Goal: Task Accomplishment & Management: Complete application form

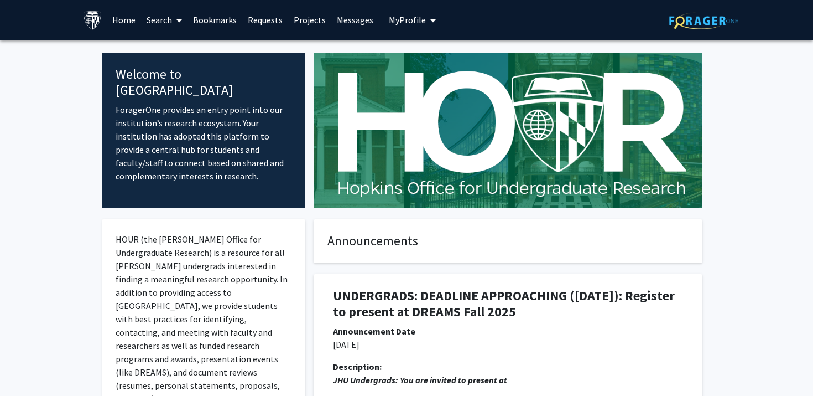
click at [157, 20] on link "Search" at bounding box center [164, 20] width 46 height 39
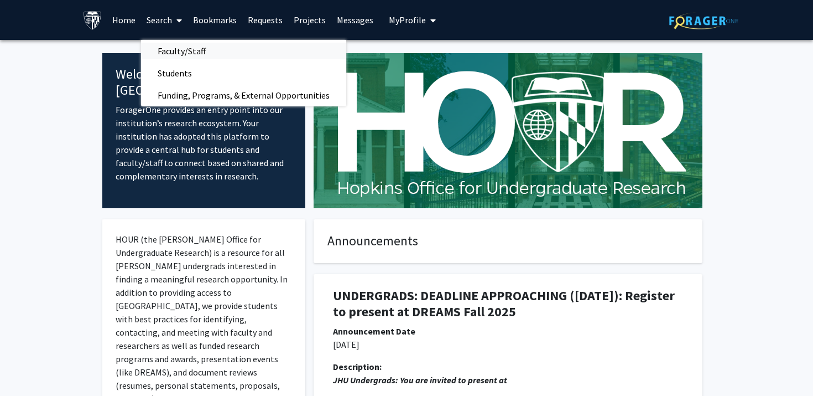
click at [178, 44] on span "Faculty/Staff" at bounding box center [181, 51] width 81 height 22
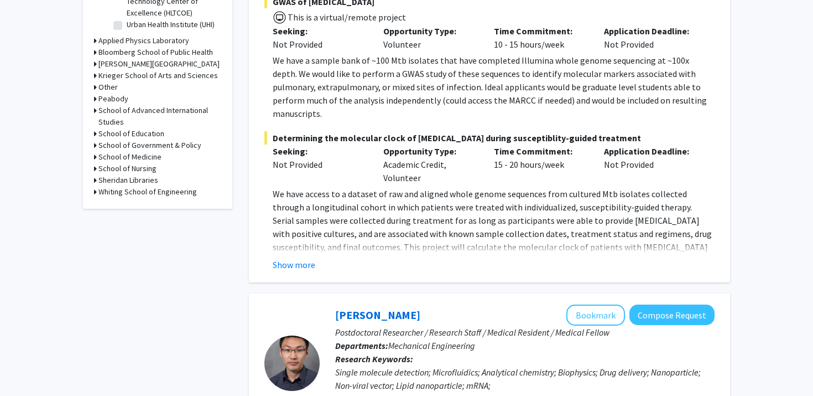
scroll to position [448, 0]
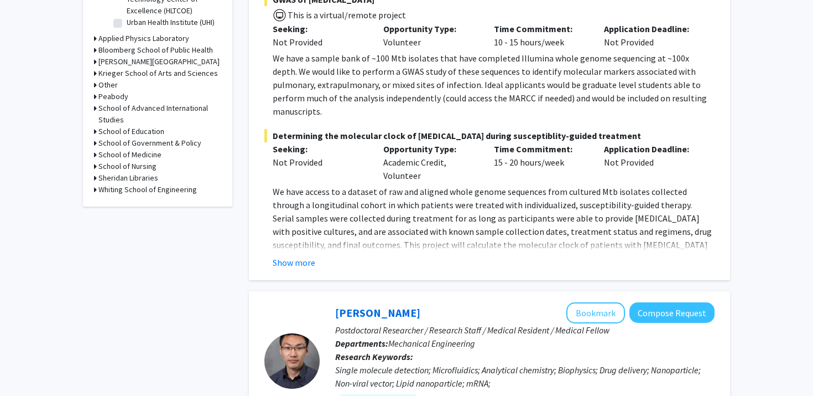
click at [95, 166] on icon at bounding box center [95, 166] width 3 height 12
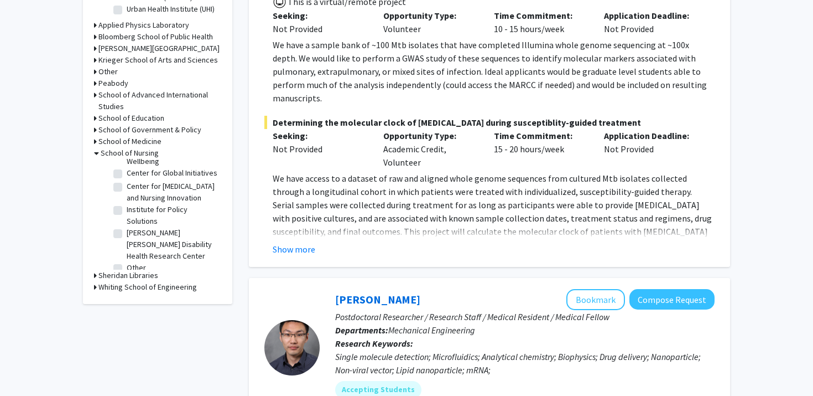
scroll to position [0, 0]
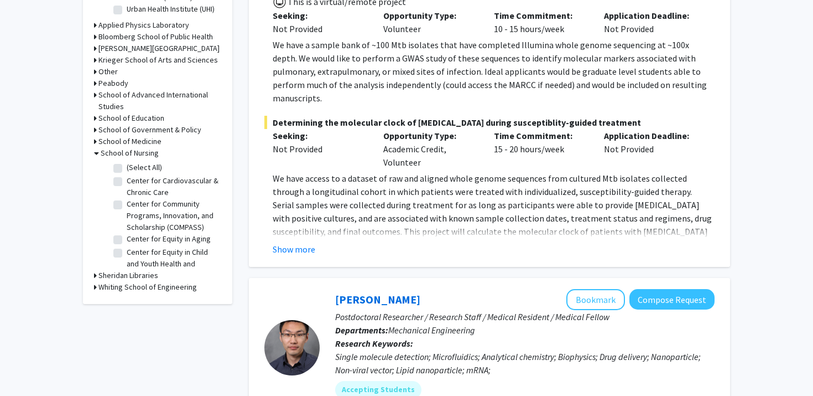
click at [95, 142] on icon at bounding box center [95, 142] width 3 height 12
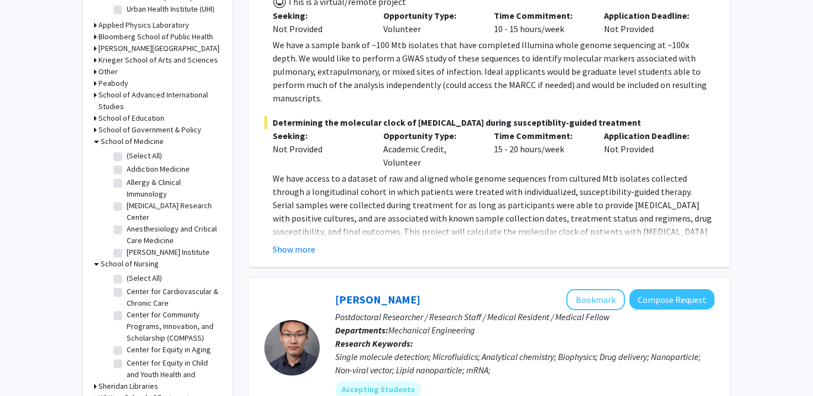
click at [127, 155] on label "(Select All)" at bounding box center [144, 156] width 35 height 12
click at [127, 155] on input "(Select All)" at bounding box center [130, 153] width 7 height 7
checkbox input "true"
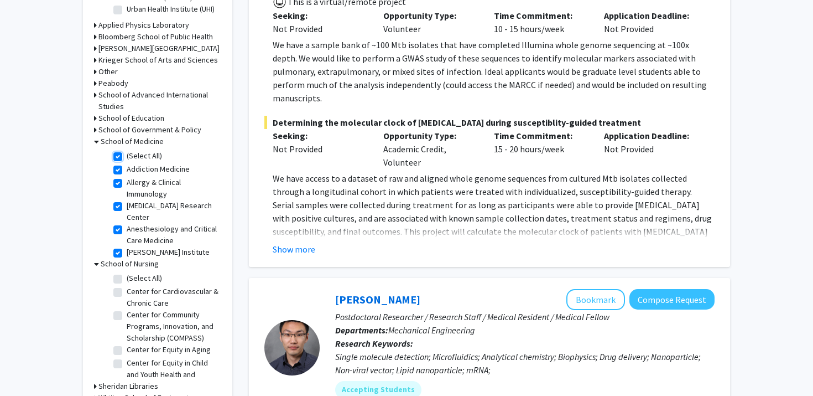
checkbox input "true"
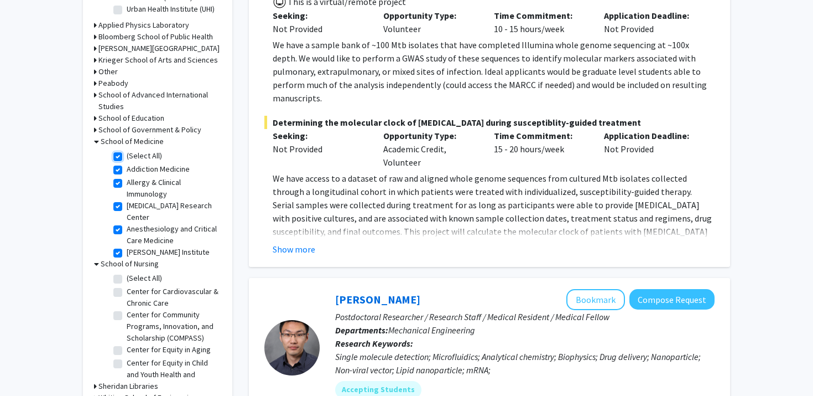
checkbox input "true"
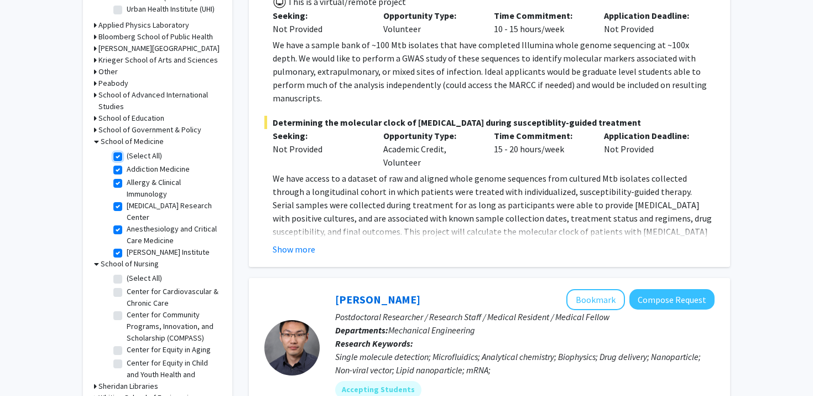
checkbox input "true"
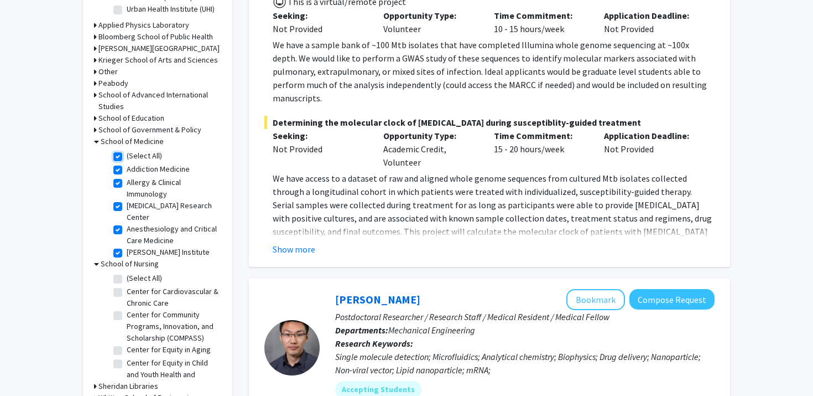
checkbox input "true"
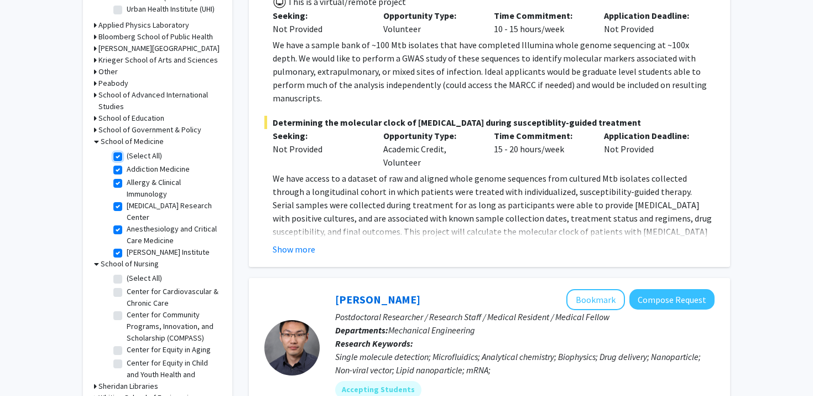
checkbox input "true"
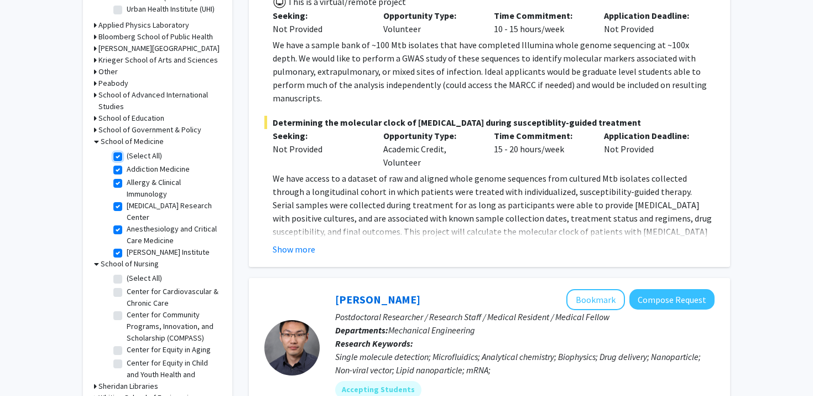
checkbox input "true"
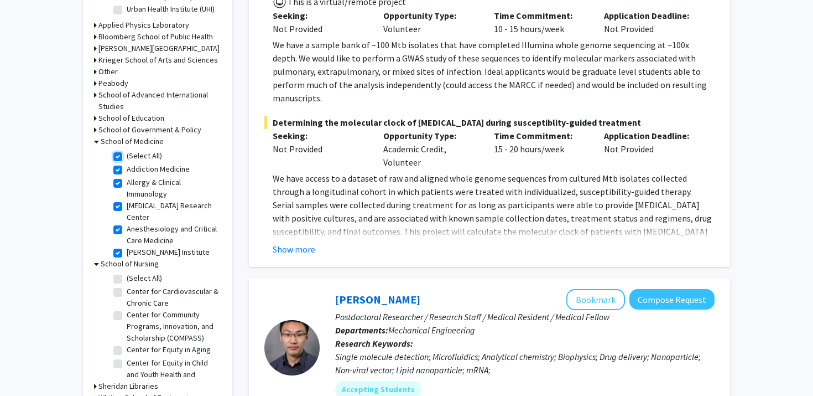
checkbox input "true"
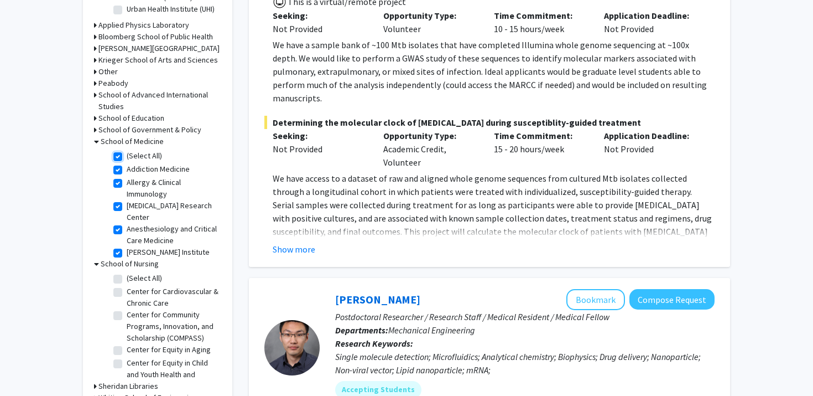
checkbox input "true"
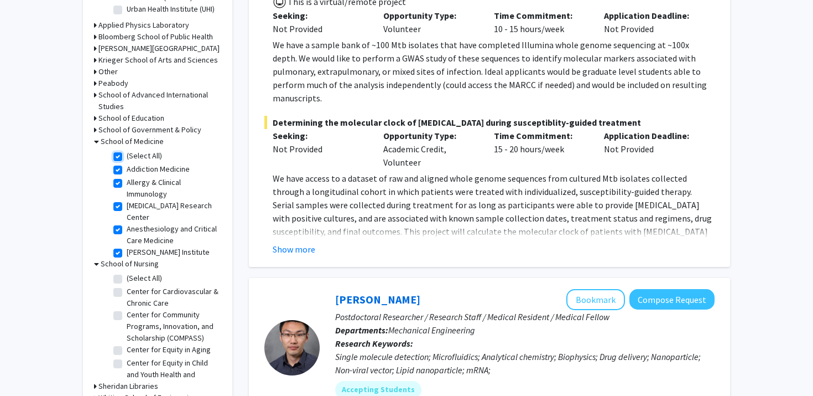
checkbox input "true"
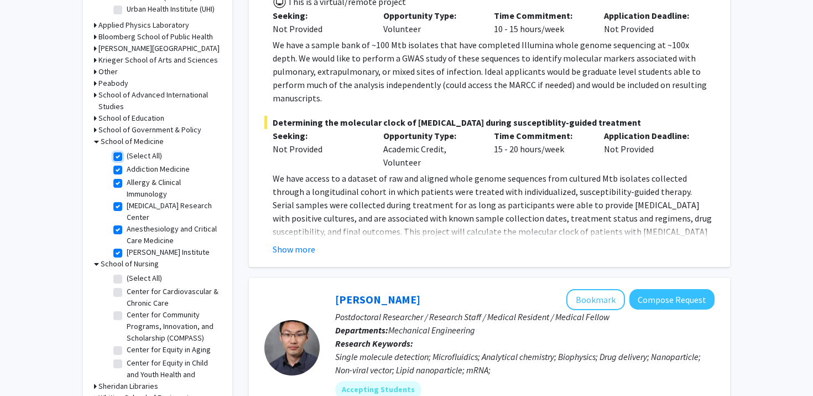
checkbox input "true"
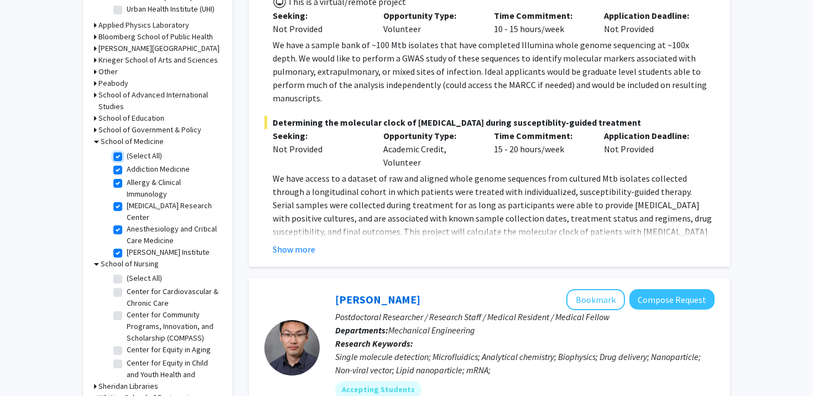
checkbox input "true"
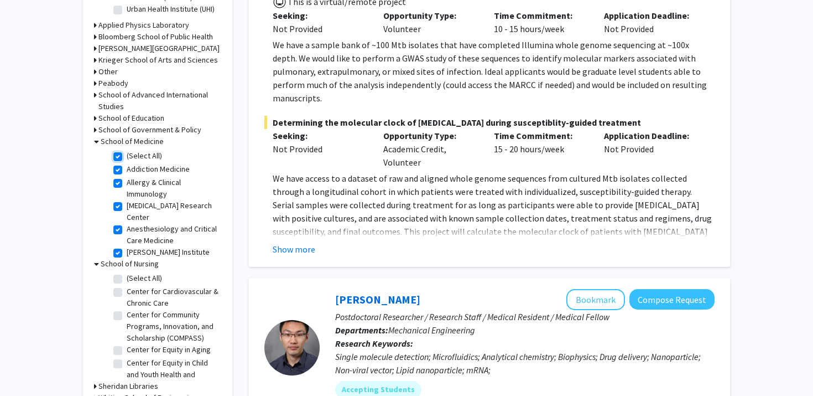
checkbox input "true"
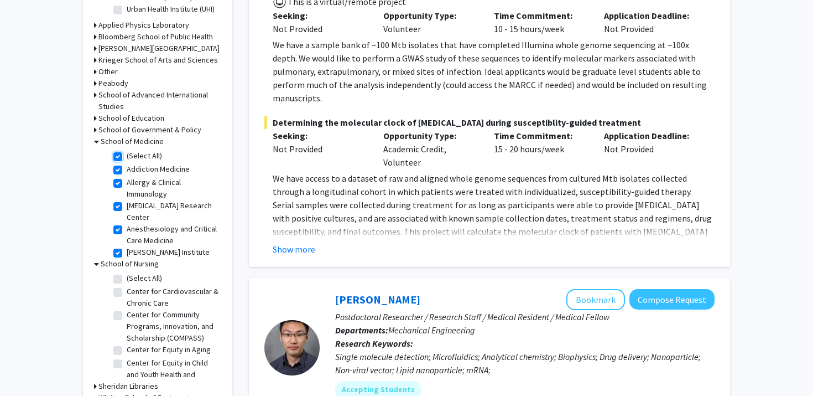
checkbox input "true"
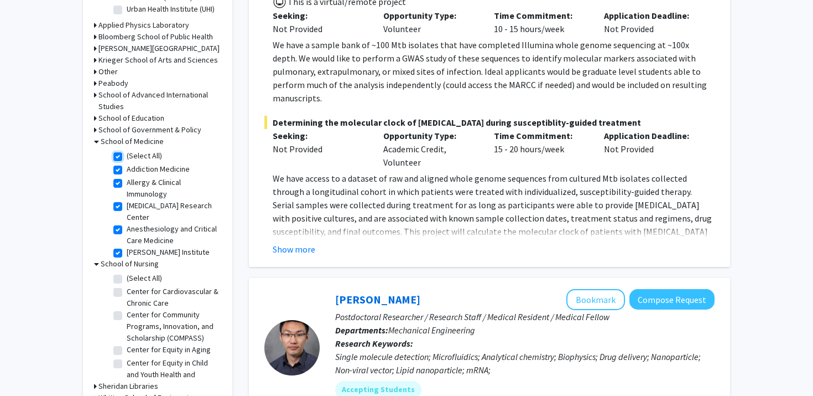
checkbox input "true"
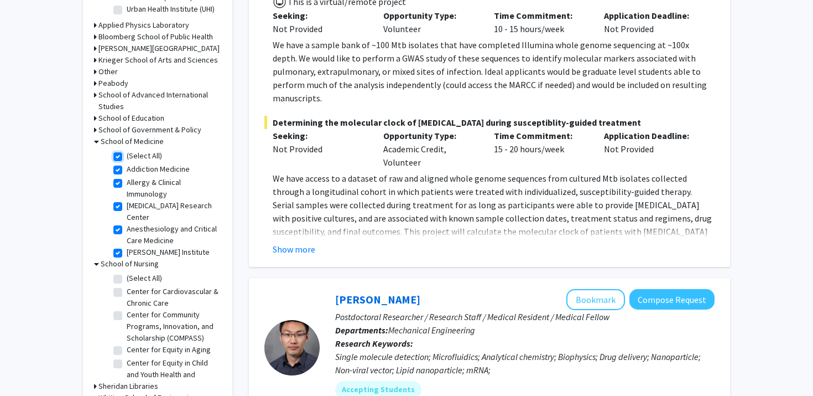
checkbox input "true"
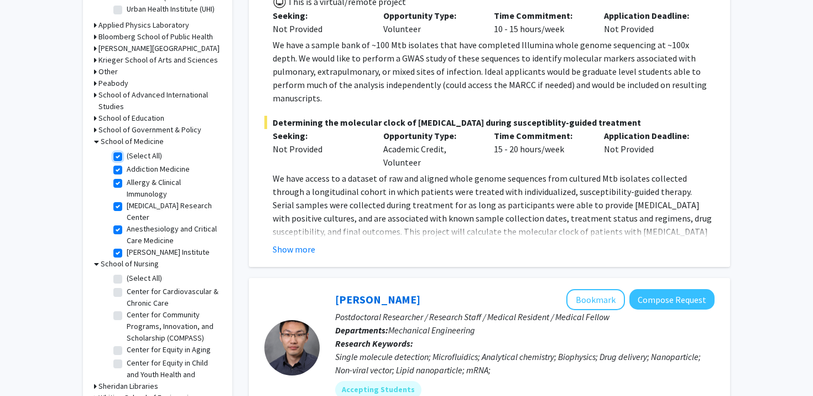
checkbox input "true"
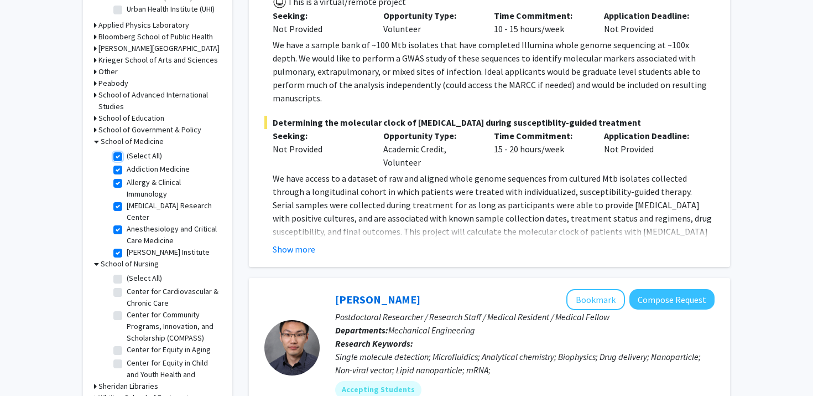
checkbox input "true"
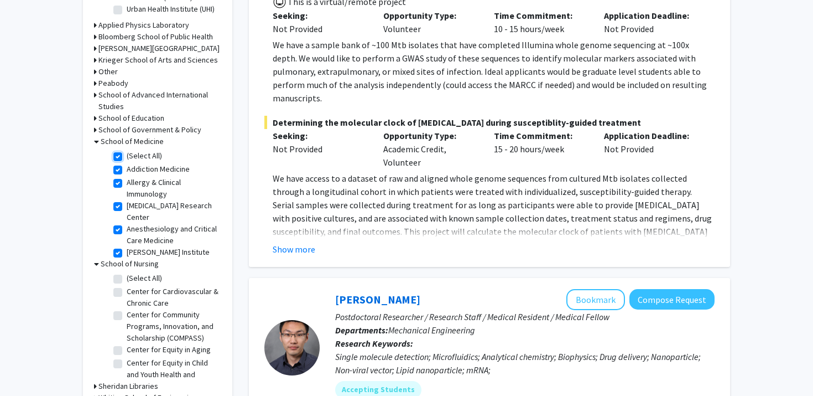
checkbox input "true"
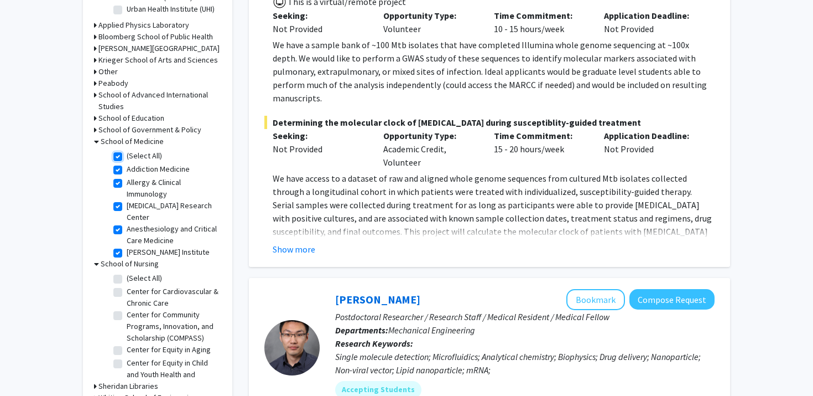
checkbox input "true"
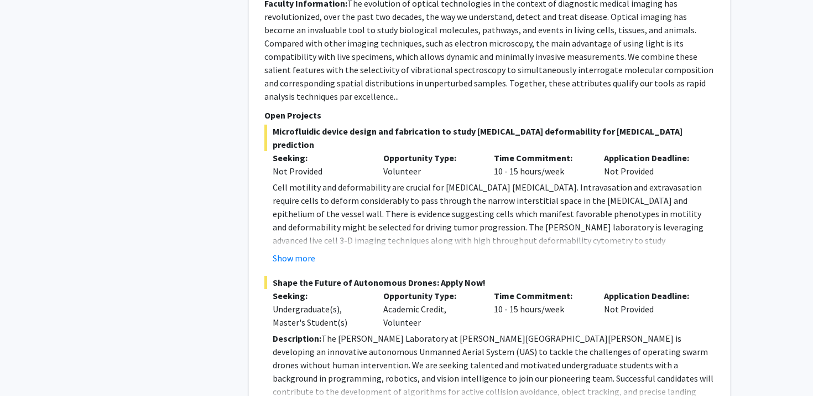
scroll to position [765, 0]
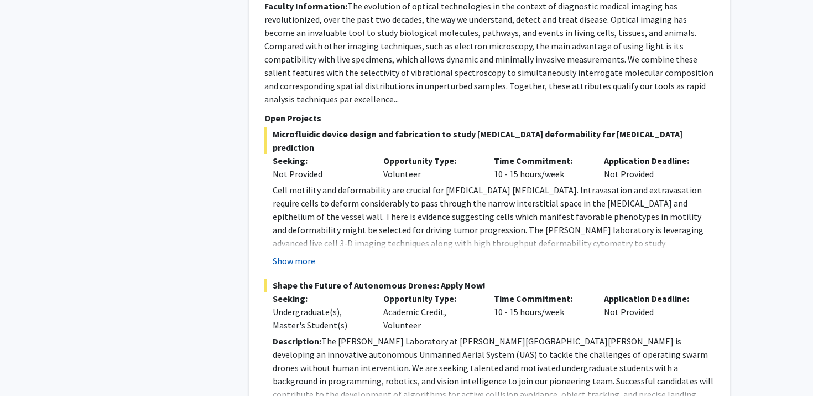
click at [287, 254] on button "Show more" at bounding box center [294, 260] width 43 height 13
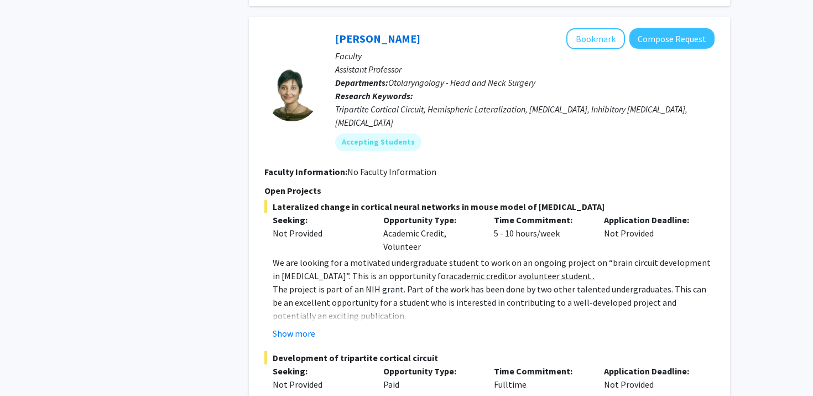
scroll to position [1954, 0]
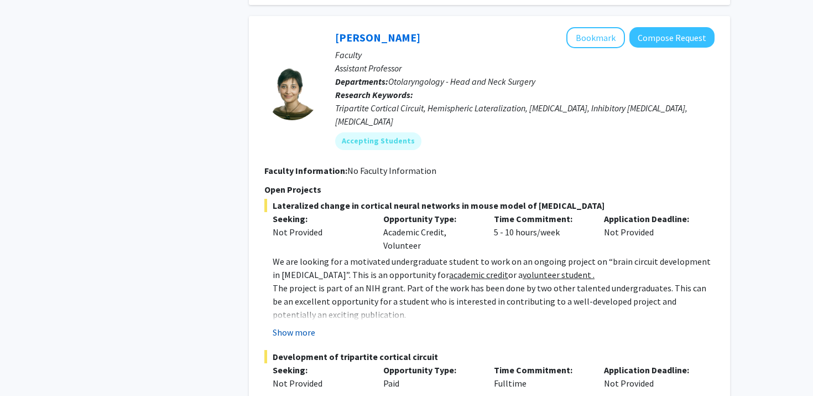
click at [288, 325] on button "Show more" at bounding box center [294, 331] width 43 height 13
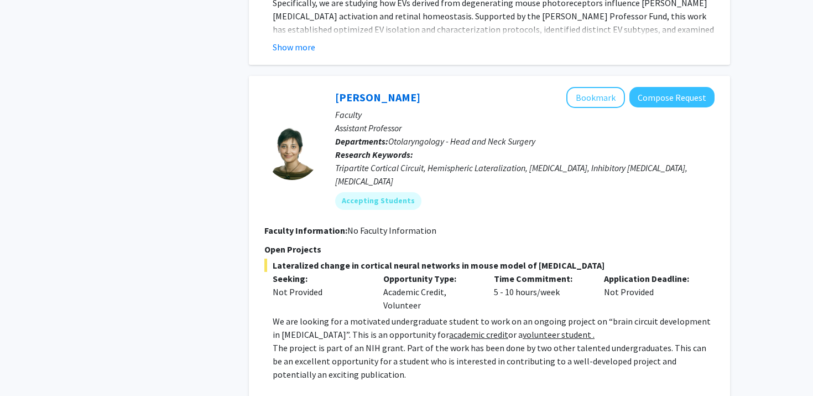
scroll to position [1895, 0]
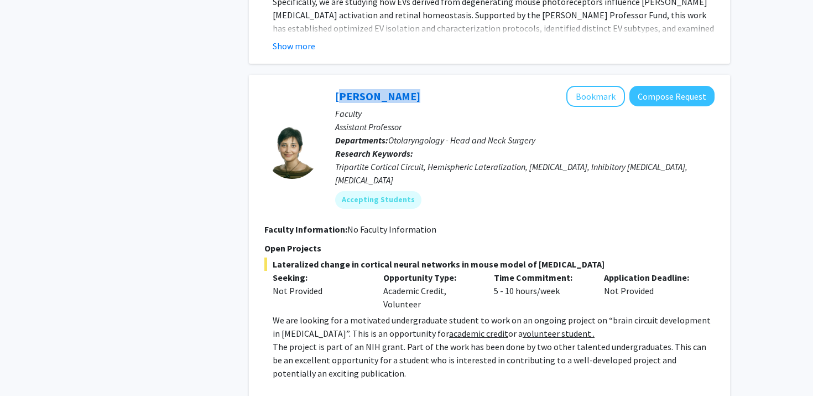
drag, startPoint x: 323, startPoint y: 17, endPoint x: 410, endPoint y: 14, distance: 87.5
click at [410, 86] on div "Tara Deemyad Bookmark Compose Request Faculty Assistant Professor Departments: …" at bounding box center [517, 151] width 395 height 131
copy link "[PERSON_NAME]"
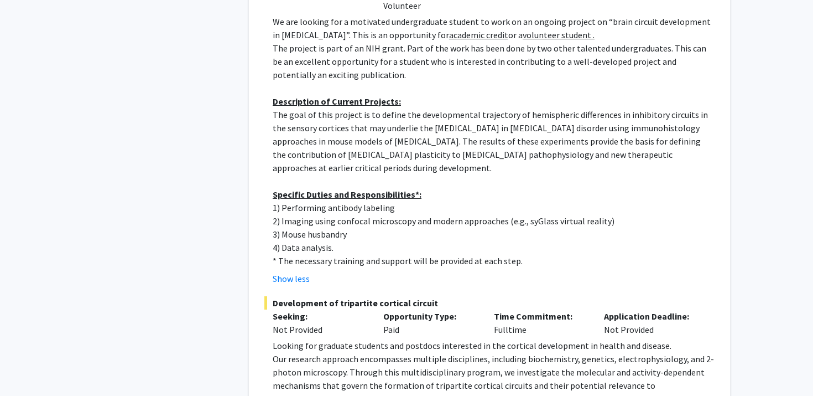
scroll to position [2223, 0]
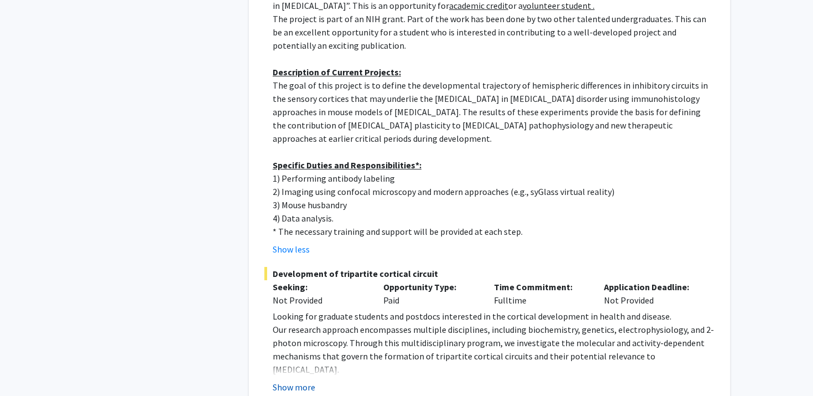
click at [300, 380] on button "Show more" at bounding box center [294, 386] width 43 height 13
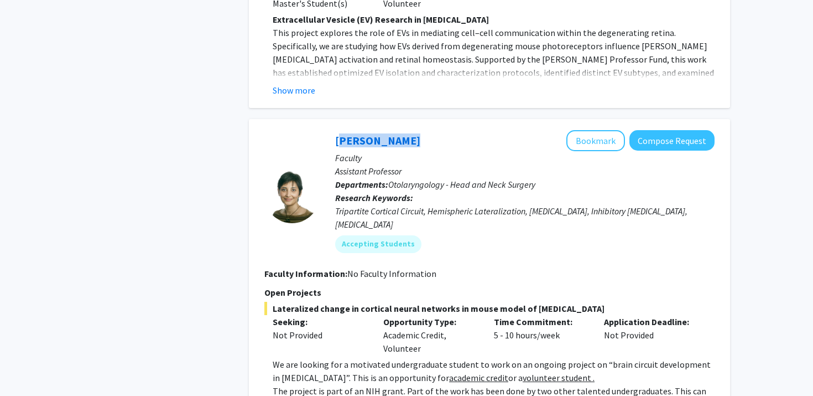
scroll to position [1843, 0]
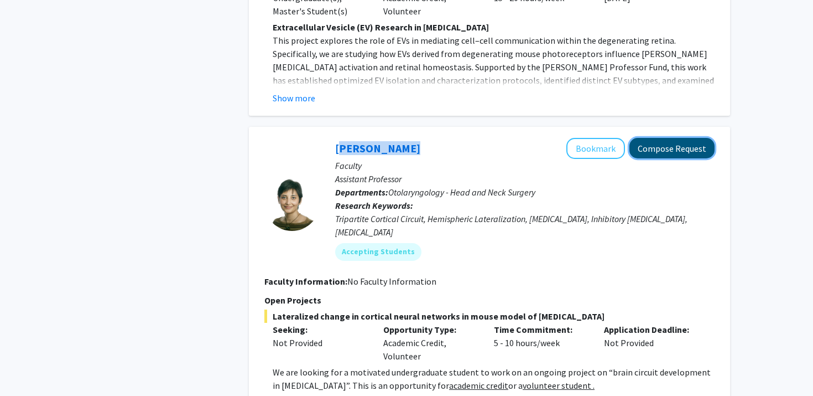
click at [663, 138] on button "Compose Request" at bounding box center [672, 148] width 85 height 20
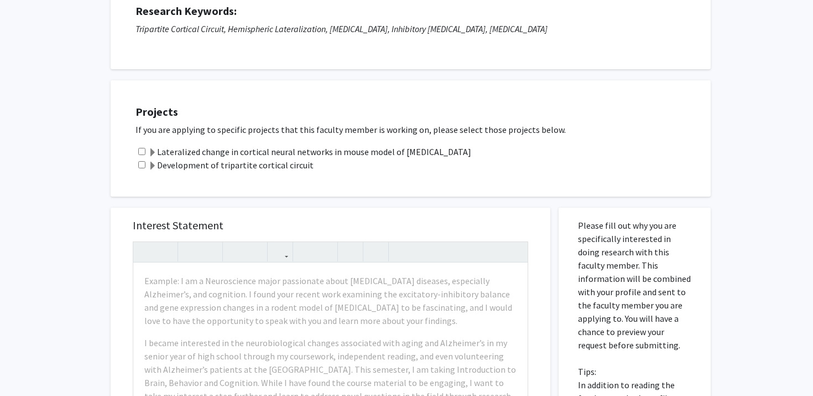
scroll to position [162, 0]
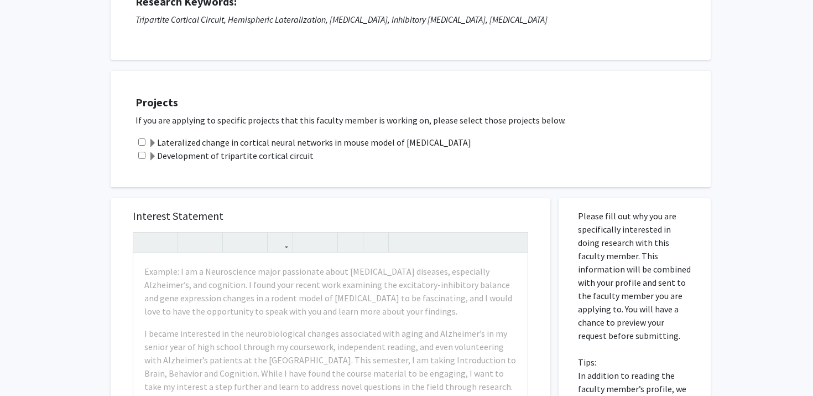
click at [142, 145] on input "checkbox" at bounding box center [141, 141] width 7 height 7
checkbox input "true"
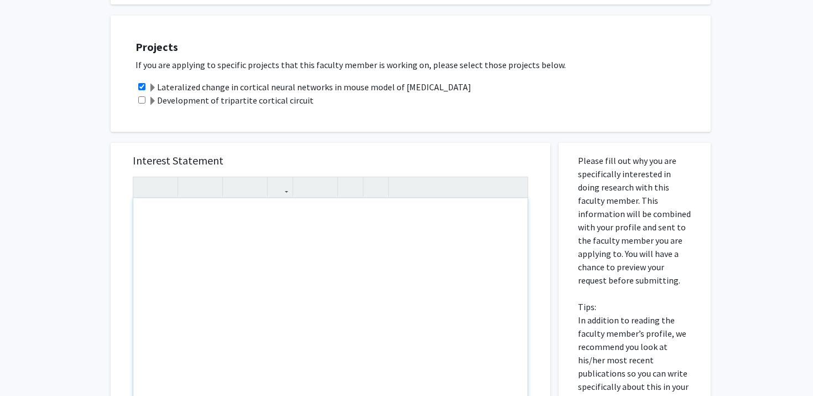
scroll to position [227, 0]
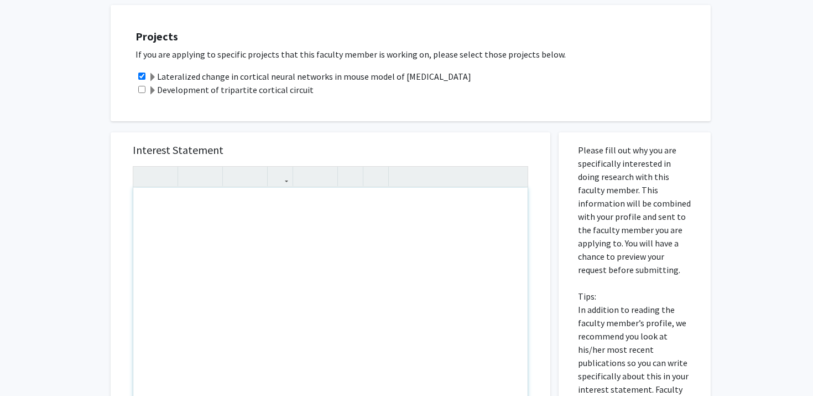
click at [222, 278] on div "Note to users with screen readers: Please press Alt+0 or Option+0 to deactivate…" at bounding box center [330, 314] width 395 height 253
paste div "Note to users with screen readers: Please press Alt+0 or Option+0 to deactivate…"
type textarea "<p>Dear Dr. Stuphorn,</p><br><p>I am a freshman majoring in Neuroscience at Joh…"
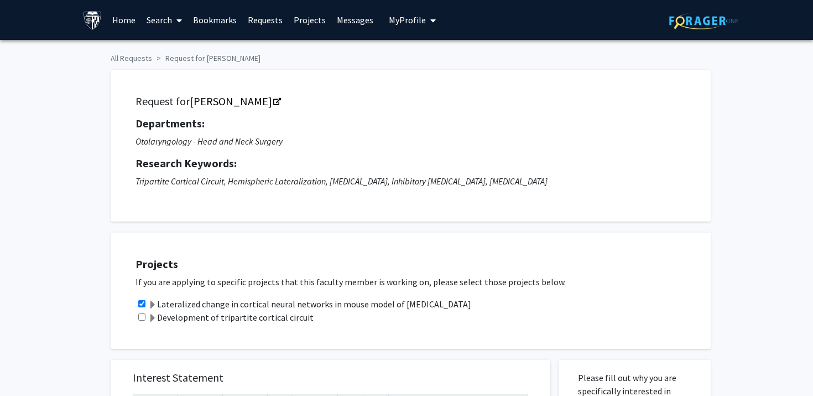
scroll to position [8, 0]
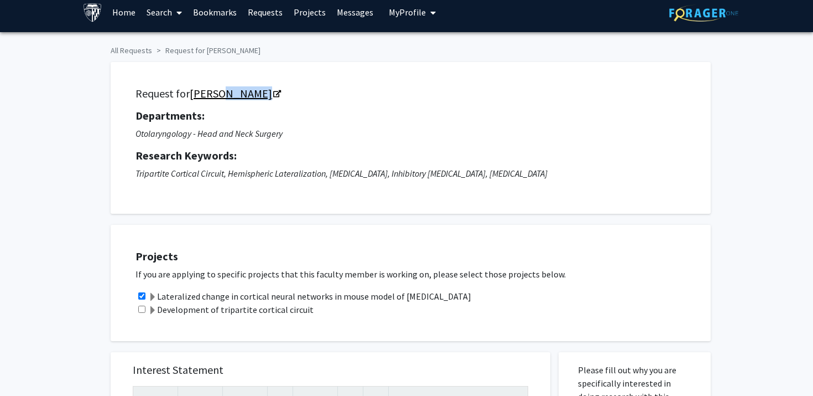
drag, startPoint x: 251, startPoint y: 100, endPoint x: 215, endPoint y: 94, distance: 36.6
click at [215, 94] on div "Request for Tara Deemyad Departments: Otolaryngology - Head and Neck Surgery Re…" at bounding box center [411, 138] width 573 height 124
copy link "Deemyad"
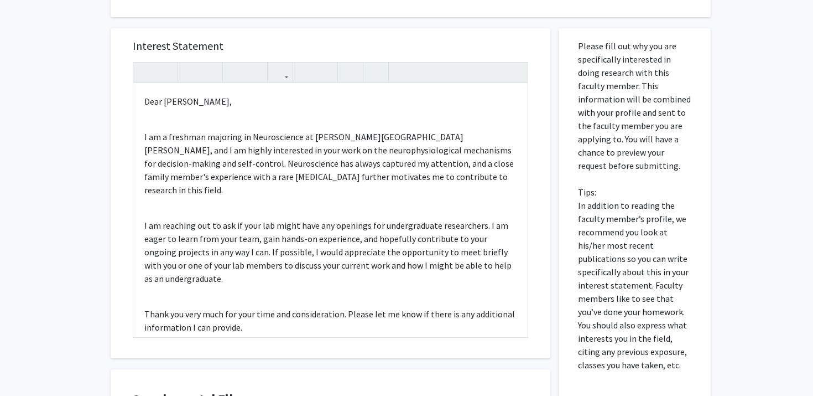
scroll to position [333, 0]
drag, startPoint x: 213, startPoint y: 99, endPoint x: 179, endPoint y: 100, distance: 34.3
click at [179, 100] on p "Dear [PERSON_NAME]," at bounding box center [330, 100] width 372 height 13
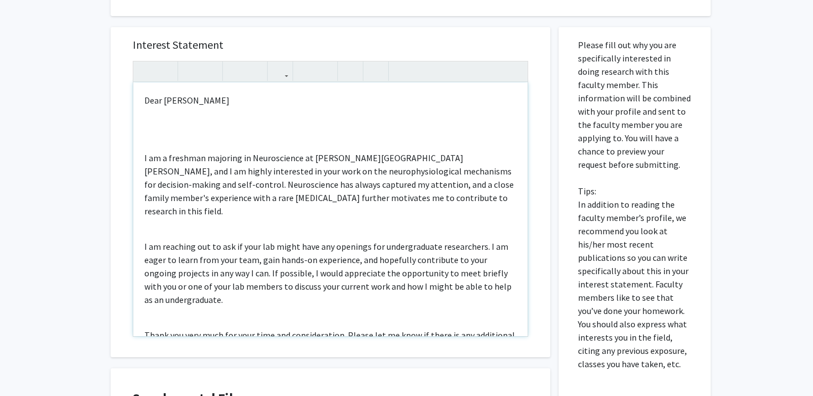
click at [214, 101] on p "Dear Dr. Deemyad" at bounding box center [330, 100] width 372 height 13
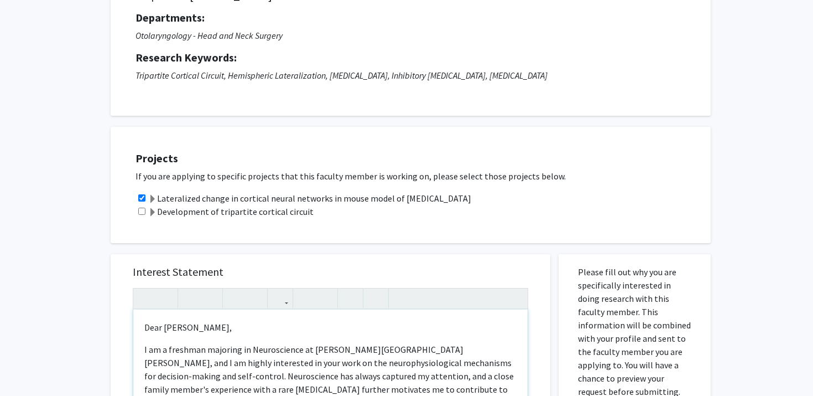
scroll to position [141, 0]
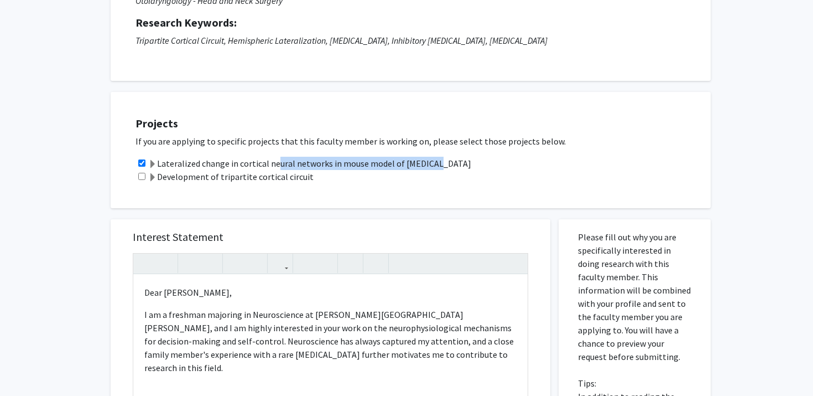
drag, startPoint x: 428, startPoint y: 163, endPoint x: 269, endPoint y: 162, distance: 159.4
click at [269, 162] on div "Lateralized change in cortical neural networks in mouse model of [MEDICAL_DATA]" at bounding box center [418, 163] width 564 height 13
copy label "neural networks in mouse model of autism"
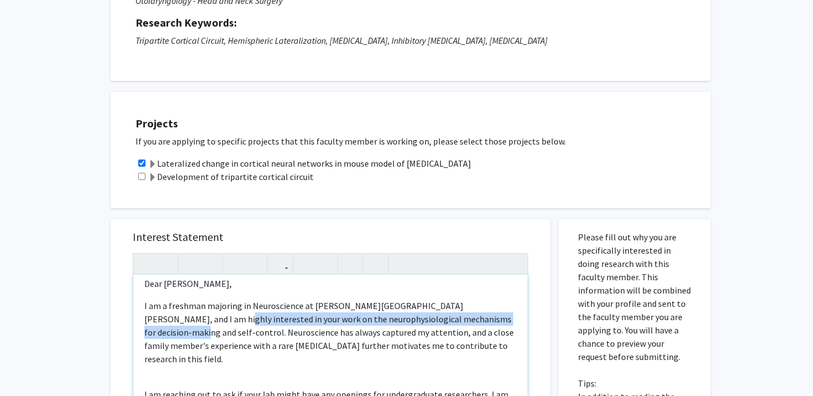
drag, startPoint x: 144, startPoint y: 321, endPoint x: 464, endPoint y: 319, distance: 319.3
click at [464, 319] on p "I am a freshman majoring in Neuroscience at [PERSON_NAME][GEOGRAPHIC_DATA][PERS…" at bounding box center [330, 332] width 372 height 66
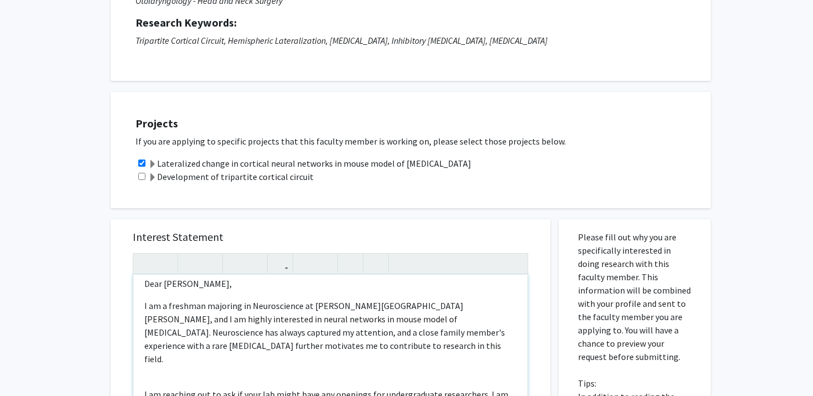
click at [215, 318] on p "I am a freshman majoring in Neuroscience at Johns Hopkins University, and I am …" at bounding box center [330, 332] width 372 height 66
click at [222, 319] on p "I am a freshman majoring in Neuroscience at Johns Hopkins University, and I am …" at bounding box center [330, 332] width 372 height 66
click at [369, 371] on div "Dear Dr. Deemyad, I am a freshman majoring in Neuroscience at Johns Hopkins Uni…" at bounding box center [330, 400] width 395 height 253
click at [284, 335] on p "I am a freshman majoring in Neuroscience at Johns Hopkins University, and I am …" at bounding box center [330, 332] width 372 height 66
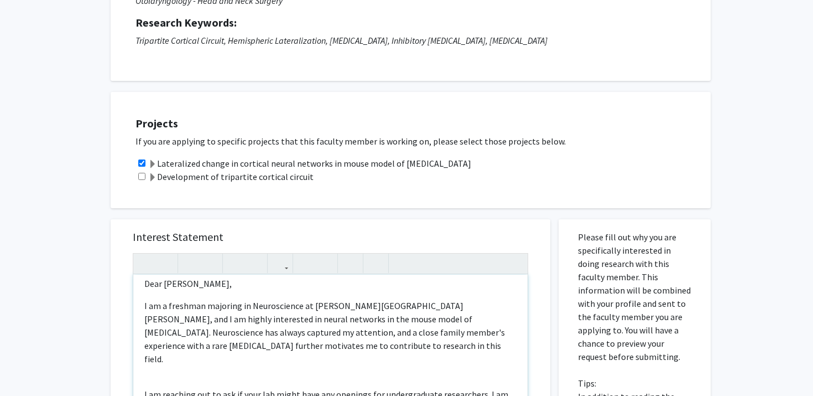
click at [222, 320] on p "I am a freshman majoring in Neuroscience at Johns Hopkins University, and I am …" at bounding box center [330, 332] width 372 height 66
click at [265, 320] on p "I am a freshman majoring in Neuroscience at Johns Hopkins University, and I am …" at bounding box center [330, 332] width 372 height 66
click at [324, 326] on p "I am a freshman majoring in Neuroscience at Johns Hopkins University, and I am …" at bounding box center [330, 332] width 372 height 66
click at [273, 319] on p "I am a freshman majoring in Neuroscience at Johns Hopkins University, and I am …" at bounding box center [330, 332] width 372 height 66
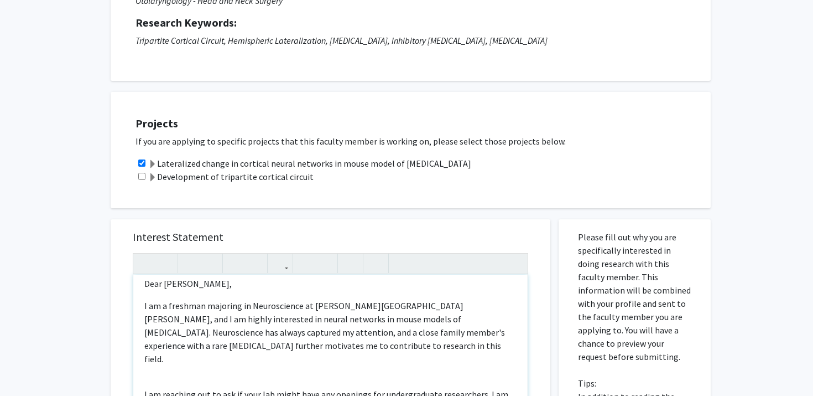
click at [273, 319] on p "I am a freshman majoring in Neuroscience at Johns Hopkins University, and I am …" at bounding box center [330, 332] width 372 height 66
click at [312, 226] on div "Interest Statement <p>Dear Dr. Deemyad,</p><p>I am a freshman majoring in Neuro…" at bounding box center [331, 384] width 418 height 330
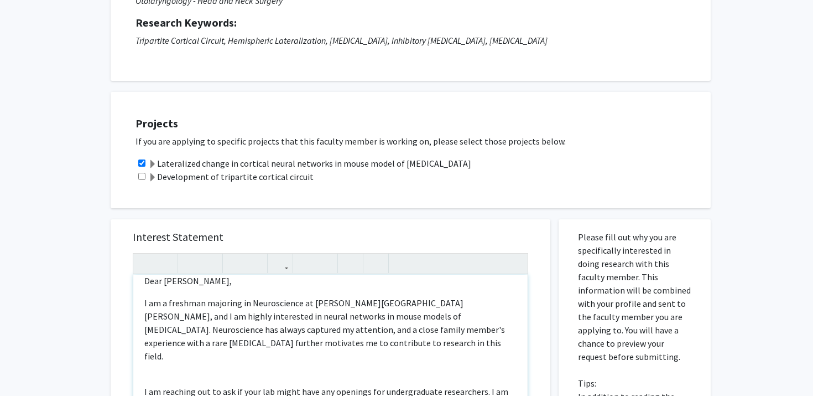
scroll to position [12, 0]
click at [512, 305] on p "I am a freshman majoring in Neuroscience at Johns Hopkins University, and I am …" at bounding box center [330, 328] width 372 height 66
click at [377, 319] on p "I am a freshman majoring in Neuroscience at Johns Hopkins University, and I am …" at bounding box center [330, 328] width 372 height 66
click at [485, 319] on p "I am a freshman majoring in Neuroscience at Johns Hopkins University, and I am …" at bounding box center [330, 328] width 372 height 66
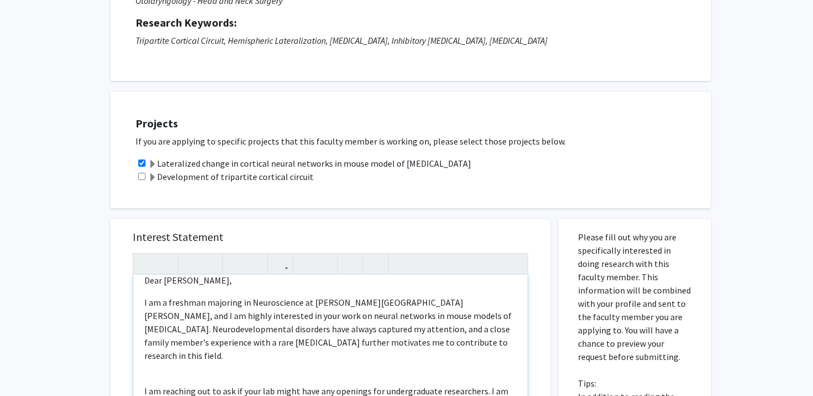
click at [251, 335] on p "I am a freshman majoring in Neuroscience at Johns Hopkins University, and I am …" at bounding box center [330, 328] width 372 height 66
drag, startPoint x: 254, startPoint y: 329, endPoint x: 172, endPoint y: 325, distance: 82.0
click at [172, 325] on p "I am a freshman majoring in Neuroscience at Johns Hopkins University, and I am …" at bounding box center [330, 328] width 372 height 66
click at [232, 357] on div "Dear Dr. Deemyad, I am a freshman majoring in Neuroscience at Johns Hopkins Uni…" at bounding box center [330, 400] width 395 height 253
click at [314, 364] on div "Dear Dr. Deemyad, I am a freshman majoring in Neuroscience at Johns Hopkins Uni…" at bounding box center [330, 400] width 395 height 253
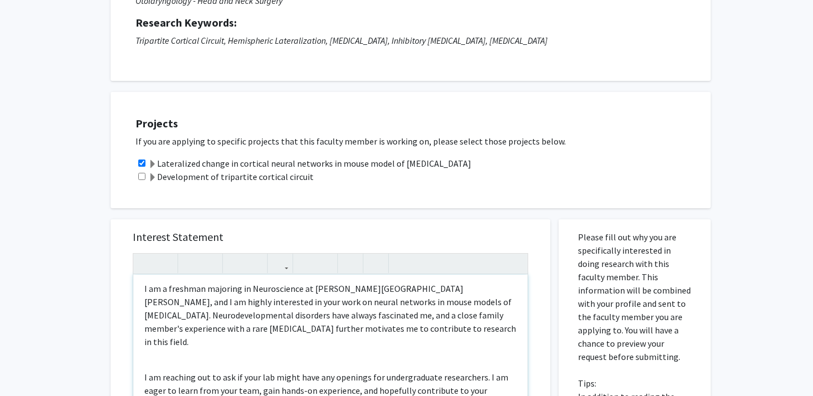
scroll to position [33, 0]
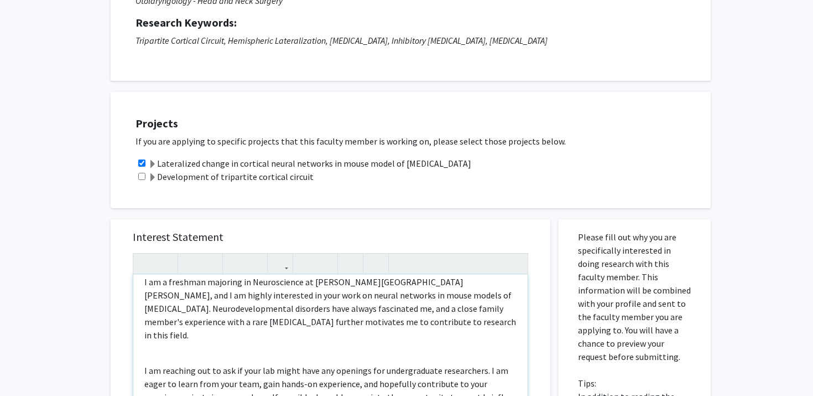
click at [314, 364] on p "I am reaching out to ask if your lab might have any openings for undergraduate …" at bounding box center [330, 397] width 372 height 66
click at [333, 348] on div "Dear Dr. Deemyad, I am a freshman majoring in Neuroscience at Johns Hopkins Uni…" at bounding box center [330, 400] width 395 height 253
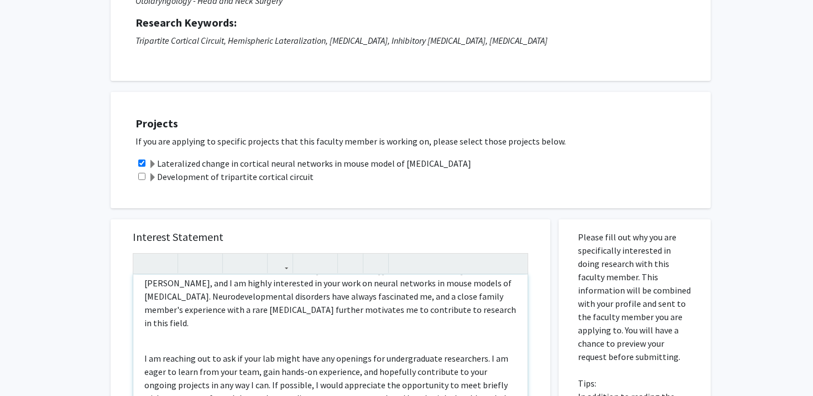
scroll to position [54, 0]
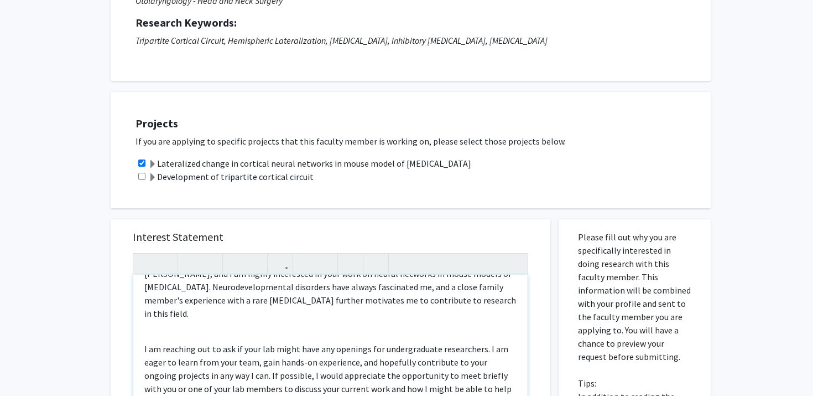
click at [333, 348] on p "I am reaching out to ask if your lab might have any openings for undergraduate …" at bounding box center [330, 375] width 372 height 66
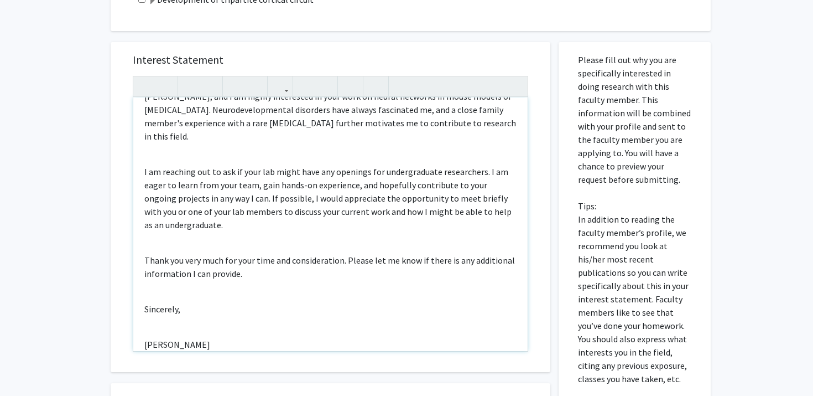
scroll to position [0, 0]
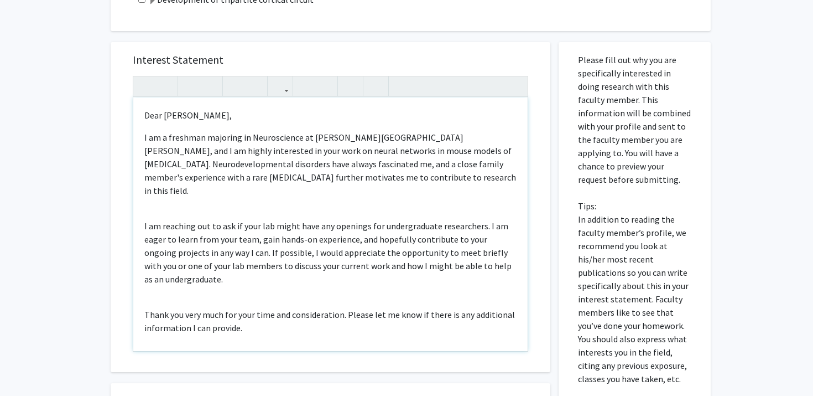
click at [259, 178] on p "I am a freshman majoring in Neuroscience at [PERSON_NAME][GEOGRAPHIC_DATA][PERS…" at bounding box center [330, 164] width 372 height 66
click at [259, 219] on p "I am reaching out to ask if your lab might have any openings for undergraduate …" at bounding box center [330, 252] width 372 height 66
click at [257, 195] on div "Dear Dr. Deemyad, I am a freshman majoring in Neuroscience at Johns Hopkins Uni…" at bounding box center [330, 223] width 395 height 253
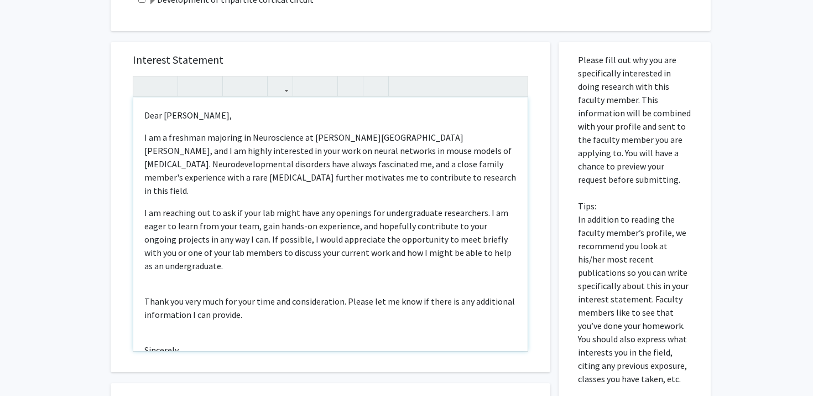
click at [207, 263] on div "Dear Dr. Deemyad, I am a freshman majoring in Neuroscience at Johns Hopkins Uni…" at bounding box center [330, 223] width 395 height 253
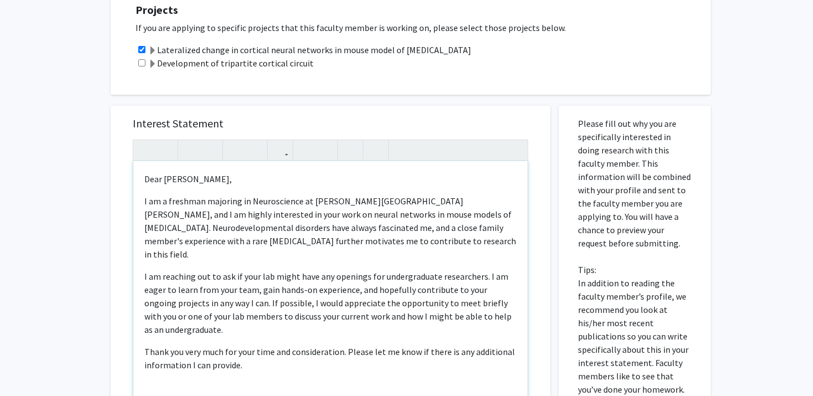
scroll to position [256, 0]
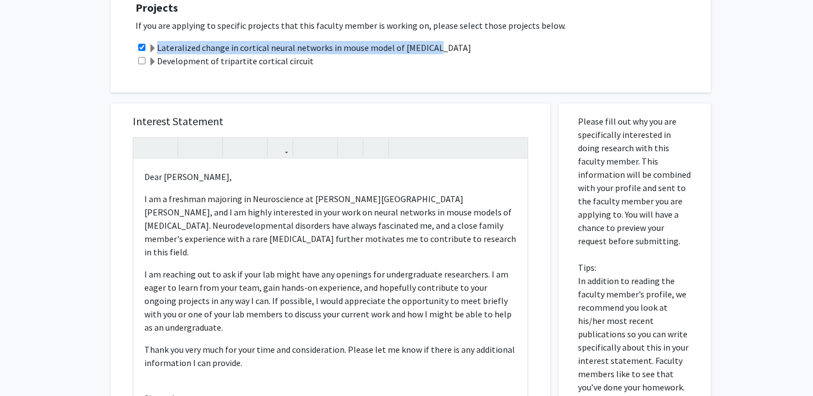
drag, startPoint x: 427, startPoint y: 48, endPoint x: 308, endPoint y: 39, distance: 119.3
click at [308, 39] on div "Projects If you are applying to specific projects that this faculty member is w…" at bounding box center [418, 34] width 587 height 89
copy div "Lateralized change in cortical neural networks in mouse model of [MEDICAL_DATA]"
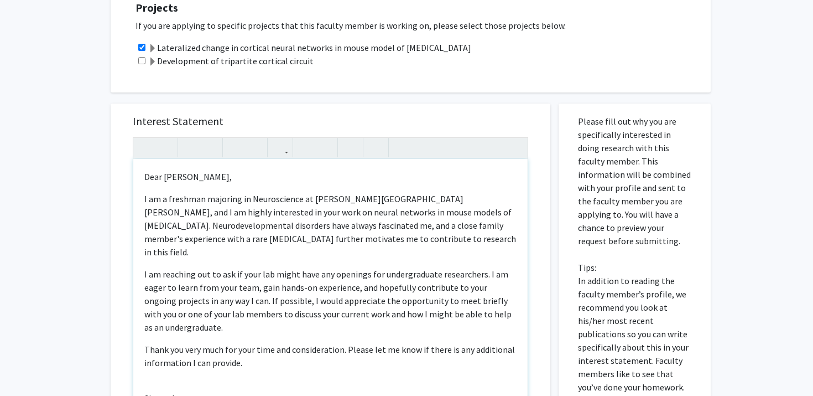
click at [479, 267] on p "I am reaching out to ask if your lab might have any openings for undergraduate …" at bounding box center [330, 300] width 372 height 66
click at [260, 267] on p "I am reaching out to ask if your lab might have any openings for undergraduate …" at bounding box center [330, 300] width 372 height 66
click at [463, 267] on p "I am reaching out to ask if you might have any openings for undergraduate resea…" at bounding box center [330, 300] width 372 height 66
click at [253, 267] on p "I am reaching out to ask if you might have any openings for undergraduate resea…" at bounding box center [330, 300] width 372 height 66
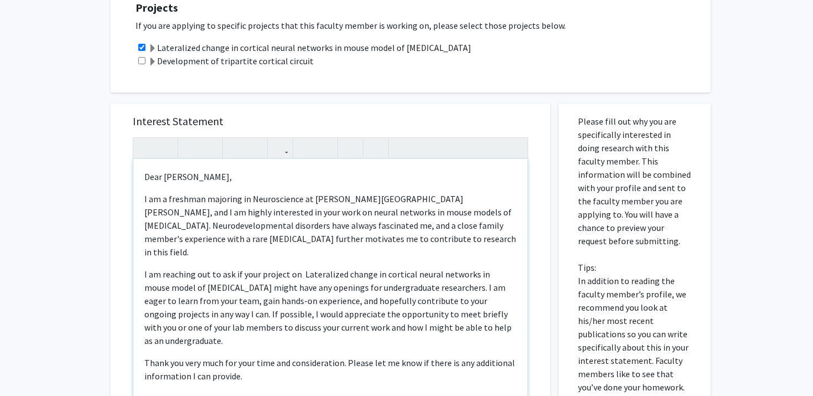
click at [303, 267] on p "I am reaching out to ask if your project on Lateralized change in cortical neur…" at bounding box center [330, 307] width 372 height 80
click at [303, 322] on div "Dear Dr. Deemyad, I am a freshman majoring in Neuroscience at Johns Hopkins Uni…" at bounding box center [330, 285] width 395 height 253
click at [364, 307] on p "I am reaching out to ask if your project on lateralized change in cortical neur…" at bounding box center [330, 307] width 372 height 80
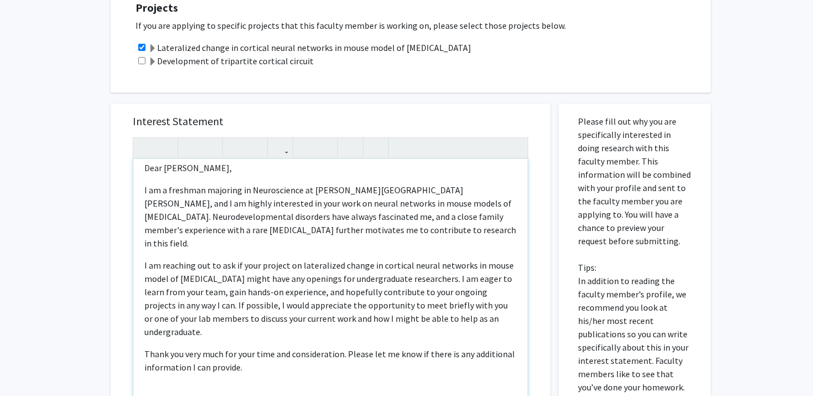
scroll to position [12, 0]
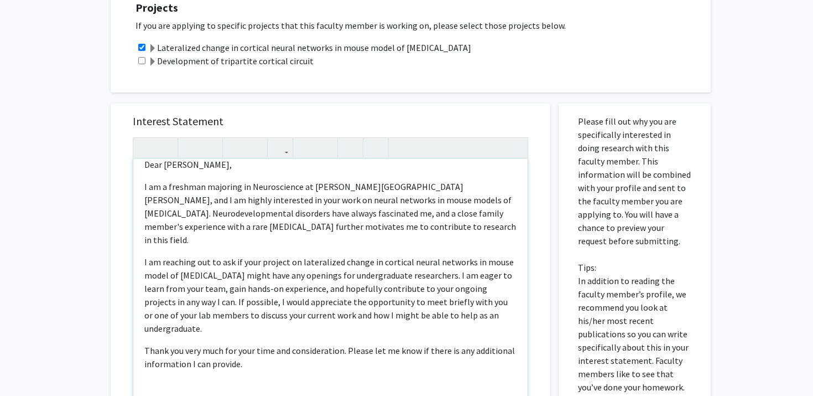
click at [169, 261] on p "I am reaching out to ask if your project on lateralized change in cortical neur…" at bounding box center [330, 295] width 372 height 80
click at [182, 289] on p "I am reaching out to ask if your project on lateralized change in cortical neur…" at bounding box center [330, 295] width 372 height 80
click at [284, 276] on p "I am reaching out to ask if your project on lateralized change in cortical neur…" at bounding box center [330, 295] width 372 height 80
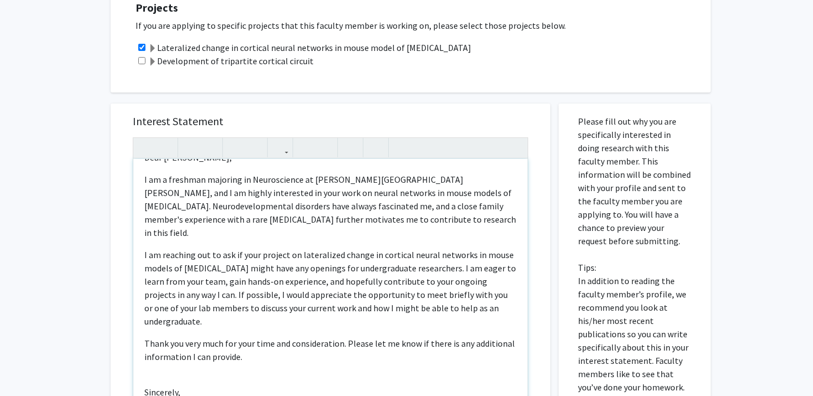
click at [468, 271] on p "I am reaching out to ask if your project on lateralized change in cortical neur…" at bounding box center [330, 288] width 372 height 80
click at [424, 271] on p "I am reaching out to ask if your project on lateralized change in cortical neur…" at bounding box center [330, 288] width 372 height 80
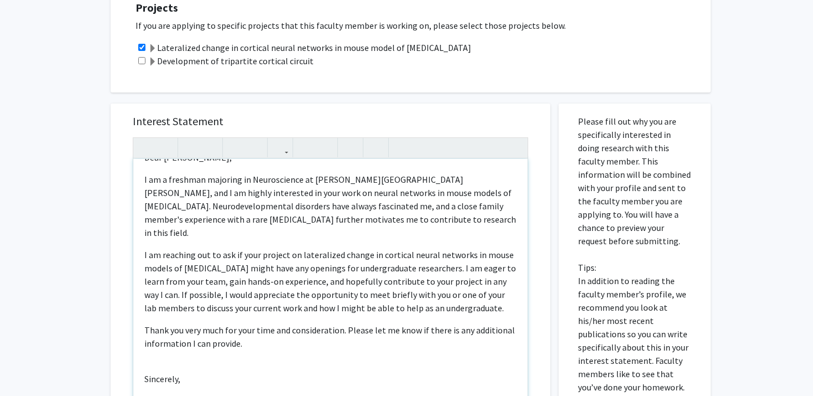
click at [316, 268] on p "I am reaching out to ask if your project on lateralized change in cortical neur…" at bounding box center [330, 281] width 372 height 66
click at [315, 323] on p "Thank you very much for your time and consideration. Please let me know if ther…" at bounding box center [330, 336] width 372 height 27
click at [378, 297] on p "I am reaching out to ask if your project on lateralized change in cortical neur…" at bounding box center [330, 281] width 372 height 66
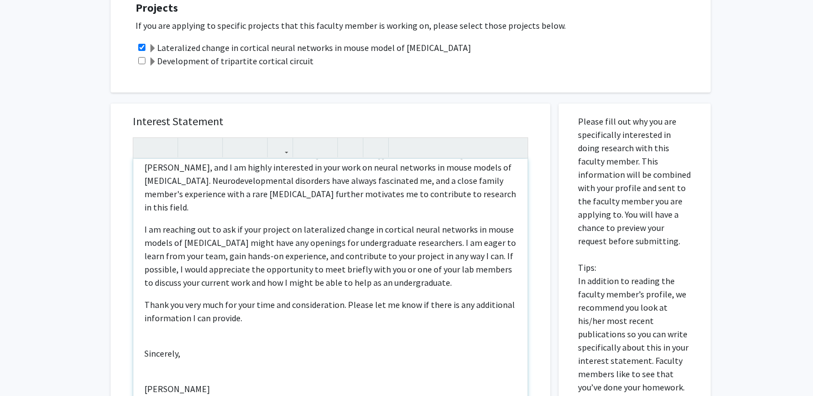
scroll to position [46, 0]
click at [200, 274] on p "I am reaching out to ask if your project on lateralized change in cortical neur…" at bounding box center [330, 254] width 372 height 66
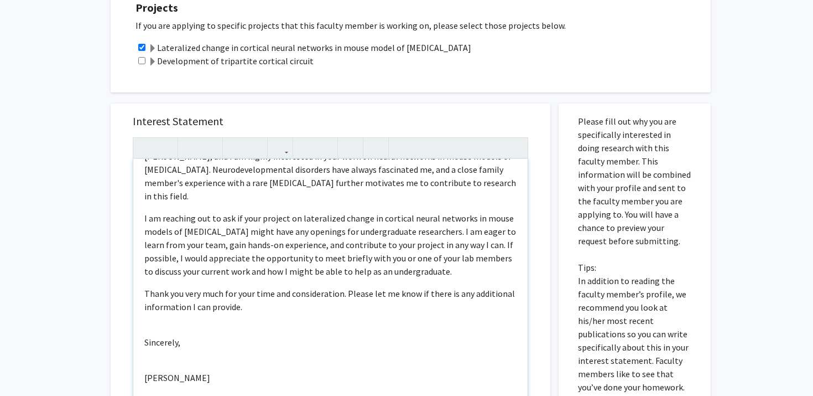
scroll to position [56, 0]
click at [271, 311] on div "Dear Dr. Deemyad, I am a freshman majoring in Neuroscience at Johns Hopkins Uni…" at bounding box center [330, 285] width 395 height 253
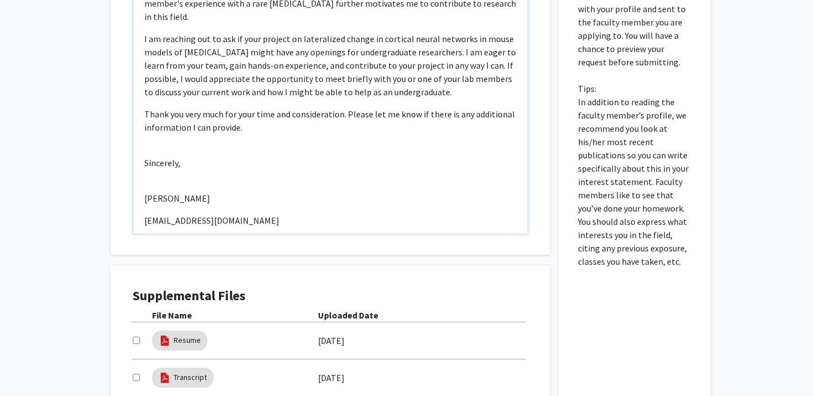
scroll to position [411, 0]
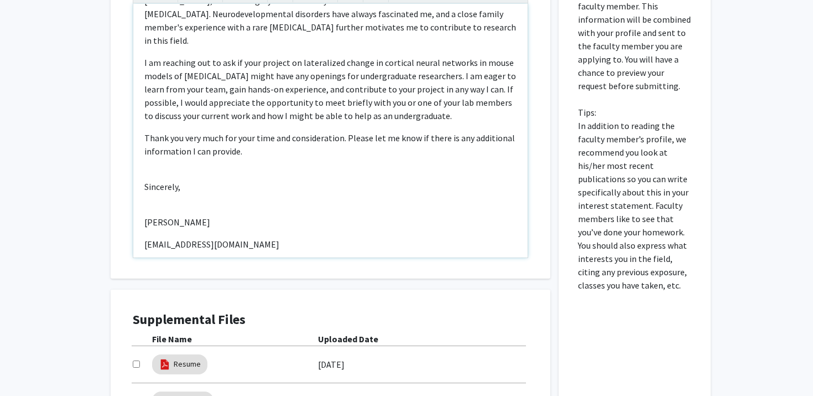
click at [346, 131] on p "Thank you very much for your time and consideration. Please let me know if ther…" at bounding box center [330, 144] width 372 height 27
type textarea "<p>Dear Dr. Deemyad,</p><p>I am a freshman majoring in Neuroscience at Johns Ho…"
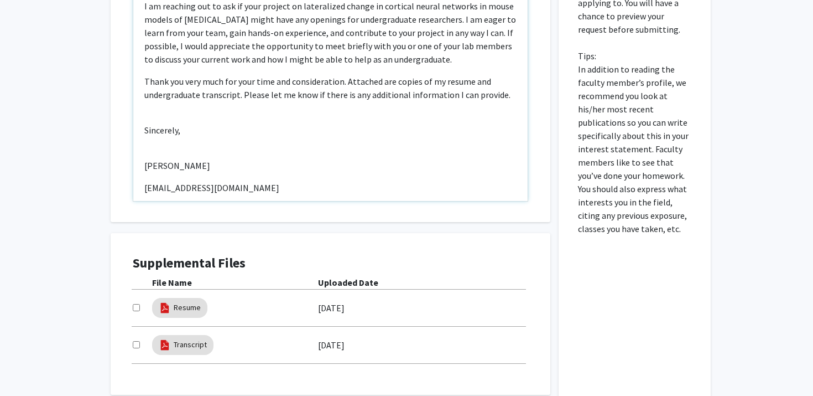
scroll to position [471, 0]
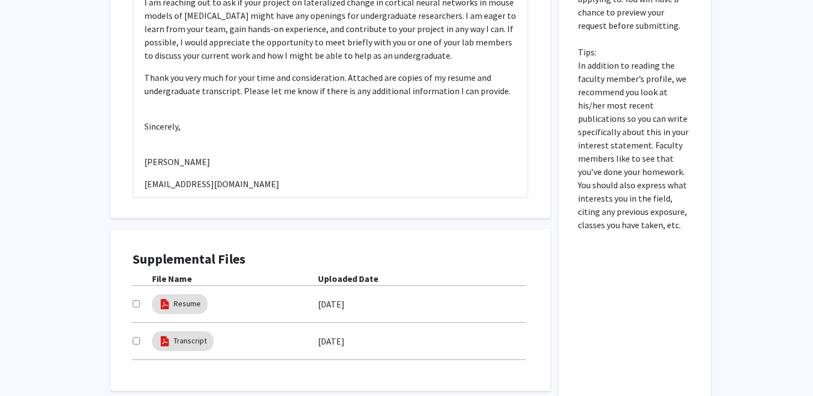
click at [137, 307] on div at bounding box center [142, 303] width 19 height 13
click at [137, 300] on input "checkbox" at bounding box center [136, 303] width 7 height 7
checkbox input "true"
click at [138, 338] on input "checkbox" at bounding box center [136, 340] width 7 height 7
checkbox input "true"
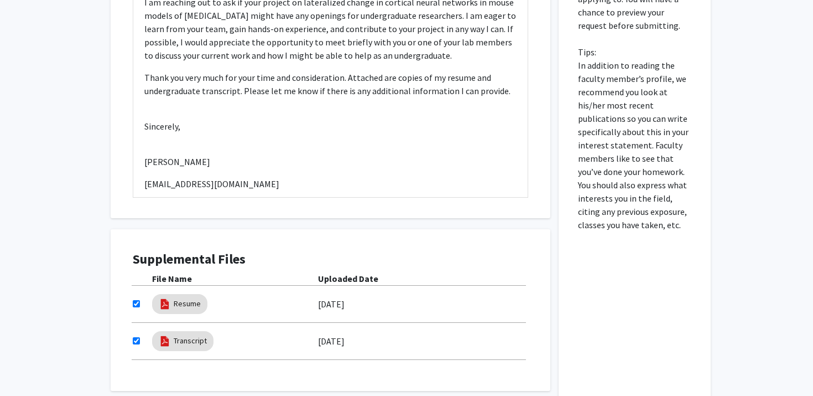
click at [107, 172] on div "Interest Statement Dear Dr. Deemyad, I am a freshman majoring in Neuroscience a…" at bounding box center [330, 155] width 457 height 556
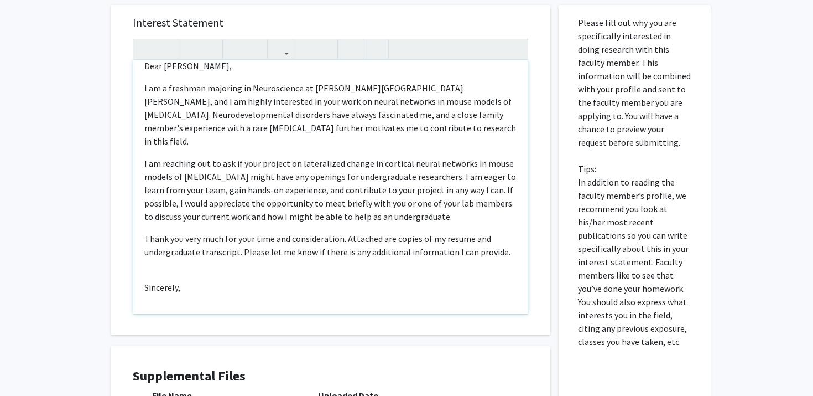
scroll to position [15, 0]
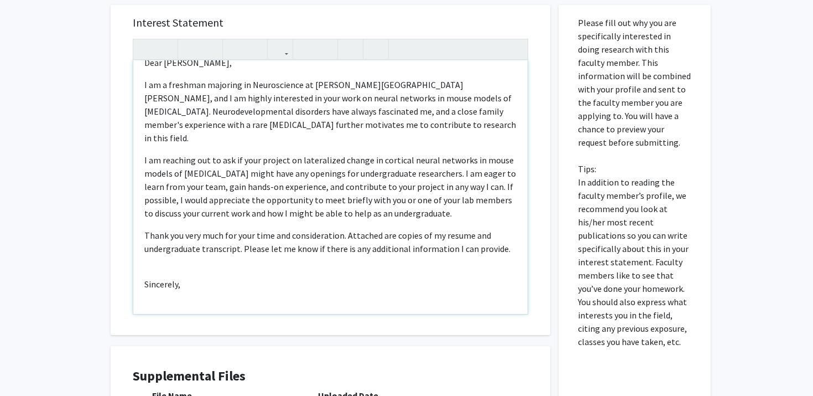
click at [302, 153] on p "I am reaching out to ask if your project on lateralized change in cortical neur…" at bounding box center [330, 186] width 372 height 66
click at [299, 161] on p "I am reaching out to ask if your project on lateralized change in cortical neur…" at bounding box center [330, 186] width 372 height 66
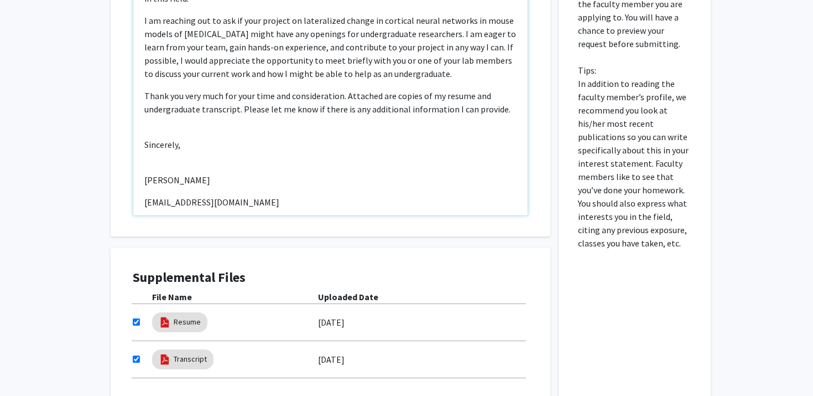
scroll to position [455, 0]
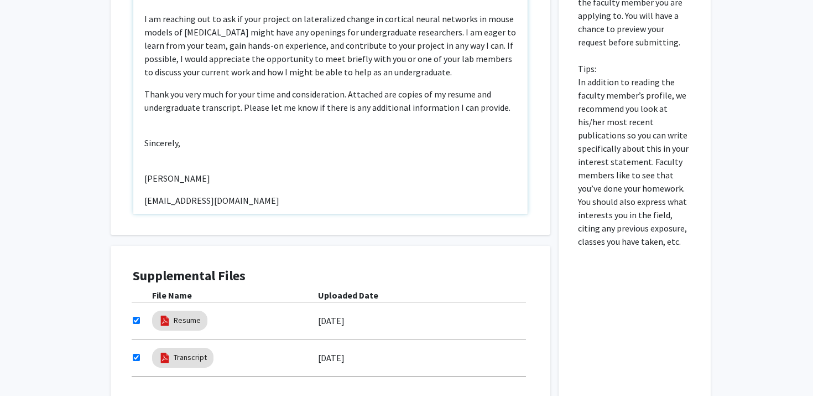
click at [285, 194] on p "[EMAIL_ADDRESS][DOMAIN_NAME]" at bounding box center [330, 200] width 372 height 13
click at [168, 139] on div "Dear [PERSON_NAME], I am a freshman majoring in Neuroscience at [PERSON_NAME][G…" at bounding box center [330, 86] width 395 height 253
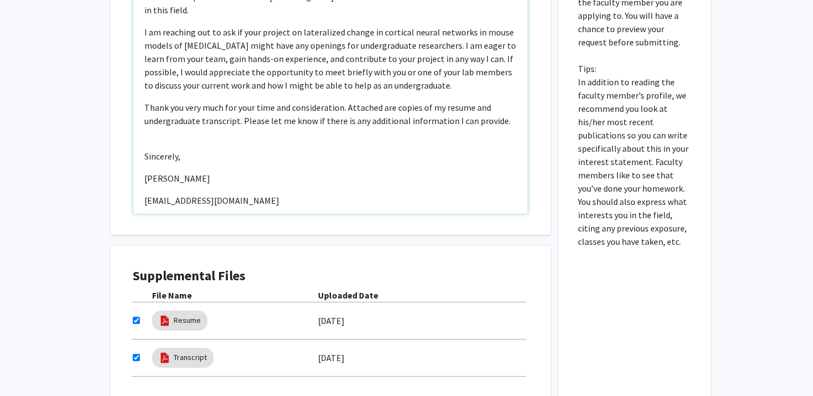
scroll to position [468, 0]
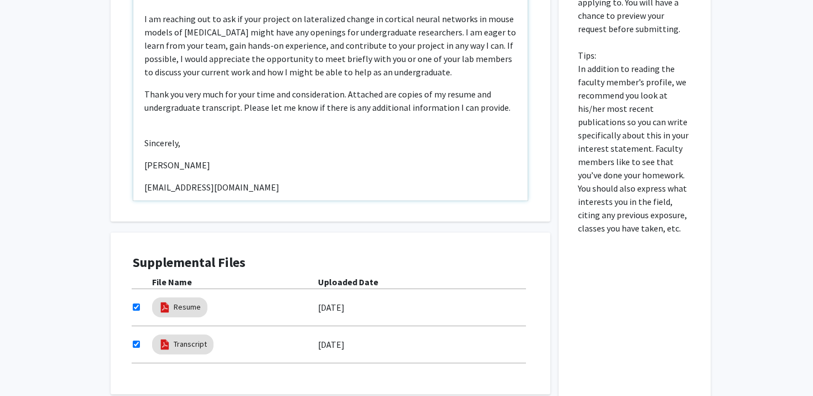
click at [192, 106] on div "Dear [PERSON_NAME], I am a freshman majoring in Neuroscience at [PERSON_NAME][G…" at bounding box center [330, 73] width 395 height 253
type textarea "<p>Dear Dr. Deemyad,</p><p>I am a freshman majoring in Neuroscience at Johns Ho…"
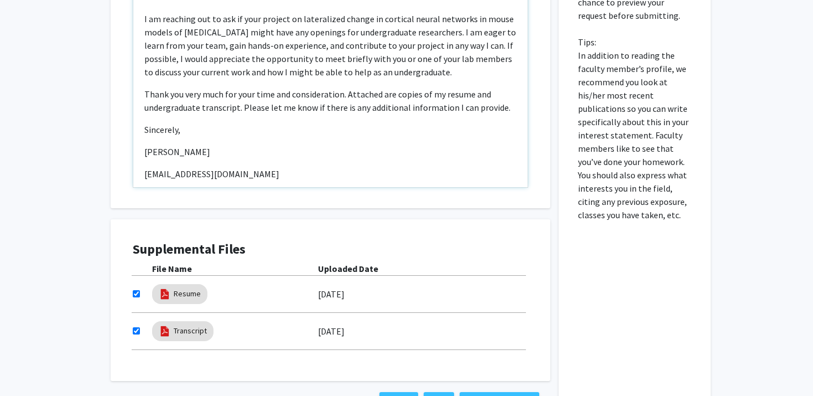
click at [201, 167] on p "[EMAIL_ADDRESS][DOMAIN_NAME]" at bounding box center [330, 173] width 372 height 13
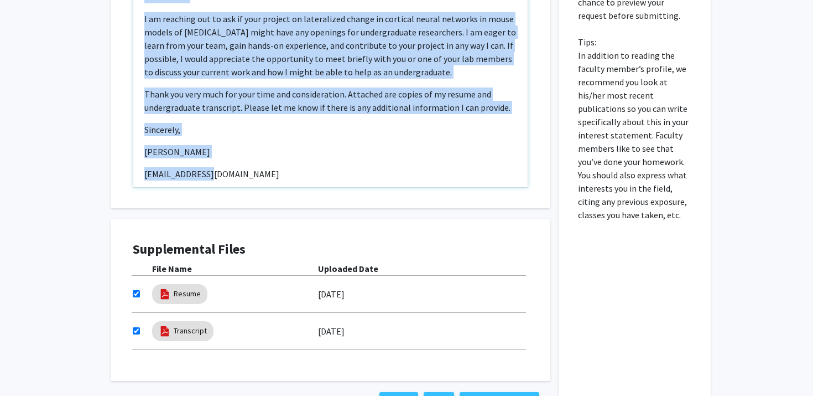
copy div "Dear Dr. Deemyad, I am a freshman majoring in Neuroscience at Johns Hopkins Uni…"
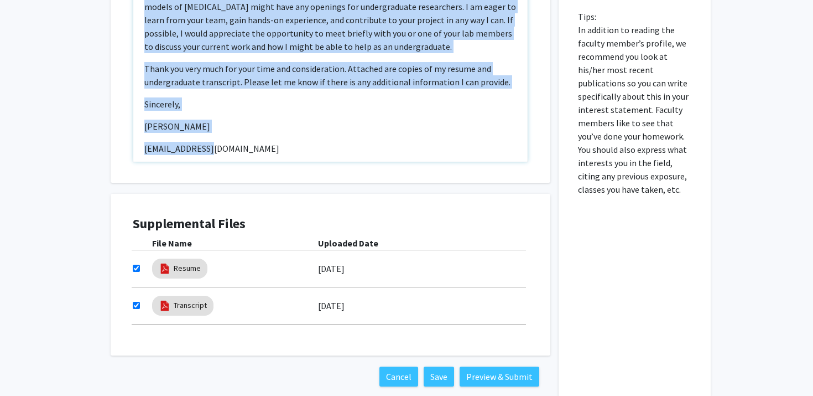
scroll to position [567, 0]
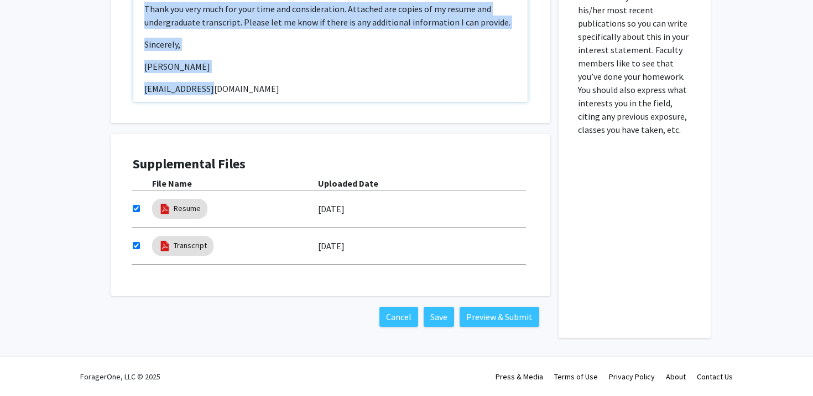
copy div "Dear Dr. Deemyad, I am a freshman majoring in Neuroscience at Johns Hopkins Uni…"
click at [489, 313] on button "Preview & Submit" at bounding box center [500, 317] width 80 height 20
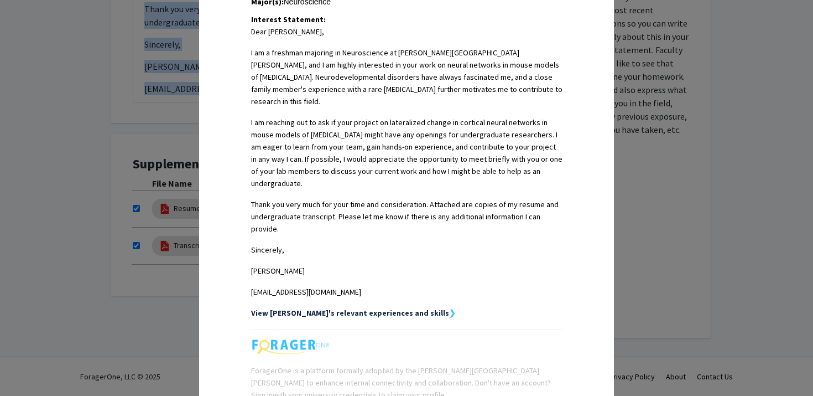
scroll to position [345, 0]
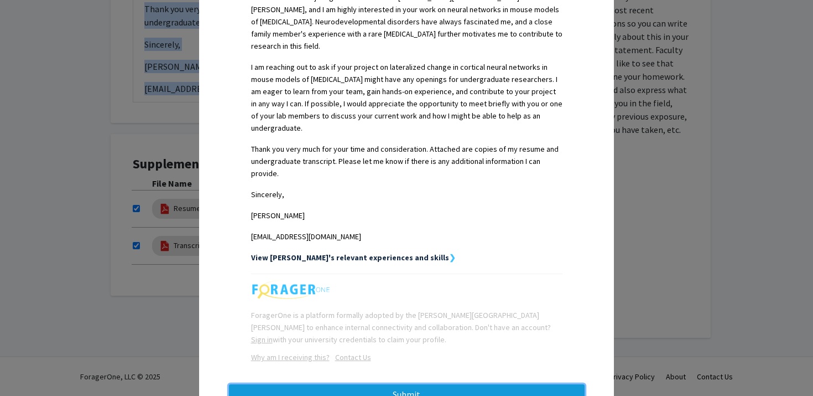
click at [362, 384] on button "Submit" at bounding box center [407, 394] width 356 height 20
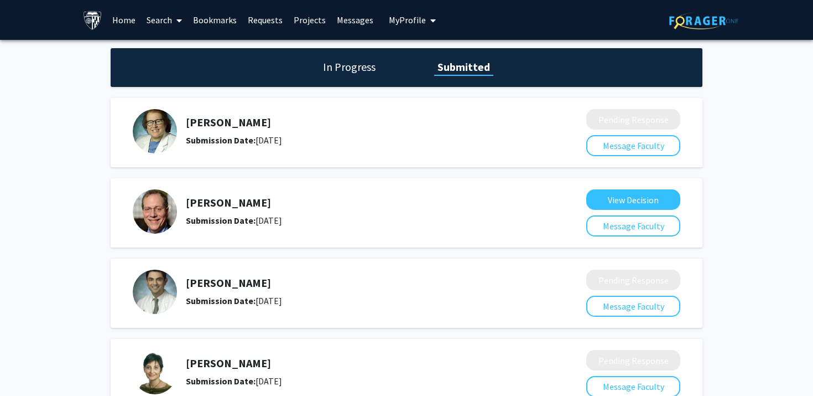
click at [154, 27] on link "Search" at bounding box center [164, 20] width 46 height 39
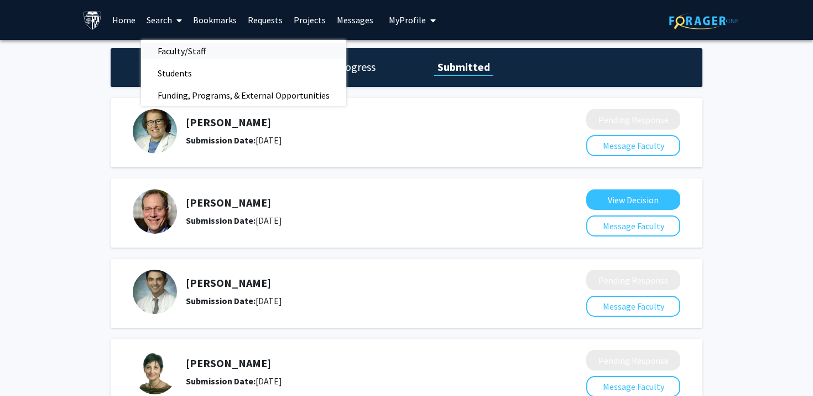
click at [159, 49] on span "Faculty/Staff" at bounding box center [181, 51] width 81 height 22
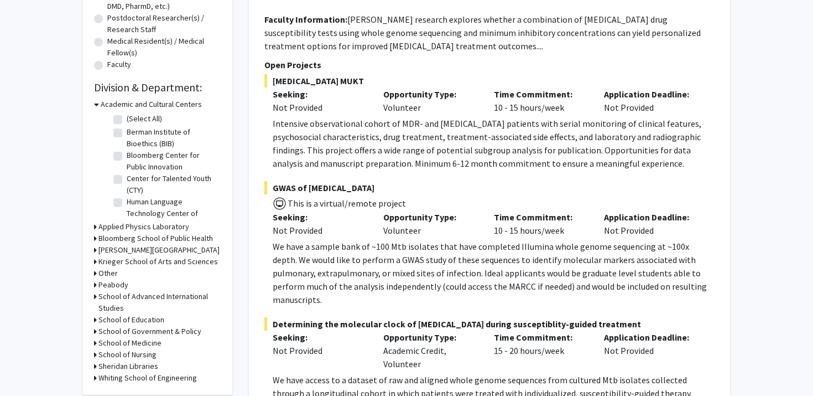
scroll to position [286, 0]
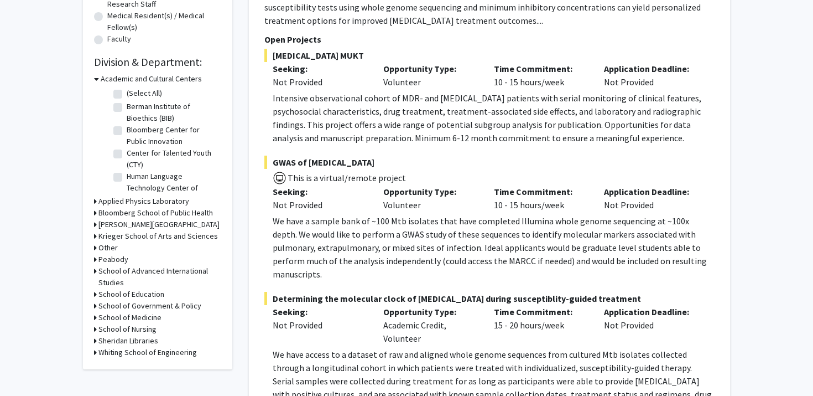
click at [91, 314] on div "Refine By Collaboration Status: Collaboration Status All Faculty/Staff Collabor…" at bounding box center [157, 71] width 149 height 595
click at [92, 315] on div "Refine By Collaboration Status: Collaboration Status All Faculty/Staff Collabor…" at bounding box center [157, 71] width 149 height 595
click at [95, 316] on icon at bounding box center [95, 318] width 3 height 12
click at [127, 328] on label "(Select All)" at bounding box center [144, 332] width 35 height 12
click at [127, 328] on input "(Select All)" at bounding box center [130, 329] width 7 height 7
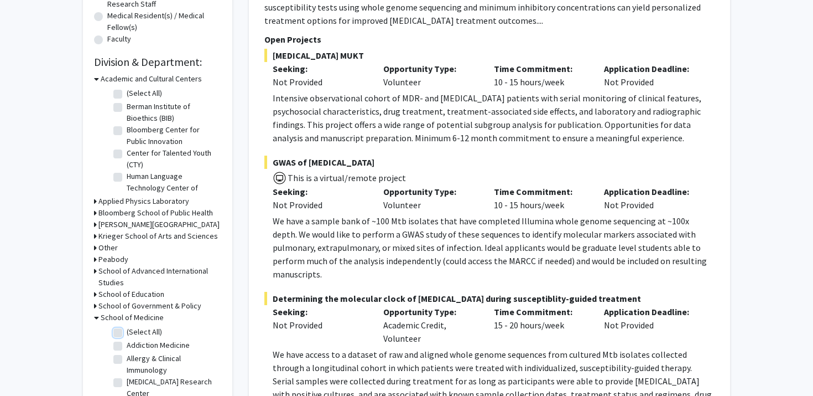
checkbox input "true"
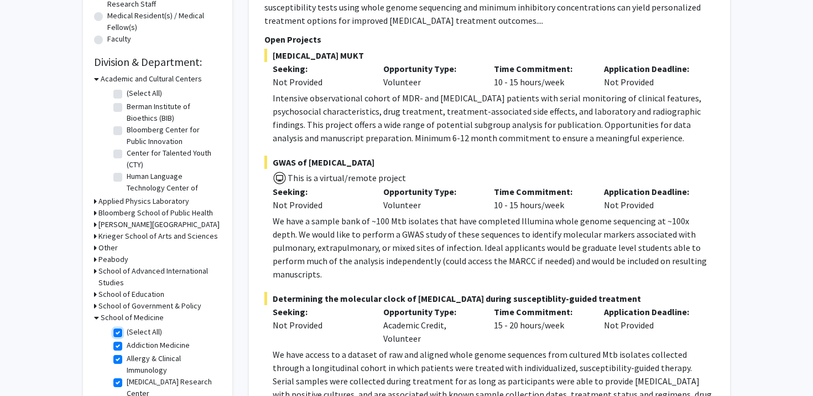
checkbox input "true"
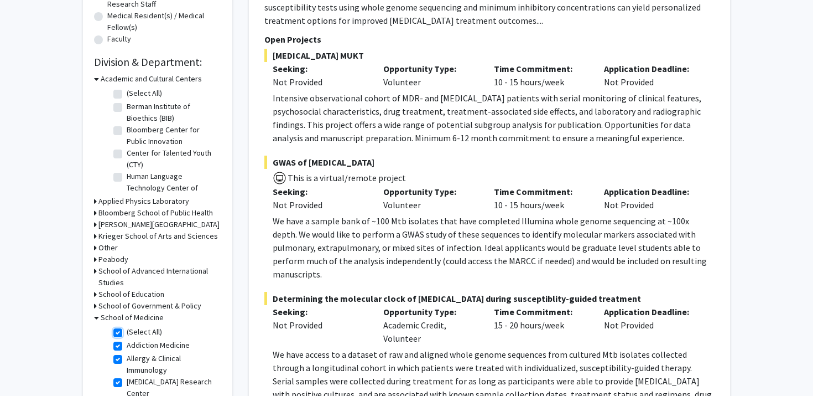
checkbox input "true"
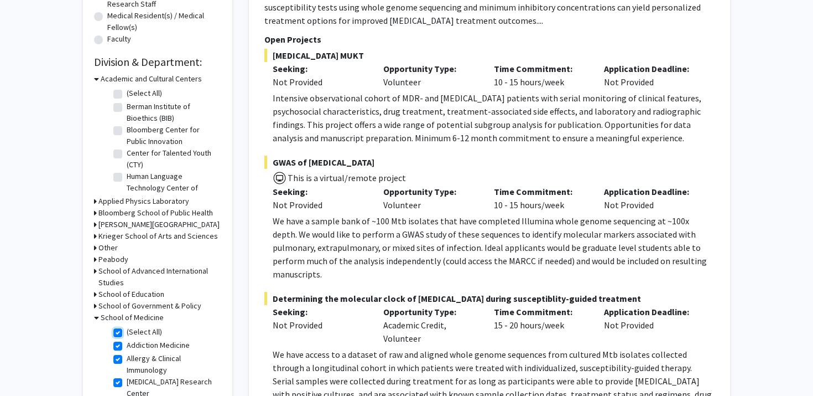
checkbox input "true"
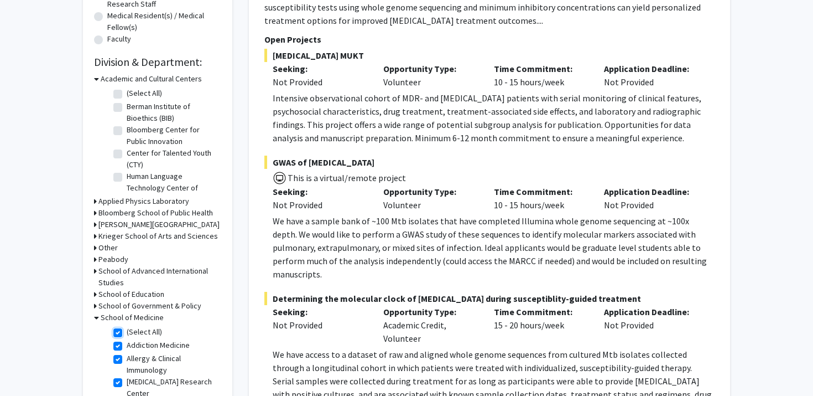
checkbox input "true"
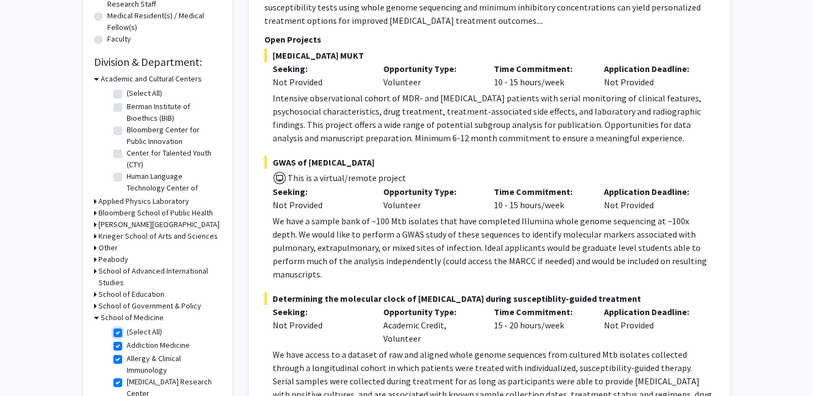
checkbox input "true"
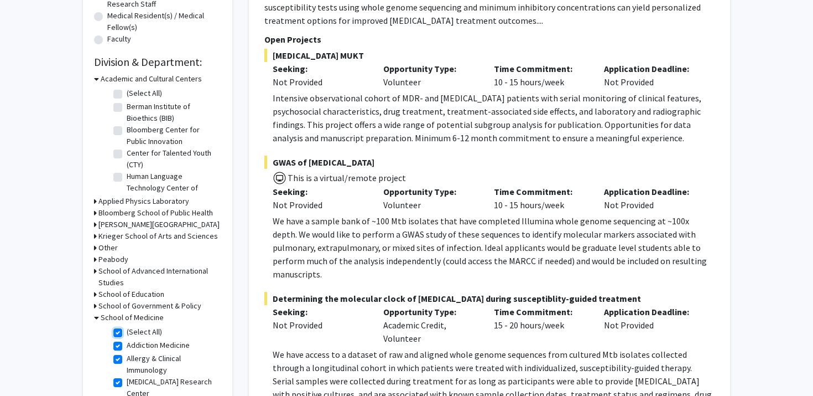
checkbox input "true"
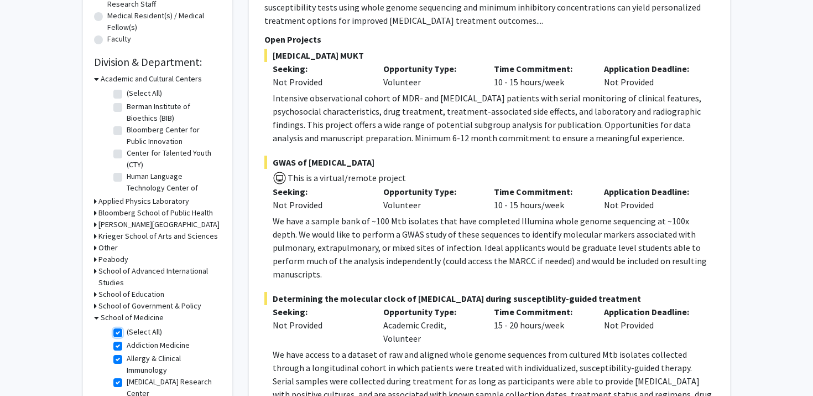
checkbox input "true"
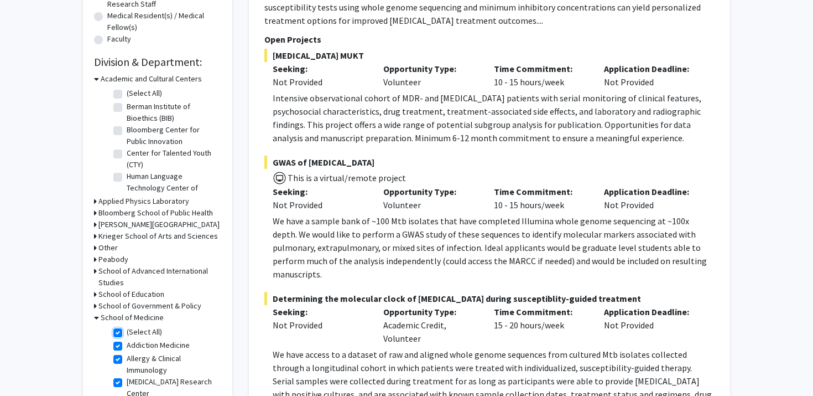
checkbox input "true"
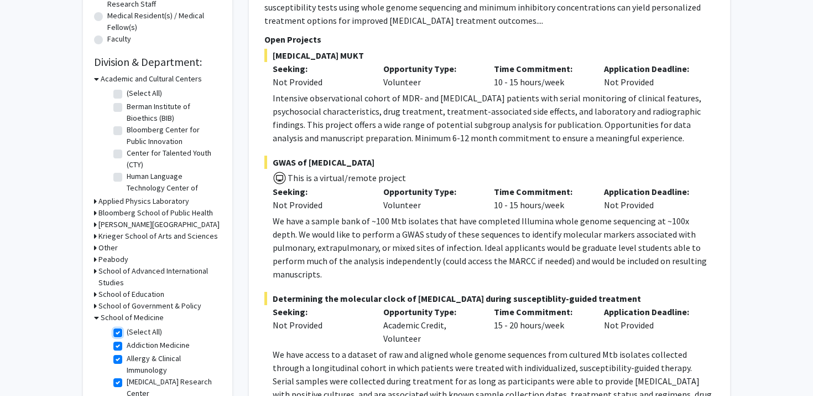
checkbox input "true"
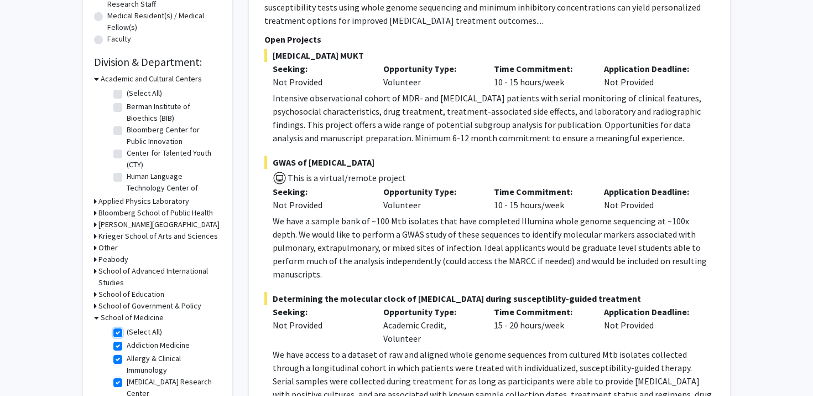
checkbox input "true"
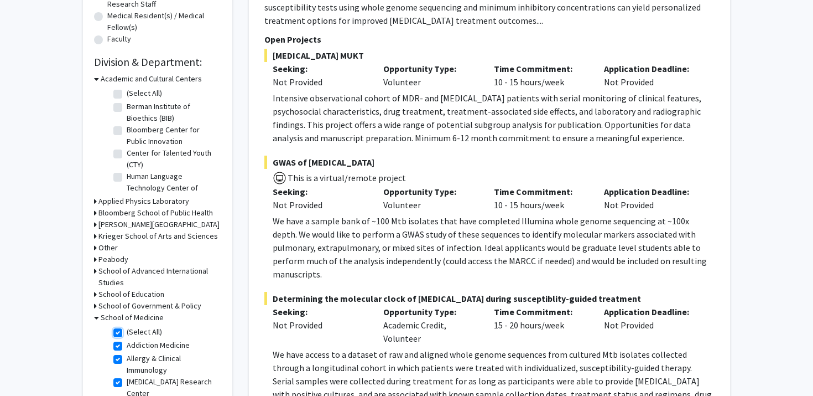
checkbox input "true"
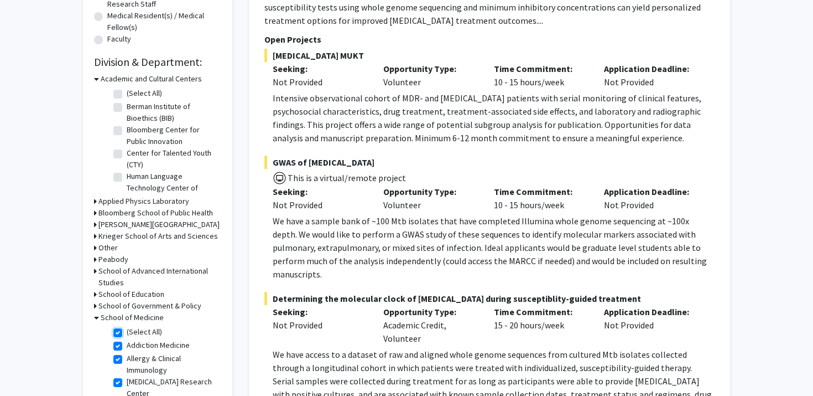
checkbox input "true"
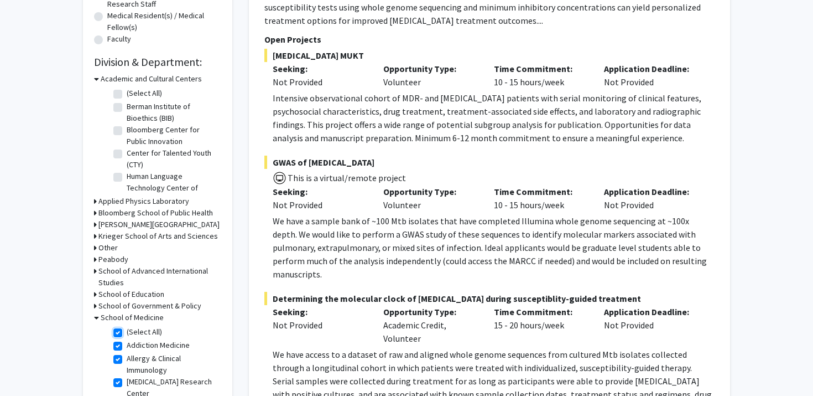
checkbox input "true"
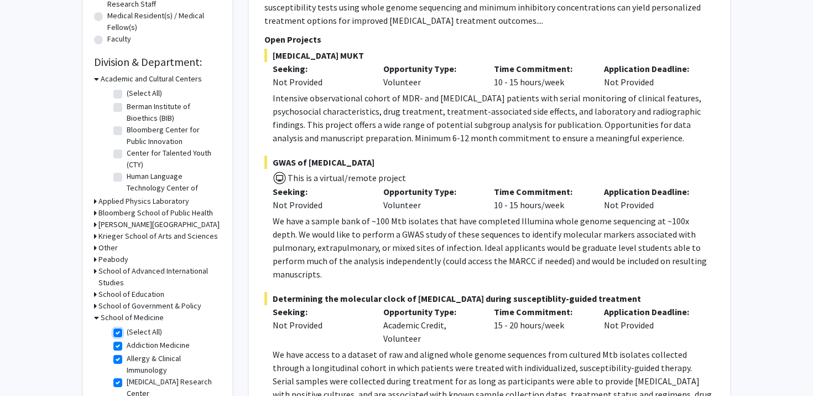
checkbox input "true"
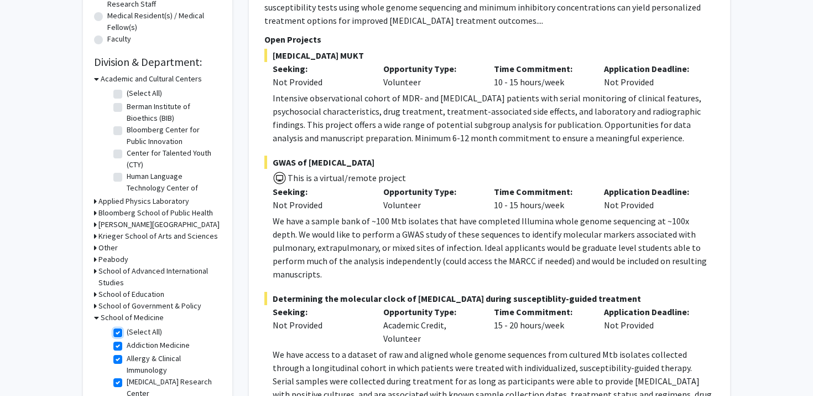
checkbox input "true"
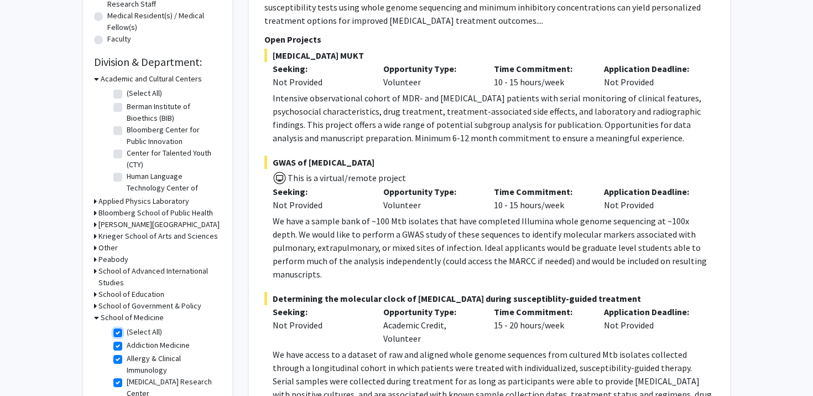
checkbox input "true"
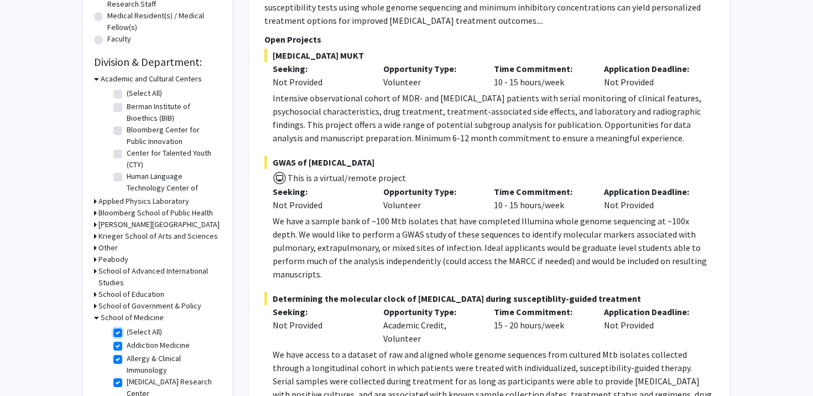
checkbox input "true"
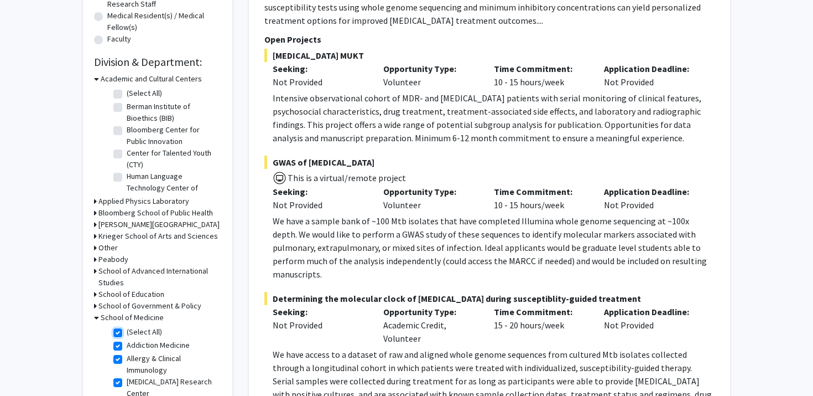
checkbox input "true"
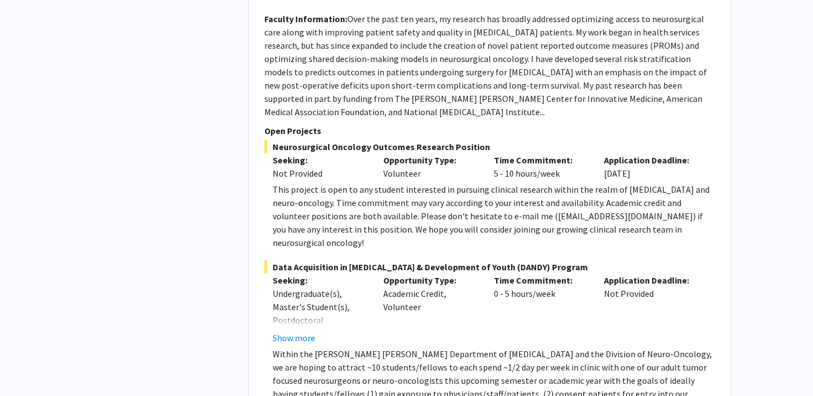
scroll to position [4017, 0]
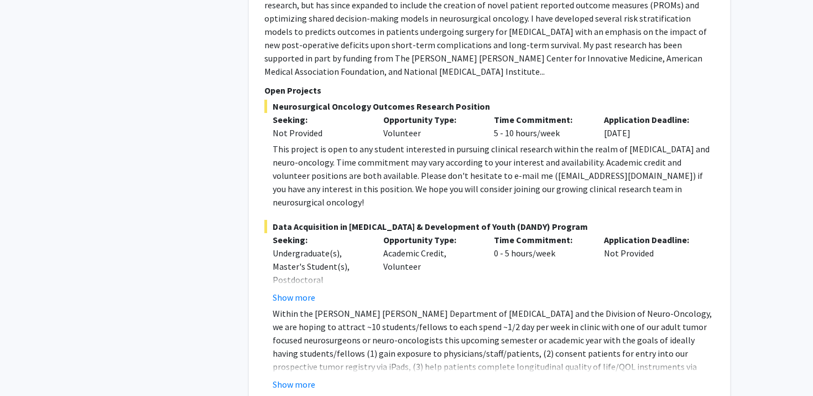
click at [314, 307] on p "Within the [PERSON_NAME] [PERSON_NAME] Department of [MEDICAL_DATA] and the Div…" at bounding box center [494, 353] width 442 height 93
click at [310, 307] on fg-read-more "Within the Johns Hopkins Department of Neurosurgery and the Division of Neuro-O…" at bounding box center [490, 349] width 450 height 84
click at [302, 307] on fg-read-more "Within the Johns Hopkins Department of Neurosurgery and the Division of Neuro-O…" at bounding box center [490, 349] width 450 height 84
click at [299, 377] on button "Show more" at bounding box center [294, 383] width 43 height 13
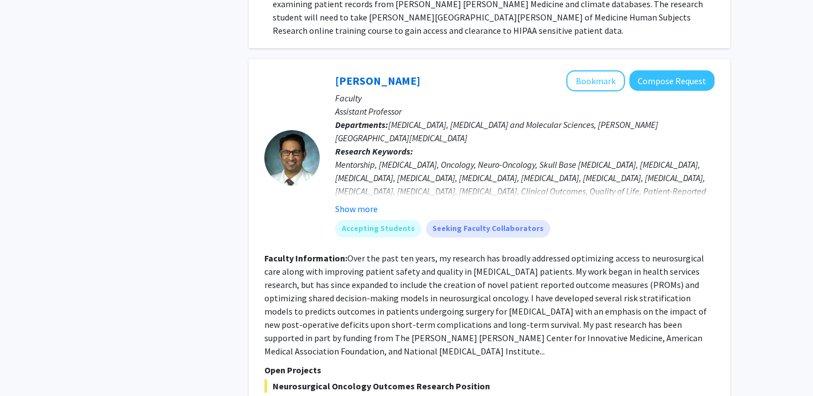
scroll to position [3737, 0]
click at [354, 203] on button "Show more" at bounding box center [356, 209] width 43 height 13
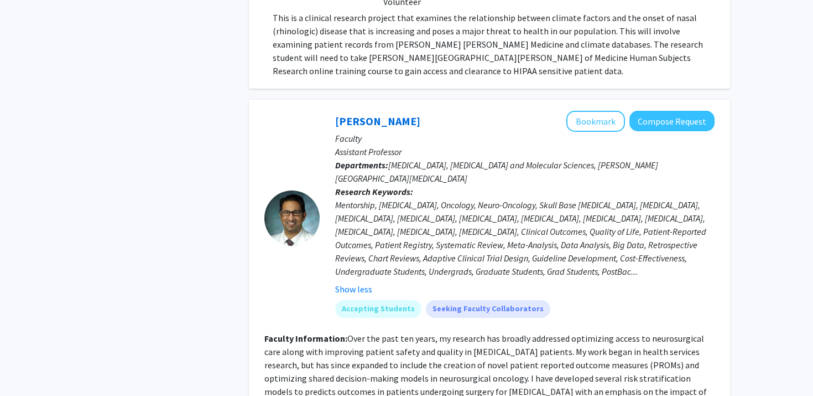
scroll to position [3690, 0]
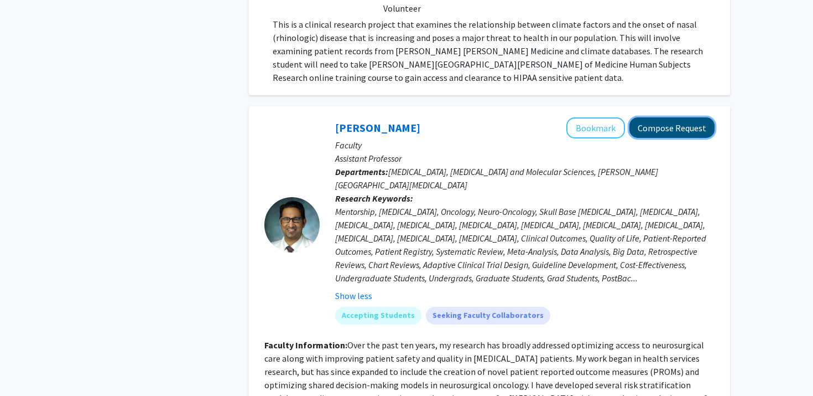
click at [651, 117] on button "Compose Request" at bounding box center [672, 127] width 85 height 20
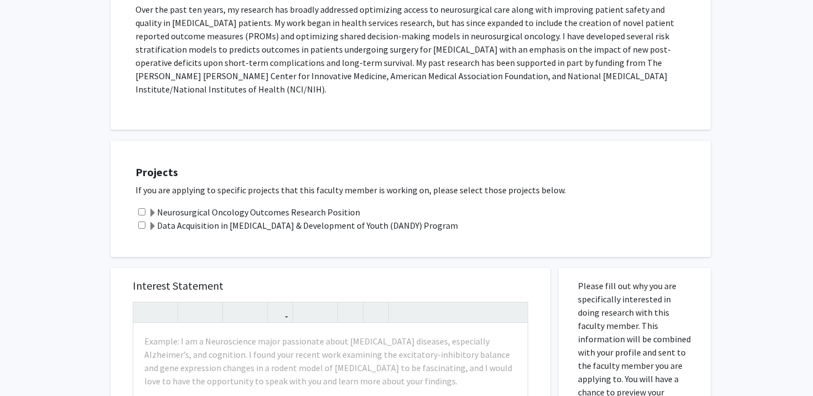
scroll to position [315, 0]
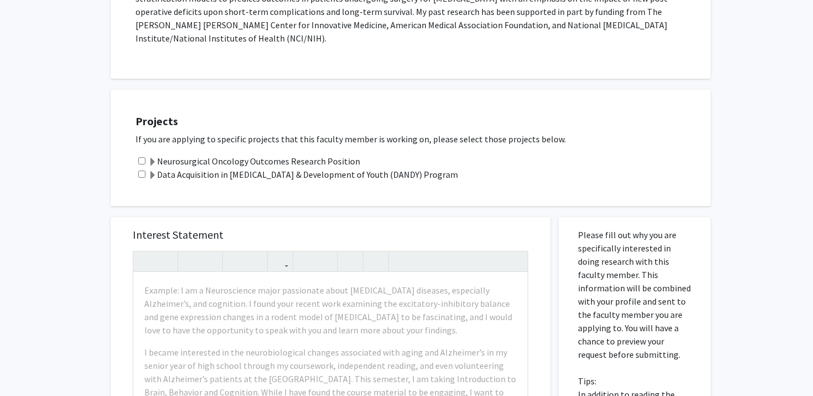
click at [142, 157] on input "checkbox" at bounding box center [141, 160] width 7 height 7
checkbox input "true"
click at [142, 154] on div "Neurosurgical Oncology Outcomes Research Position" at bounding box center [418, 160] width 564 height 13
click at [139, 170] on input "checkbox" at bounding box center [141, 173] width 7 height 7
checkbox input "true"
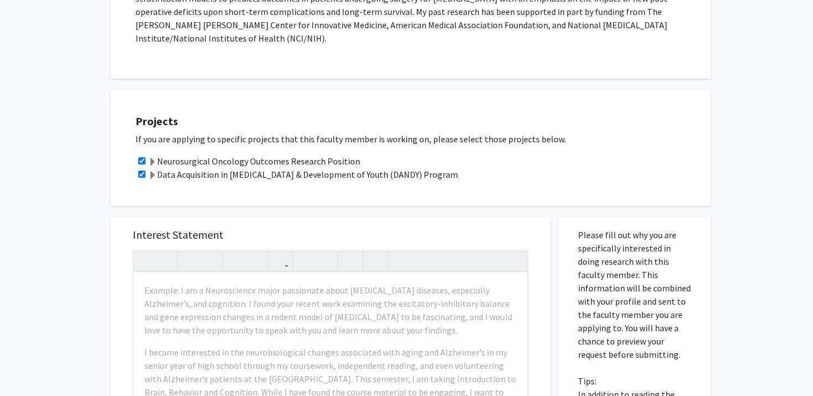
click at [150, 171] on span at bounding box center [152, 175] width 9 height 9
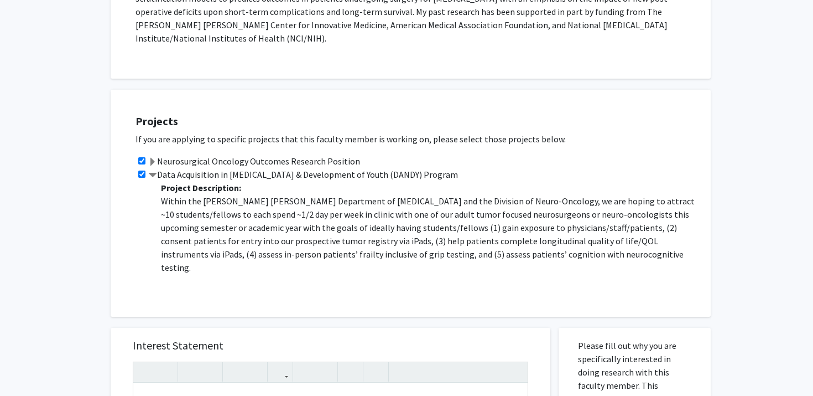
click at [150, 171] on span at bounding box center [152, 175] width 9 height 9
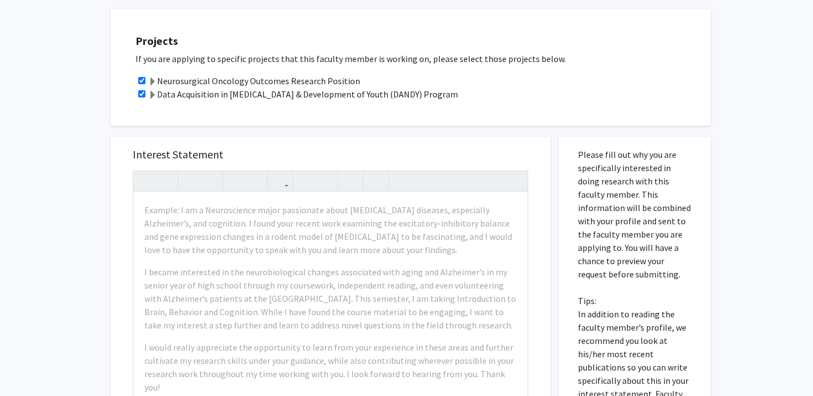
scroll to position [424, 0]
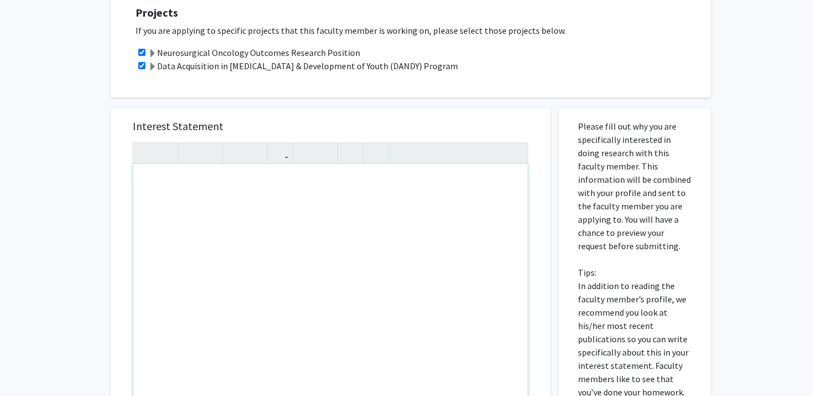
click at [185, 195] on div "Note to users with screen readers: Please press Alt+0 or Option+0 to deactivate…" at bounding box center [330, 290] width 395 height 253
paste div "Note to users with screen readers: Please press Alt+0 or Option+0 to deactivate…"
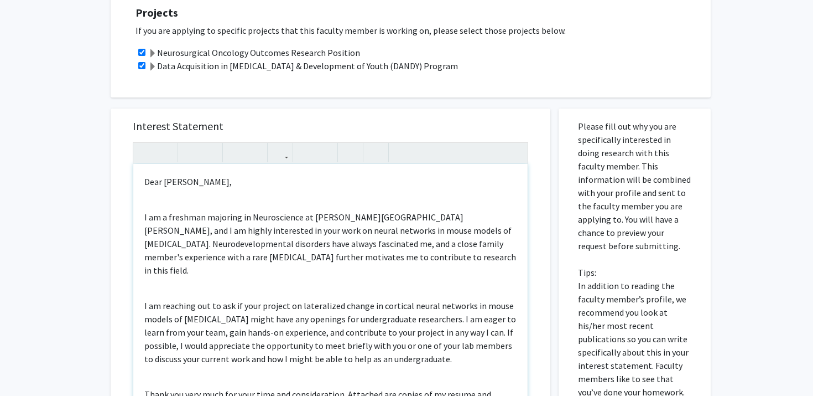
click at [194, 175] on p "Dear [PERSON_NAME]," at bounding box center [330, 181] width 372 height 13
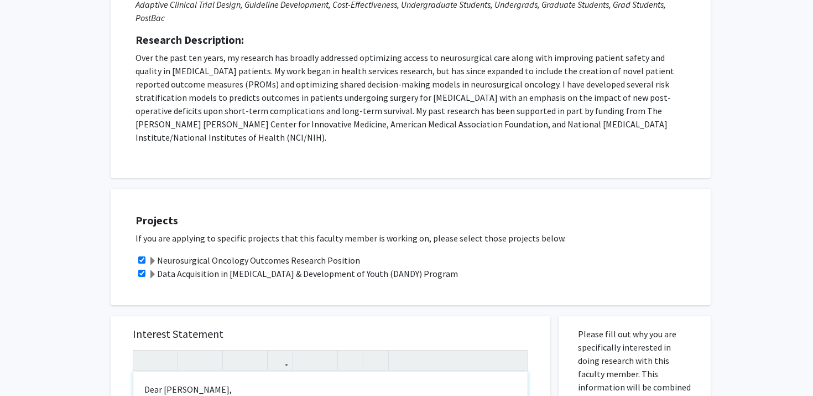
scroll to position [221, 0]
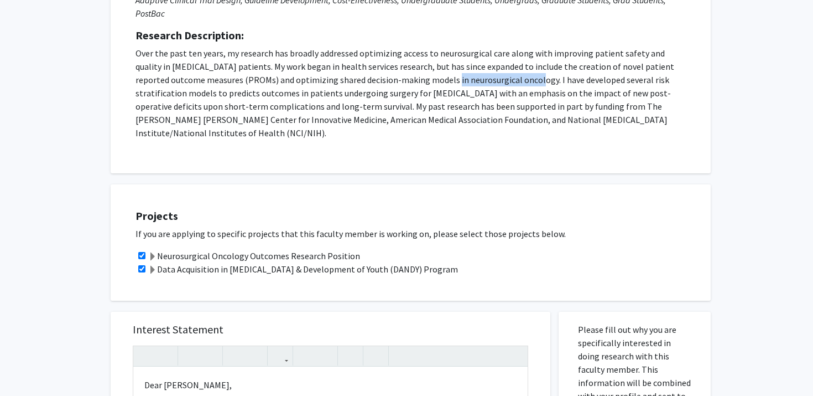
drag, startPoint x: 393, startPoint y: 68, endPoint x: 478, endPoint y: 72, distance: 84.8
click at [478, 72] on p "Over the past ten years, my research has broadly addressed optimizing access to…" at bounding box center [411, 92] width 551 height 93
copy p "neurosurgical oncology"
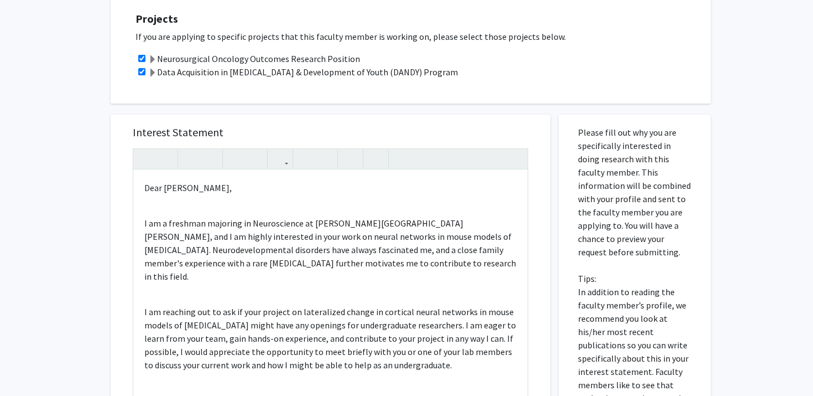
scroll to position [435, 0]
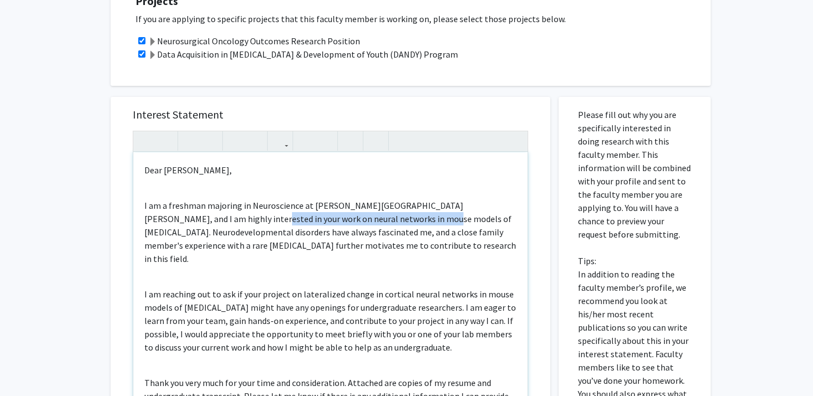
drag, startPoint x: 185, startPoint y: 194, endPoint x: 356, endPoint y: 196, distance: 171.0
click at [356, 199] on p "I am a freshman majoring in Neuroscience at [PERSON_NAME][GEOGRAPHIC_DATA][PERS…" at bounding box center [330, 232] width 372 height 66
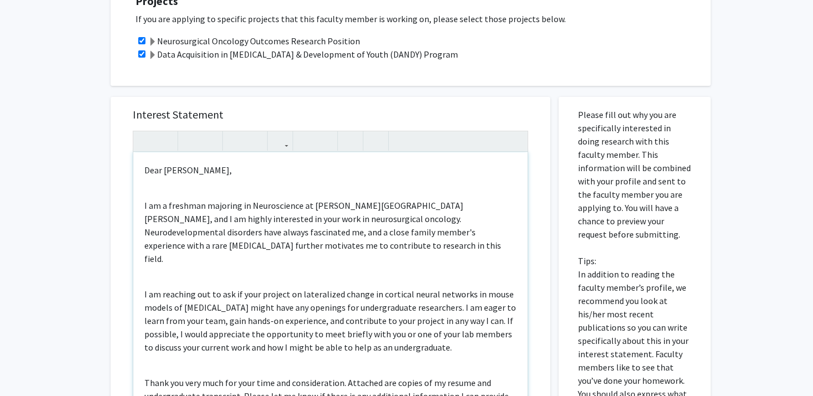
click at [231, 199] on p "I am a freshman majoring in Neuroscience at Johns Hopkins University, and I am …" at bounding box center [330, 232] width 372 height 66
click at [269, 243] on div "Dear Dr. Mukherjee, I am a freshman majoring in Neuroscience at Johns Hopkins U…" at bounding box center [330, 278] width 395 height 253
click at [247, 226] on div "Dear Dr. Mukherjee, I am a freshman majoring in Neuroscience at Johns Hopkins U…" at bounding box center [330, 278] width 395 height 253
click at [361, 199] on p "I am a freshman majoring in Neuroscience at Johns Hopkins University, and I am …" at bounding box center [330, 232] width 372 height 66
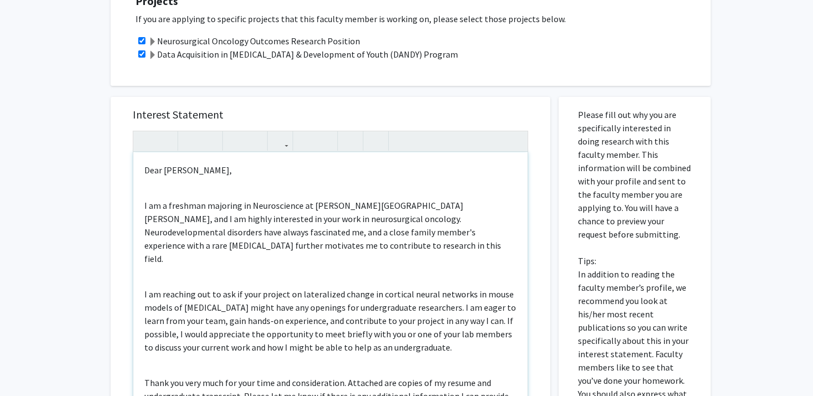
click at [356, 199] on p "I am a freshman majoring in Neuroscience at Johns Hopkins University, and I am …" at bounding box center [330, 232] width 372 height 66
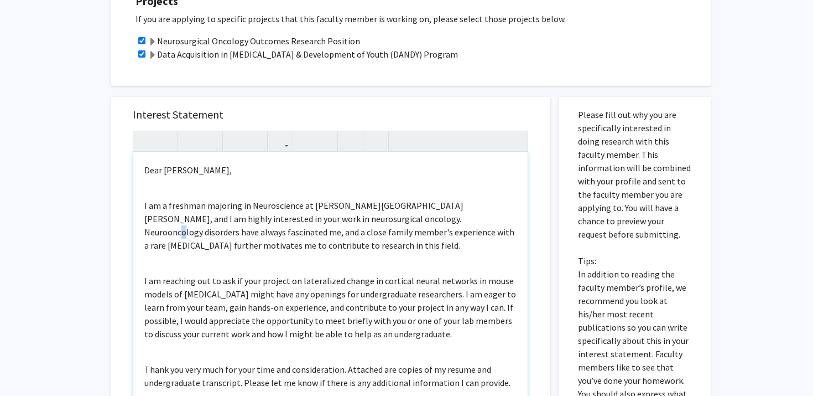
click at [392, 199] on p "I am a freshman majoring in Neuroscience at Johns Hopkins University, and I am …" at bounding box center [330, 225] width 372 height 53
click at [356, 199] on p "I am a freshman majoring in Neuroscience at Johns Hopkins University, and I am …" at bounding box center [330, 225] width 372 height 53
click at [350, 199] on p "I am a freshman majoring in Neuroscience at Johns Hopkins University, and I am …" at bounding box center [330, 225] width 372 height 53
click at [295, 199] on p "I am a freshman majoring in Neuroscience at Johns Hopkins University, and I am …" at bounding box center [330, 225] width 372 height 53
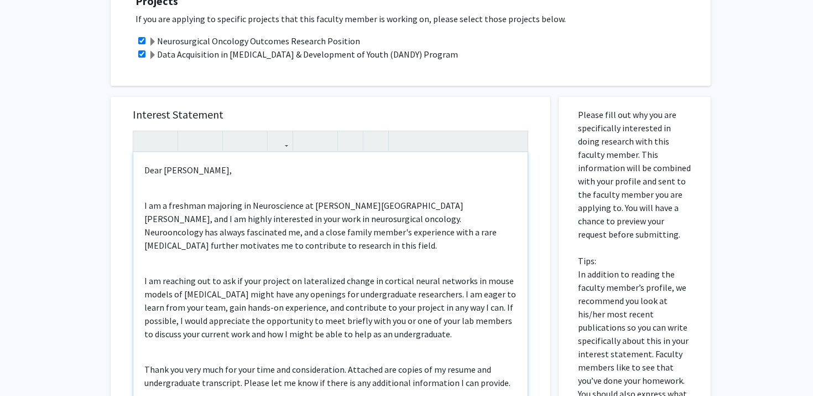
click at [304, 199] on p "I am a freshman majoring in Neuroscience at Johns Hopkins University, and I am …" at bounding box center [330, 225] width 372 height 53
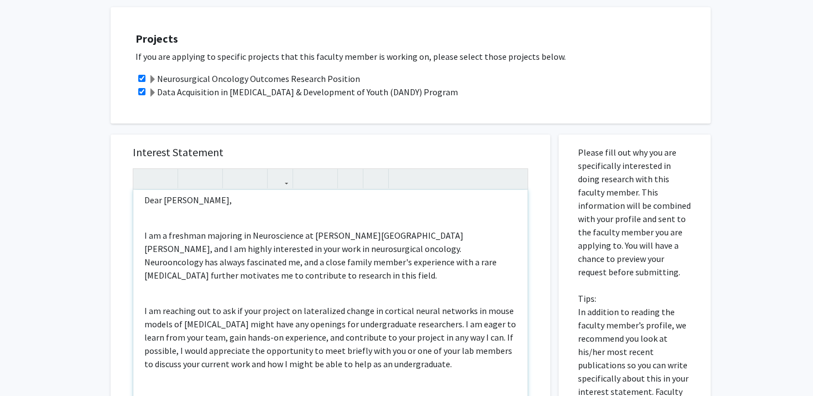
scroll to position [9, 0]
drag, startPoint x: 338, startPoint y: 222, endPoint x: 304, endPoint y: 222, distance: 33.8
click at [304, 227] on p "I am a freshman majoring in Neuroscience at Johns Hopkins University, and I am …" at bounding box center [330, 253] width 372 height 53
click at [279, 235] on p "I am a freshman majoring in Neuroscience at Johns Hopkins University, and I am …" at bounding box center [330, 253] width 372 height 53
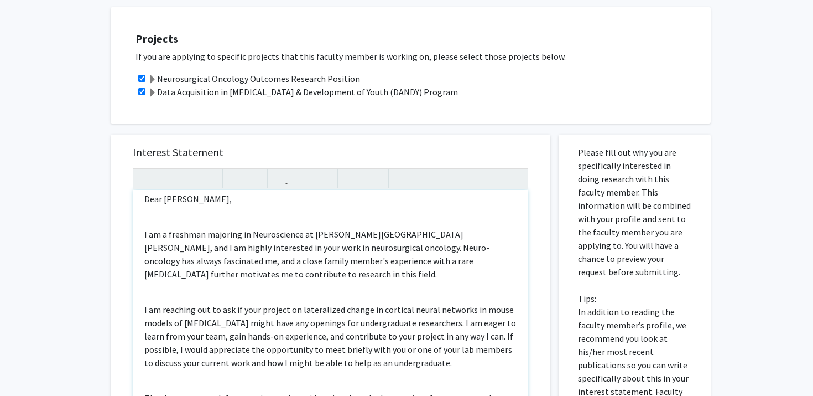
click at [307, 238] on p "I am a freshman majoring in Neuroscience at Johns Hopkins University, and I am …" at bounding box center [330, 253] width 372 height 53
click at [382, 235] on p "I am a freshman majoring in Neuroscience at Johns Hopkins University, and I am …" at bounding box center [330, 253] width 372 height 53
click at [345, 235] on p "I am a freshman majoring in Neuroscience at Johns Hopkins University, and I am …" at bounding box center [330, 253] width 372 height 53
click at [332, 235] on p "I am a freshman majoring in Neuroscience at Johns Hopkins University, and I am …" at bounding box center [330, 253] width 372 height 53
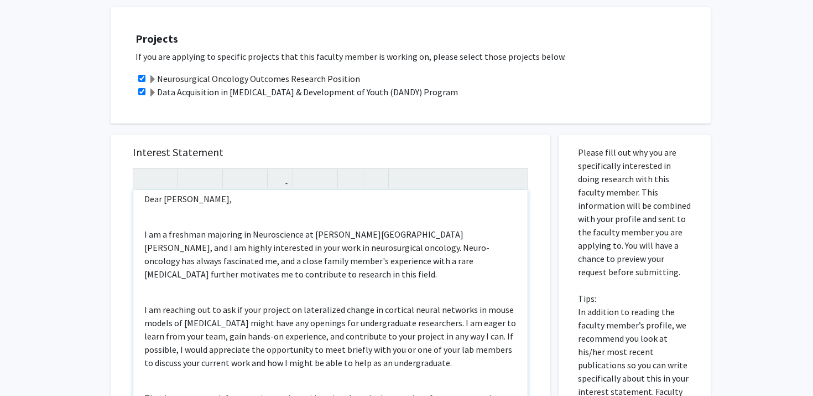
click at [332, 235] on p "I am a freshman majoring in Neuroscience at Johns Hopkins University, and I am …" at bounding box center [330, 253] width 372 height 53
click at [312, 241] on p "I am a freshman majoring in Neuroscience at Johns Hopkins University, and I am …" at bounding box center [330, 253] width 372 height 53
click at [295, 250] on p "I am a freshman majoring in Neuroscience at Johns Hopkins University, and I am …" at bounding box center [330, 253] width 372 height 53
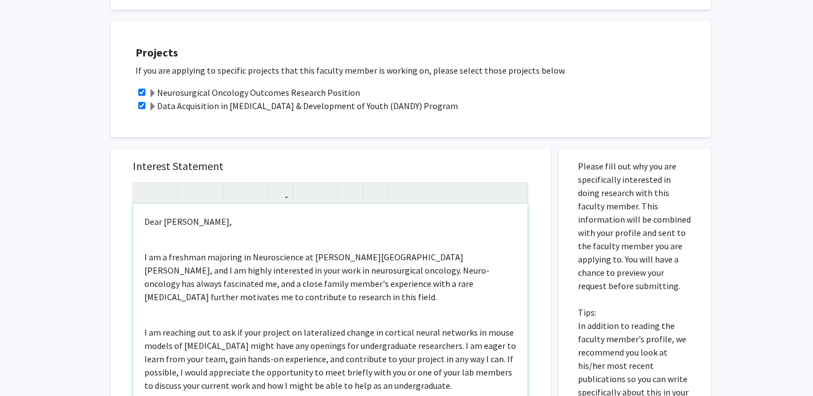
scroll to position [110, 0]
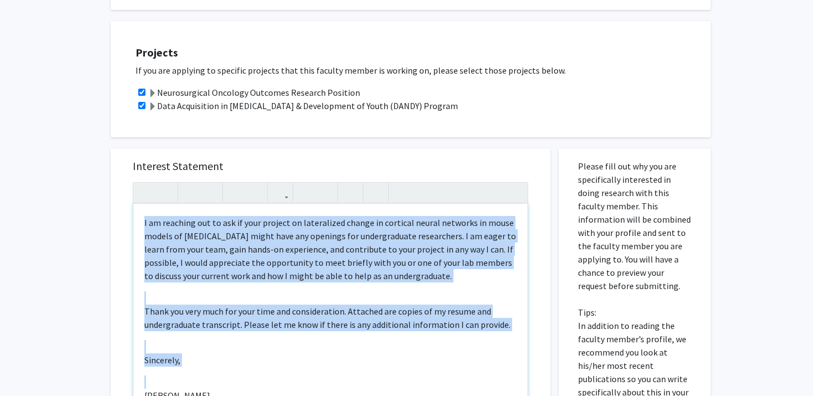
drag, startPoint x: 144, startPoint y: 196, endPoint x: 241, endPoint y: 375, distance: 203.8
click at [241, 375] on div "Dear Dr. Mukherjee, I am a freshman majoring in Neuroscience at Johns Hopkins U…" at bounding box center [330, 330] width 395 height 253
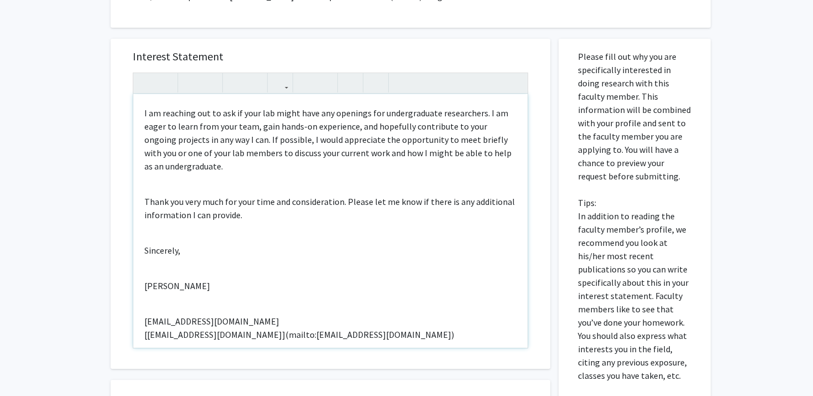
scroll to position [0, 0]
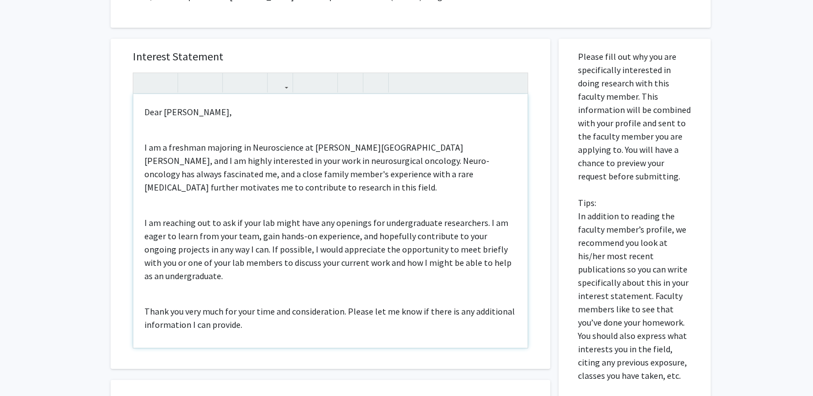
click at [377, 216] on p "I am reaching out to ask if your lab might have any openings for undergraduate …" at bounding box center [330, 249] width 372 height 66
click at [283, 216] on p "I am reaching out to ask if your lab might have any openings for undergraduate …" at bounding box center [330, 249] width 372 height 66
click at [243, 182] on div "Dear Dr. Mukherjee, I am a freshman majoring in Neuroscience at Johns Hopkins U…" at bounding box center [330, 220] width 395 height 253
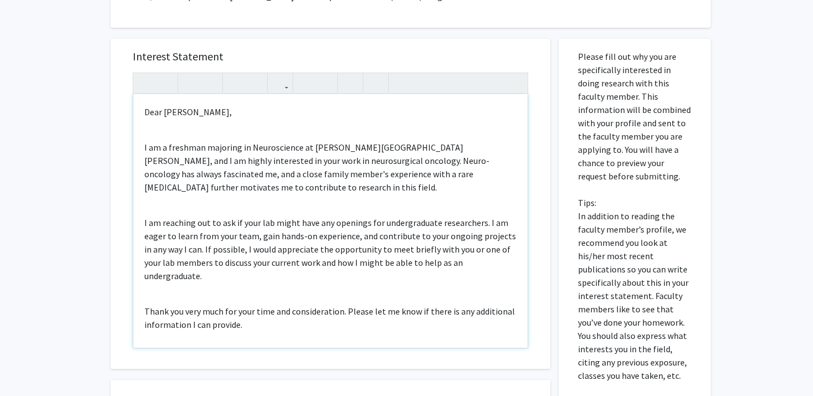
scroll to position [5, 0]
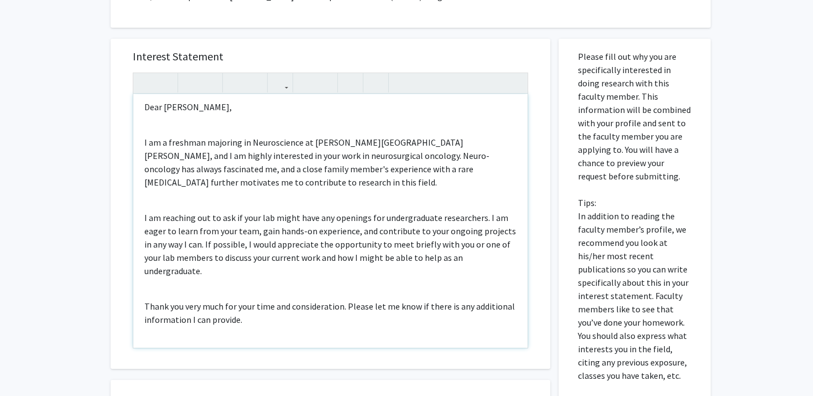
click at [323, 169] on div "Dear Dr. Mukherjee, I am a freshman majoring in Neuroscience at Johns Hopkins U…" at bounding box center [330, 220] width 395 height 253
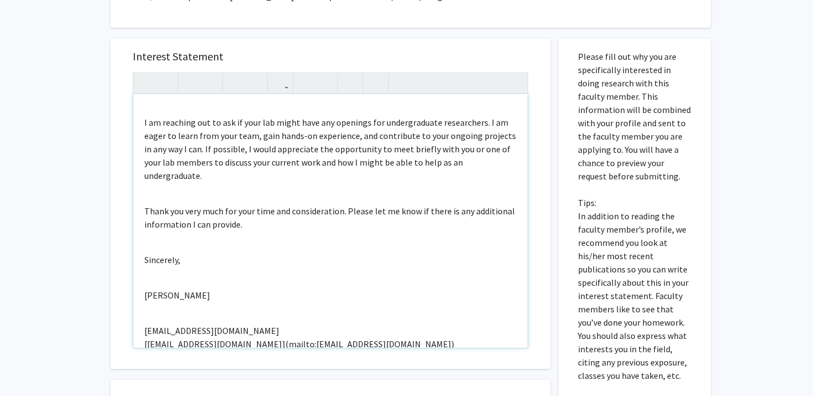
scroll to position [110, 0]
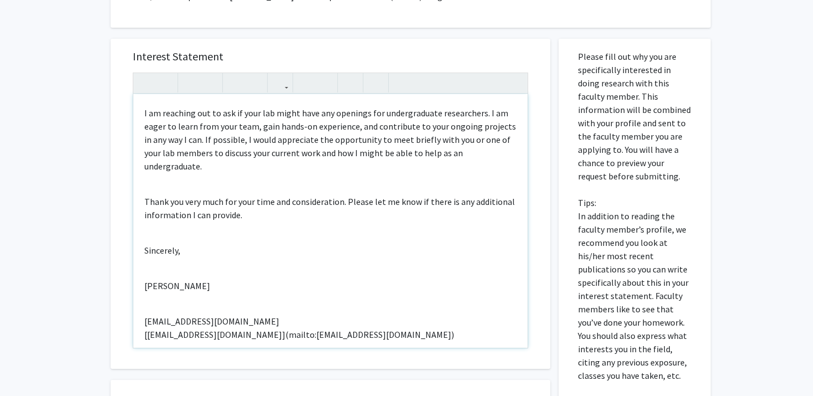
click at [171, 226] on div "Dear Dr. Mukherjee, I am a freshman majoring in Neuroscience at Johns Hopkins U…" at bounding box center [330, 220] width 395 height 253
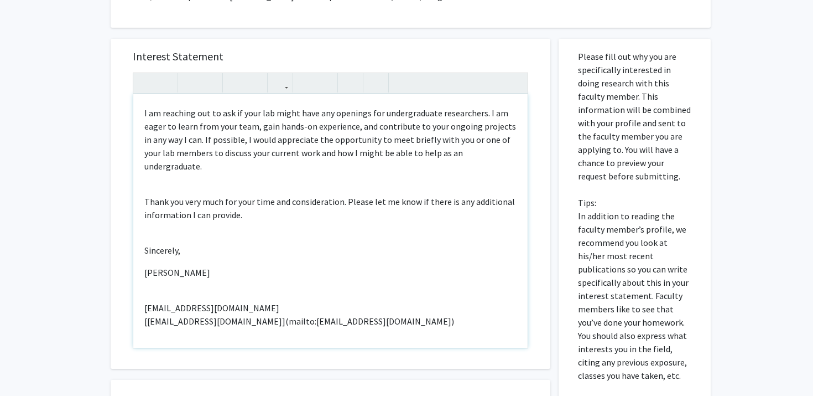
scroll to position [96, 0]
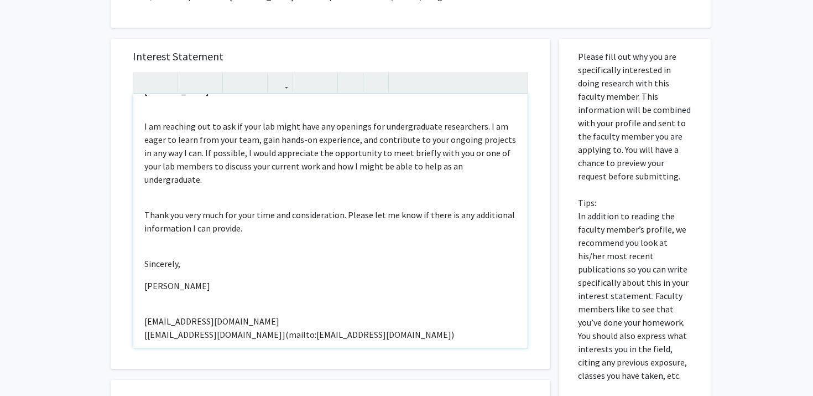
click at [174, 257] on p "Sincerely," at bounding box center [330, 263] width 372 height 13
click at [172, 207] on div "Dear Dr. Mukherjee, I am a freshman majoring in Neuroscience at Johns Hopkins U…" at bounding box center [330, 220] width 395 height 253
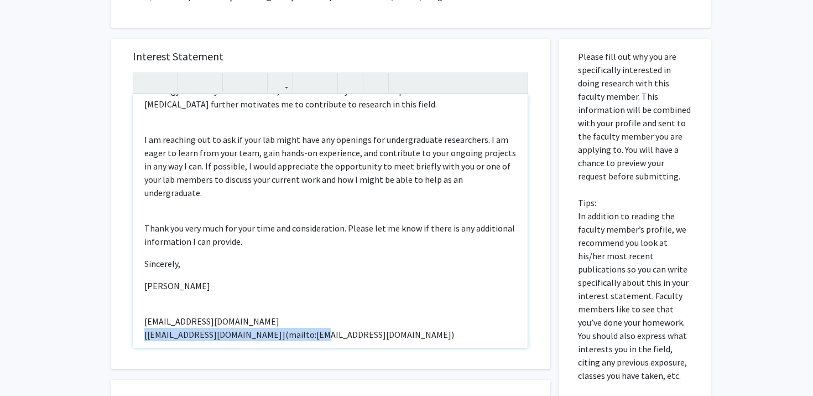
drag, startPoint x: 310, startPoint y: 292, endPoint x: 100, endPoint y: 290, distance: 210.3
click at [100, 290] on div "All Requests Request for Raj Mukherjee Request for Raj Mukherjee Departments: N…" at bounding box center [406, 77] width 813 height 1062
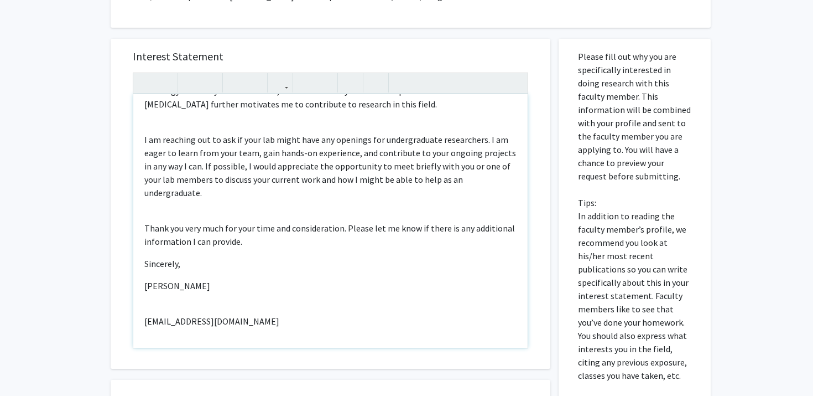
click at [159, 270] on div "Dear Dr. Mukherjee, I am a freshman majoring in Neuroscience at Johns Hopkins U…" at bounding box center [330, 220] width 395 height 253
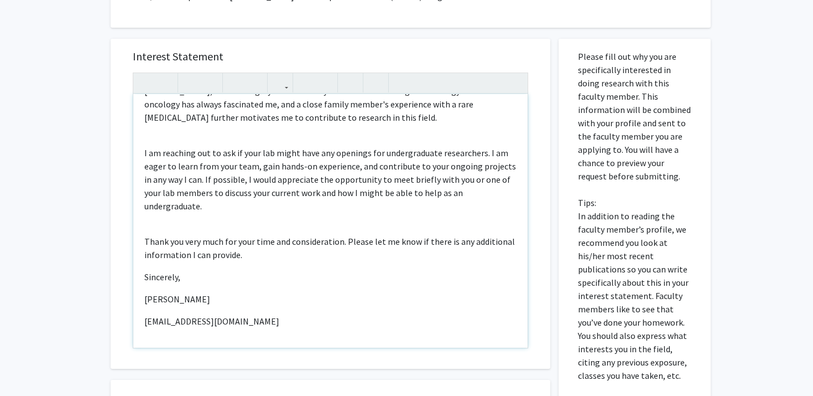
click at [249, 270] on p "Sincerely," at bounding box center [330, 276] width 372 height 13
click at [213, 179] on div "Dear Dr. Mukherjee, I am a freshman majoring in Neuroscience at Johns Hopkins U…" at bounding box center [330, 220] width 395 height 253
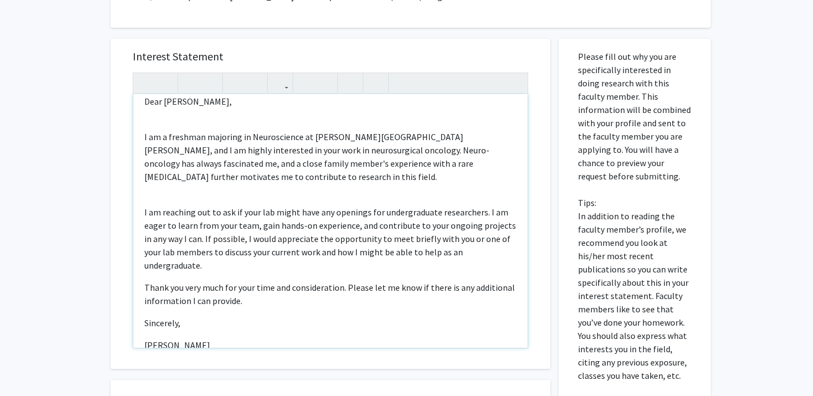
scroll to position [0, 0]
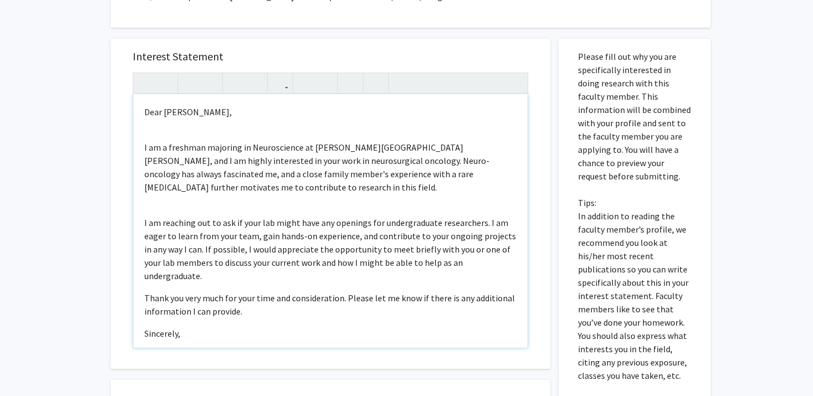
click at [213, 179] on div "Dear Dr. Mukherjee, I am a freshman majoring in Neuroscience at Johns Hopkins U…" at bounding box center [330, 220] width 395 height 253
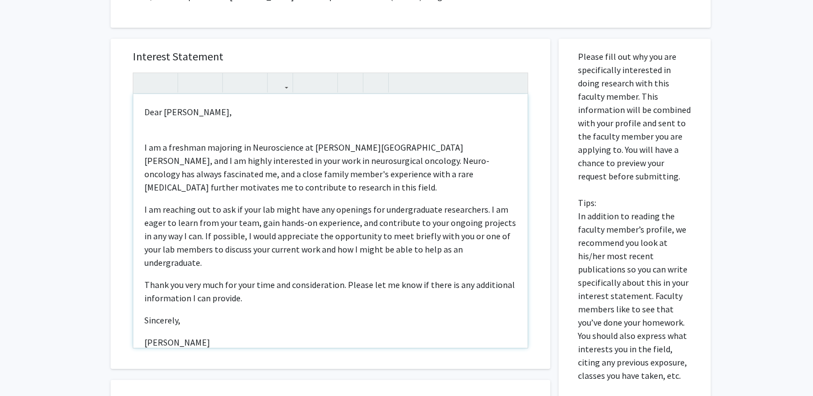
click at [208, 111] on div "Dear Dr. Mukherjee, I am a freshman majoring in Neuroscience at Johns Hopkins U…" at bounding box center [330, 220] width 395 height 253
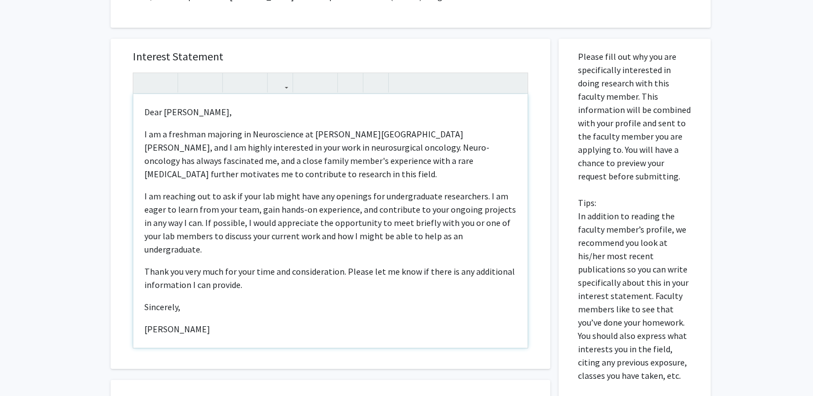
click at [342, 265] on p "Thank you very much for your time and consideration. Please let me know if ther…" at bounding box center [330, 278] width 372 height 27
click at [348, 265] on p "Thank you very much for your time and consideration. Please let me know if ther…" at bounding box center [330, 278] width 372 height 27
click at [345, 265] on p "Thank you very much for your time and consideration. Please let me know if ther…" at bounding box center [330, 278] width 372 height 27
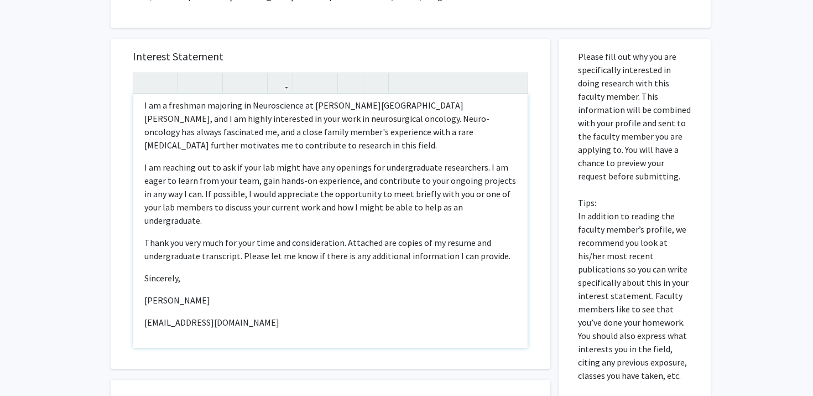
scroll to position [30, 0]
click at [345, 270] on p "Sincerely," at bounding box center [330, 276] width 372 height 13
click at [315, 270] on p "Sincerely," at bounding box center [330, 276] width 372 height 13
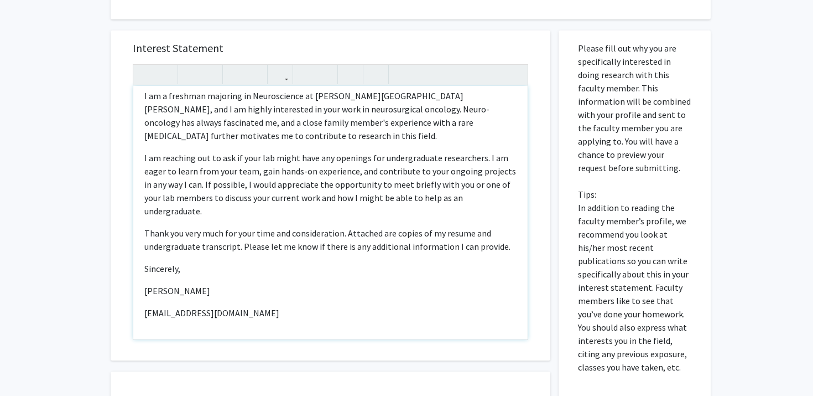
click at [315, 238] on div "Dear Dr. Mukherjee, I am a freshman majoring in Neuroscience at Johns Hopkins U…" at bounding box center [330, 212] width 395 height 253
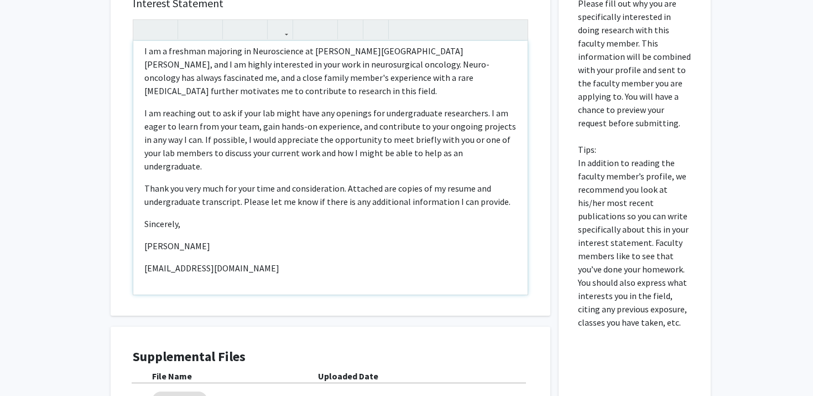
scroll to position [580, 0]
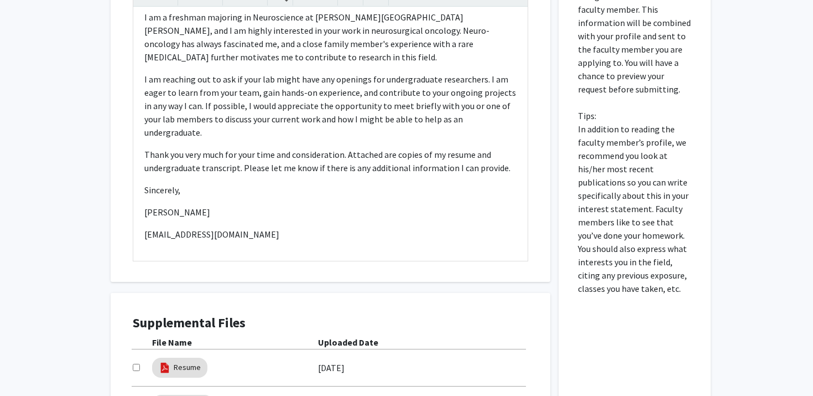
click at [134, 364] on input "checkbox" at bounding box center [136, 367] width 7 height 7
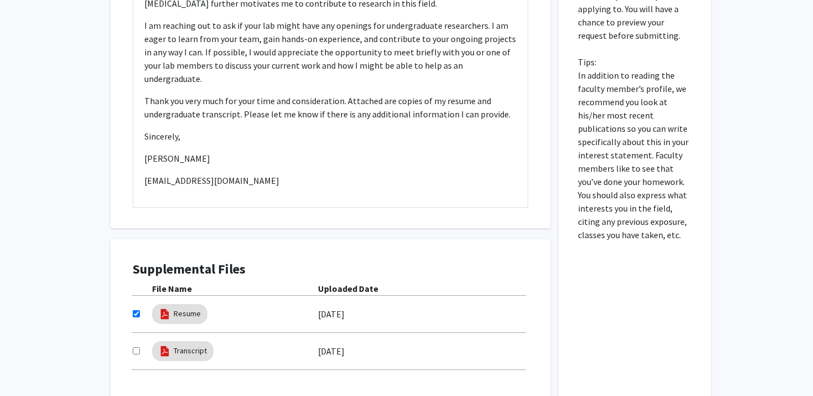
scroll to position [645, 0]
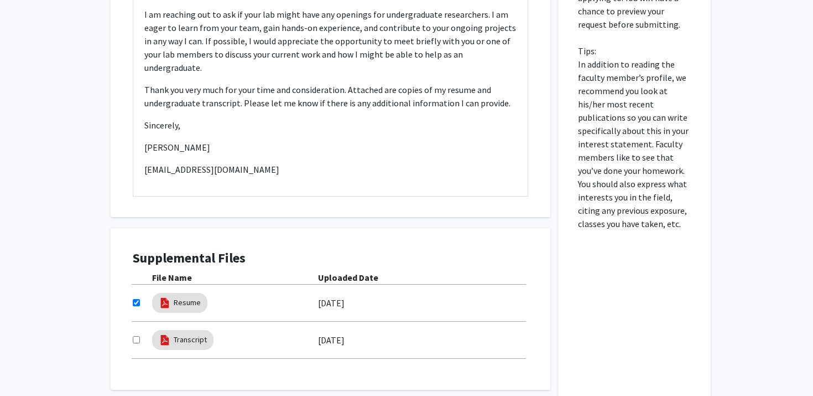
click at [137, 336] on input "checkbox" at bounding box center [136, 339] width 7 height 7
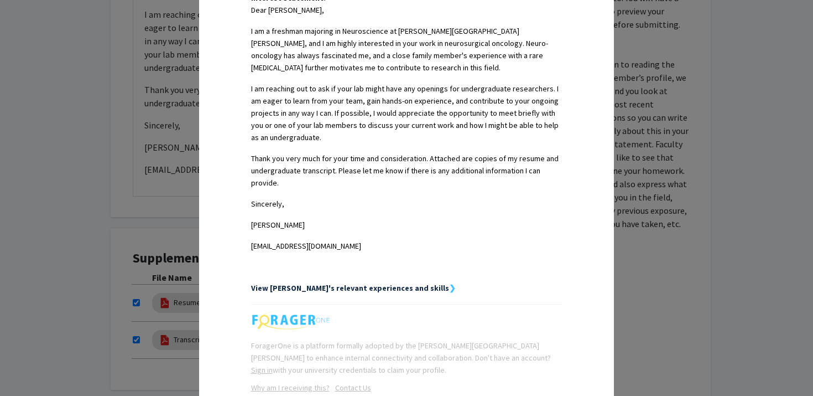
scroll to position [366, 0]
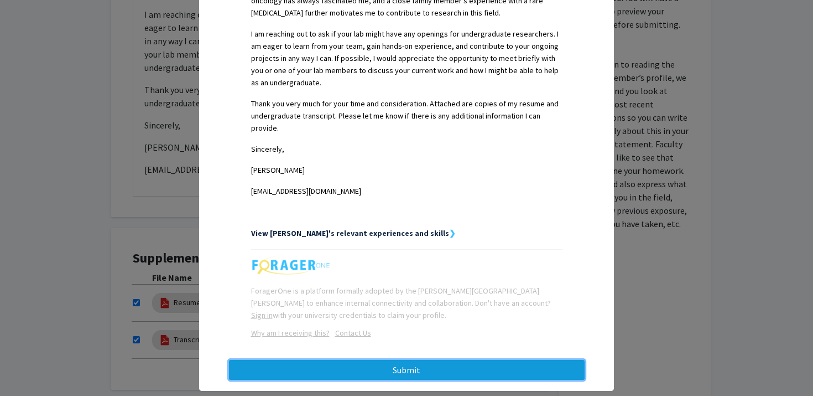
click at [472, 360] on button "Submit" at bounding box center [407, 370] width 356 height 20
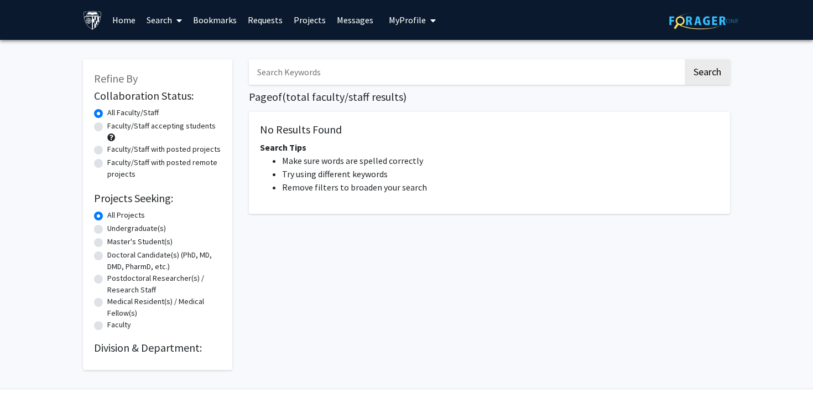
scroll to position [32, 0]
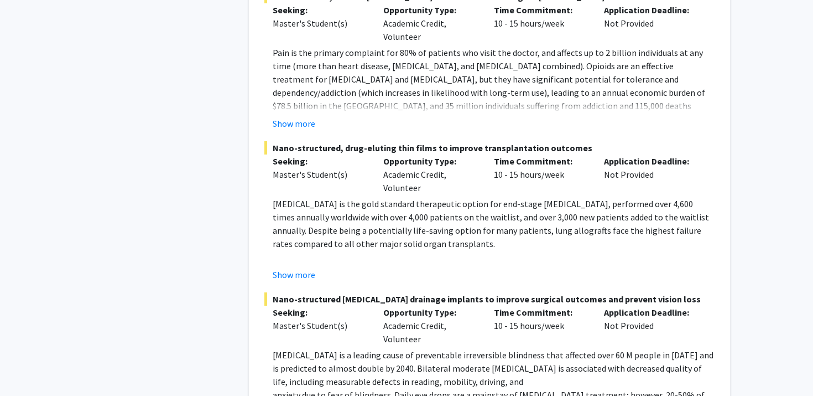
scroll to position [5124, 0]
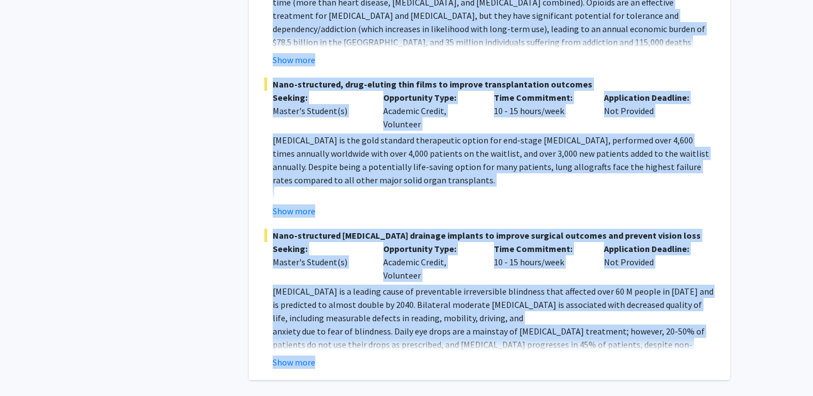
drag, startPoint x: 452, startPoint y: 298, endPoint x: 222, endPoint y: 125, distance: 287.6
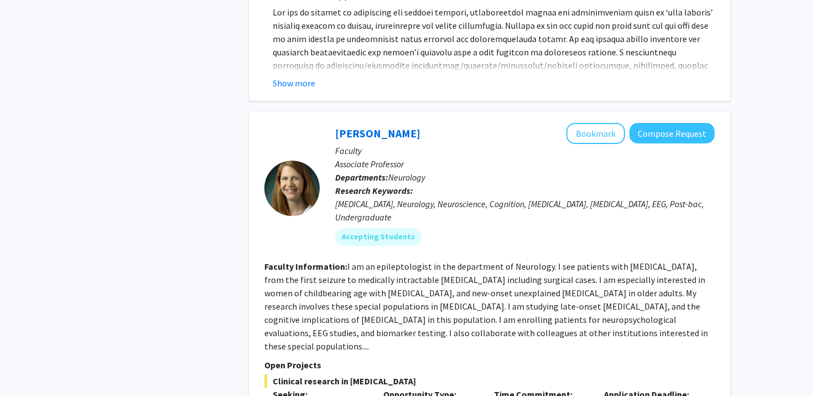
scroll to position [2637, 0]
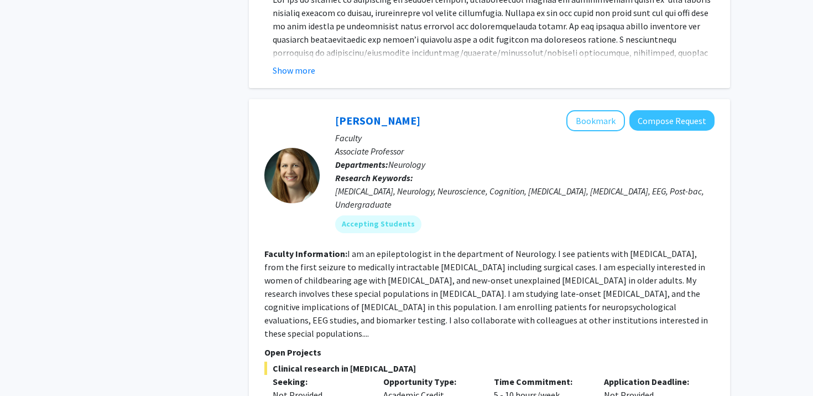
drag, startPoint x: 410, startPoint y: 92, endPoint x: 316, endPoint y: 92, distance: 94.1
click at [316, 110] on section "[PERSON_NAME] Bookmark Compose Request Faculty Associate Professor Departments:…" at bounding box center [490, 175] width 450 height 131
copy section "[PERSON_NAME]"
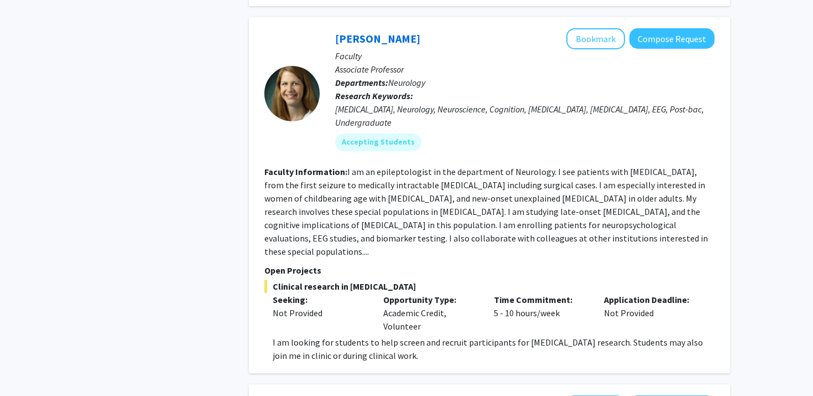
scroll to position [2706, 0]
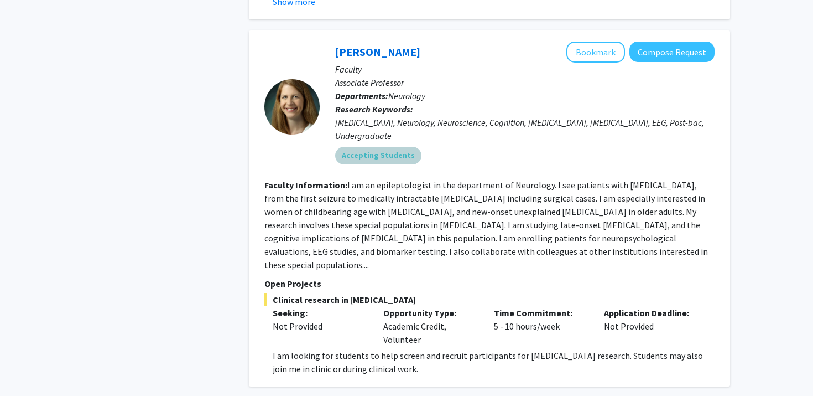
click at [513, 144] on div "Accepting Students" at bounding box center [525, 155] width 384 height 22
click at [492, 142] on fg-user-badges "Accepting Students" at bounding box center [525, 153] width 380 height 22
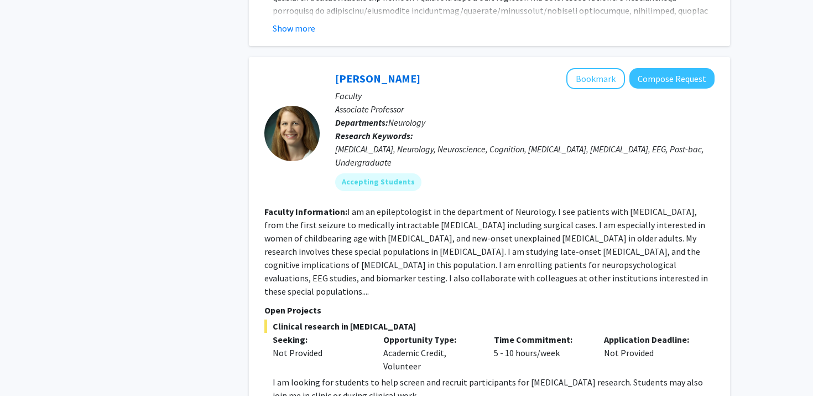
scroll to position [2640, 0]
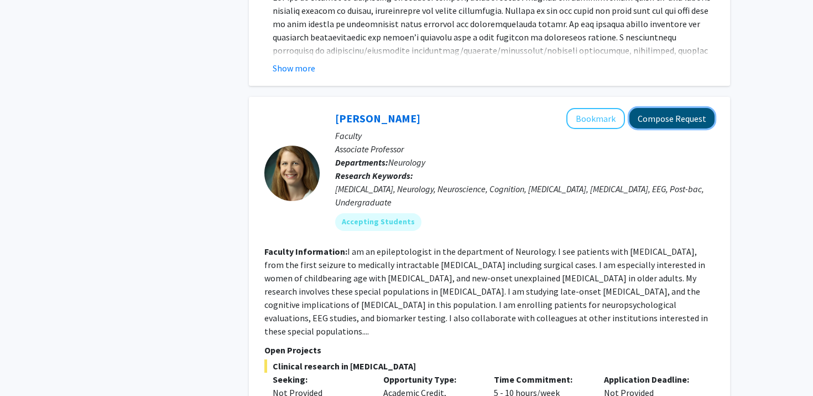
click at [642, 108] on button "Compose Request" at bounding box center [672, 118] width 85 height 20
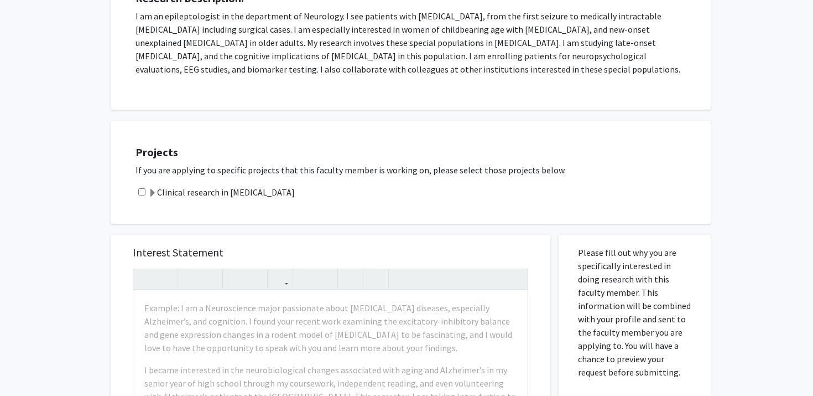
scroll to position [228, 0]
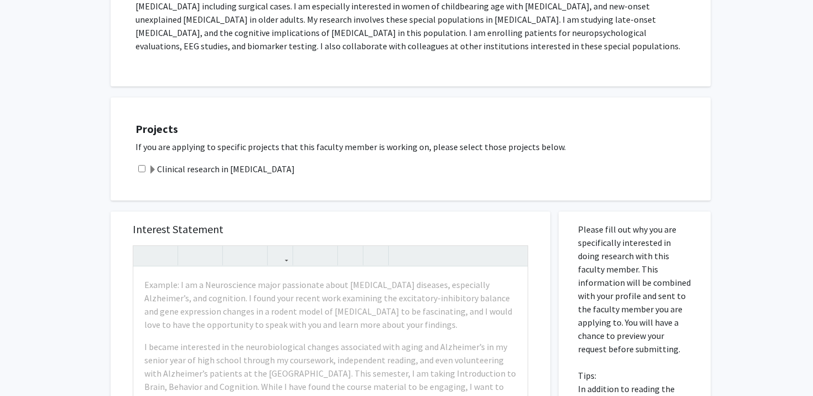
click at [141, 168] on input "checkbox" at bounding box center [141, 168] width 7 height 7
checkbox input "true"
click at [183, 273] on div "Example: I am a Neuroscience major passionate about [MEDICAL_DATA] diseases, es…" at bounding box center [330, 393] width 395 height 253
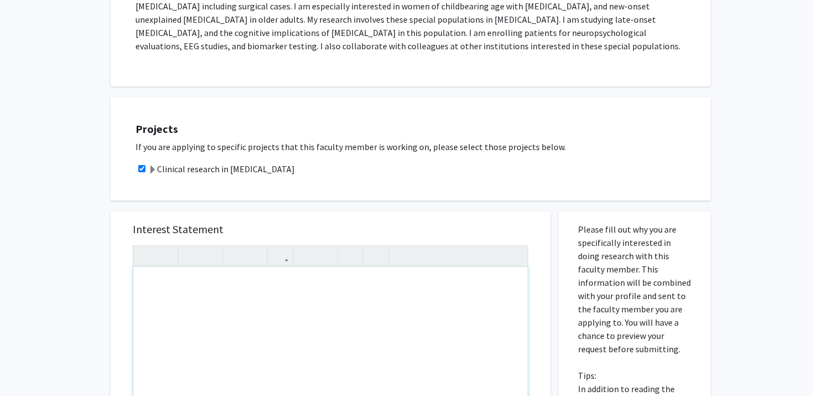
paste div "Note to users with screen readers: Please press Alt+0 or Option+0 to deactivate…"
type textarea "<p>Dear [PERSON_NAME],</p><br><p>I am a freshman majoring in Neuroscience at [P…"
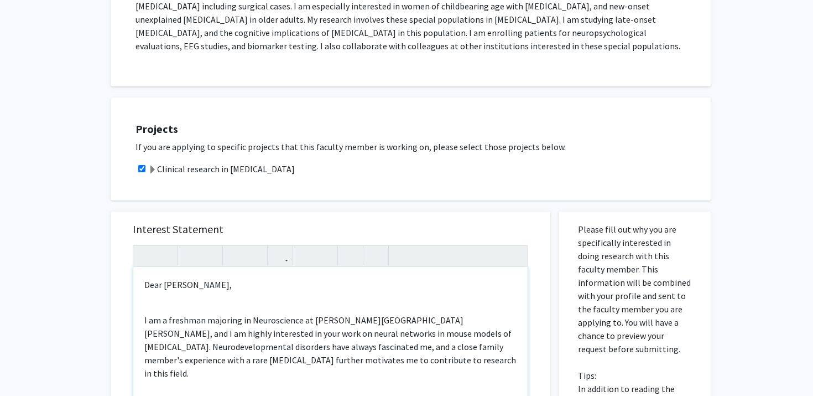
click at [226, 295] on div "Dear [PERSON_NAME], I am a freshman majoring in Neuroscience at [PERSON_NAME][G…" at bounding box center [330, 393] width 395 height 253
click at [194, 288] on p "Dear [PERSON_NAME]," at bounding box center [330, 284] width 372 height 13
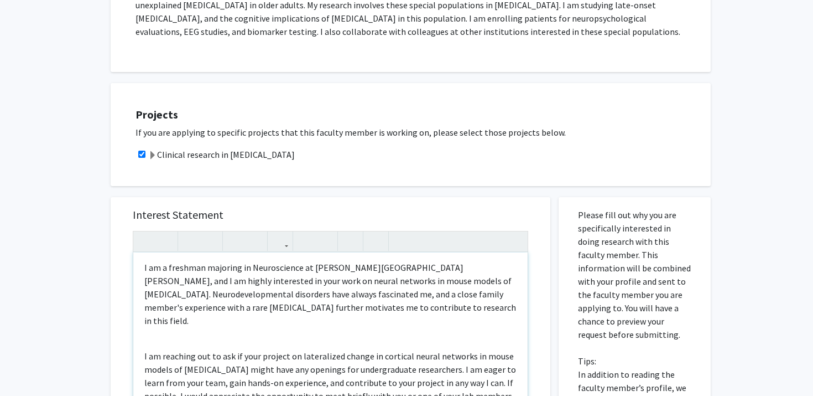
scroll to position [38, 0]
click at [311, 275] on p "I am a freshman majoring in Neuroscience at [PERSON_NAME][GEOGRAPHIC_DATA][PERS…" at bounding box center [330, 294] width 372 height 66
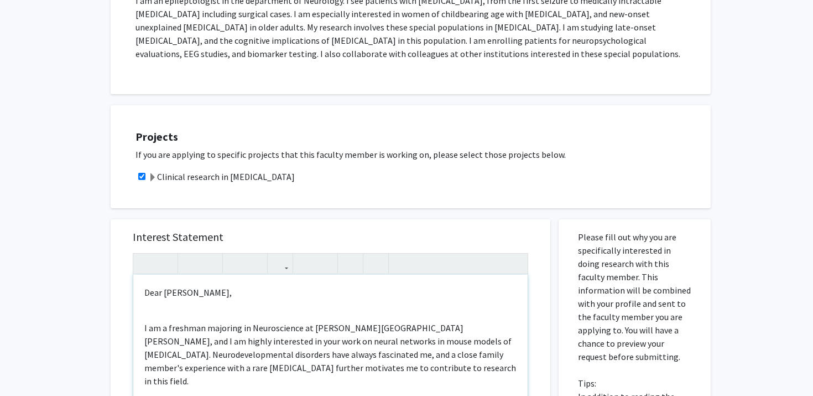
scroll to position [331, 0]
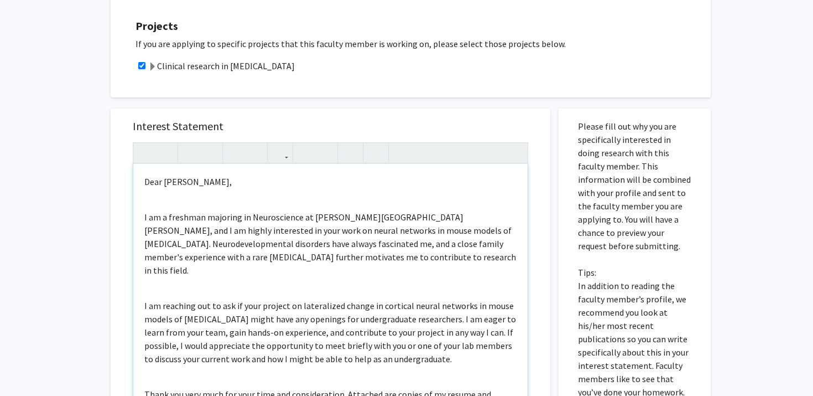
click at [357, 231] on p "I am a freshman majoring in Neuroscience at [PERSON_NAME][GEOGRAPHIC_DATA][PERS…" at bounding box center [330, 243] width 372 height 66
drag, startPoint x: 356, startPoint y: 231, endPoint x: 194, endPoint y: 235, distance: 161.6
click at [194, 235] on p "I am a freshman majoring in Neuroscience at [PERSON_NAME][GEOGRAPHIC_DATA][PERS…" at bounding box center [330, 243] width 372 height 66
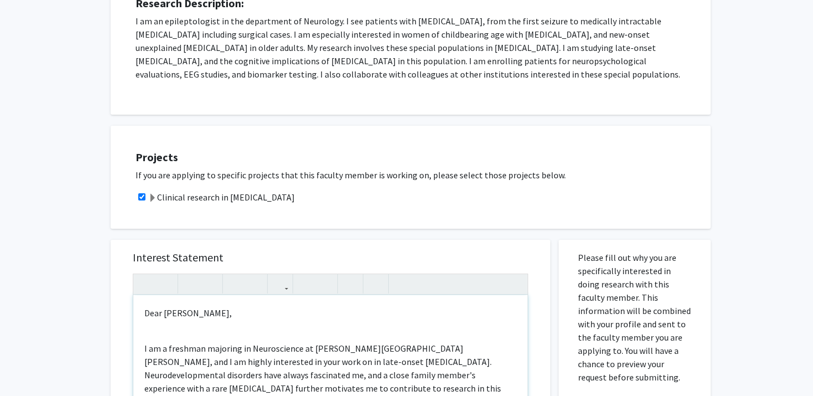
scroll to position [216, 0]
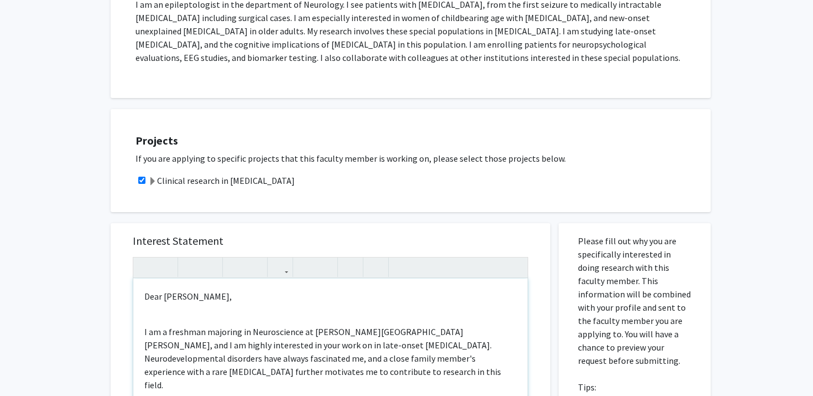
click at [231, 292] on p "Dear [PERSON_NAME]," at bounding box center [330, 295] width 372 height 13
click at [285, 328] on p "I am a freshman majoring in Neuroscience at [PERSON_NAME][GEOGRAPHIC_DATA][PERS…" at bounding box center [330, 358] width 372 height 66
click at [303, 343] on p "I am a freshman majoring in Neuroscience at [PERSON_NAME][GEOGRAPHIC_DATA][PERS…" at bounding box center [330, 358] width 372 height 66
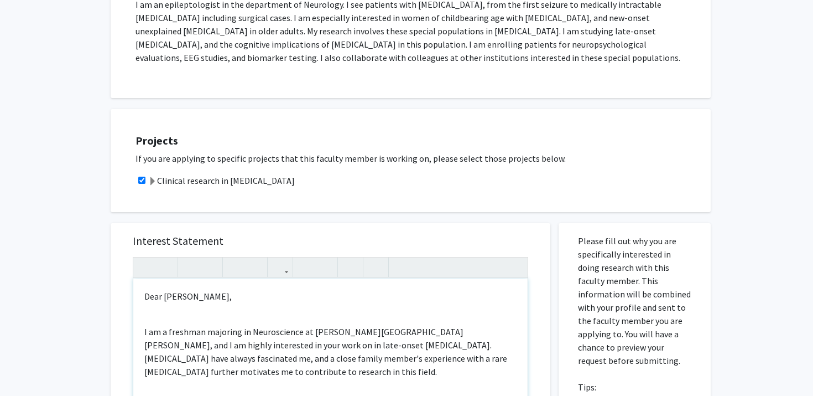
click at [321, 357] on p "I am a freshman majoring in Neuroscience at [PERSON_NAME][GEOGRAPHIC_DATA][PERS…" at bounding box center [330, 351] width 372 height 53
click at [321, 360] on p "I am a freshman majoring in Neuroscience at [PERSON_NAME][GEOGRAPHIC_DATA][PERS…" at bounding box center [330, 351] width 372 height 53
click at [354, 360] on p "I am a freshman majoring in Neuroscience at [PERSON_NAME][GEOGRAPHIC_DATA][PERS…" at bounding box center [330, 351] width 372 height 53
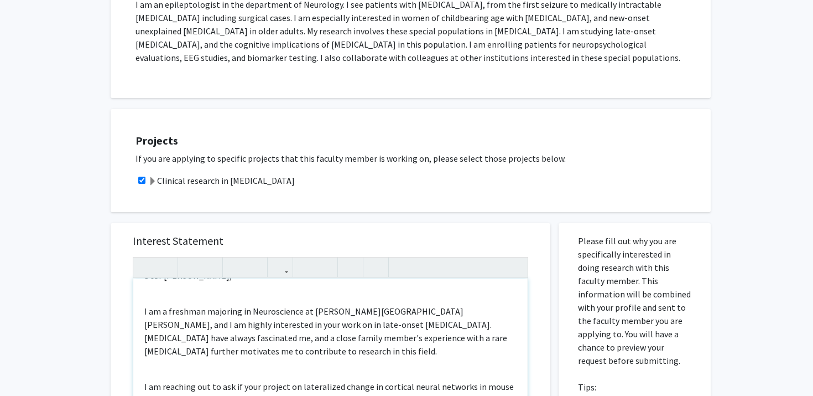
scroll to position [40, 0]
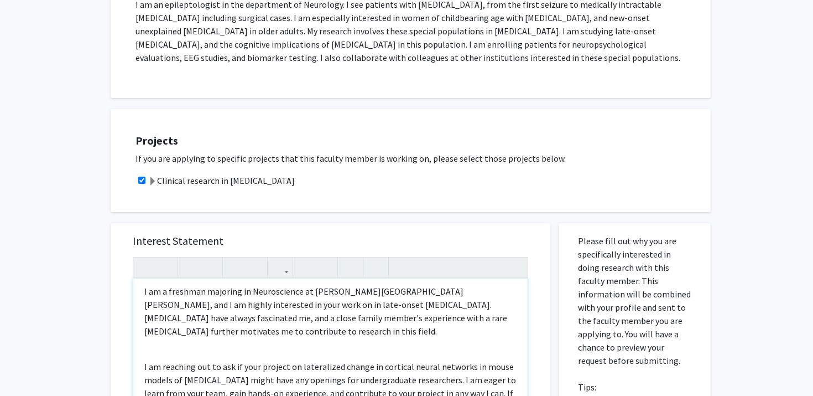
click at [444, 303] on p "I am a freshman majoring in Neuroscience at [PERSON_NAME][GEOGRAPHIC_DATA][PERS…" at bounding box center [330, 310] width 372 height 53
click at [402, 313] on p "I am a freshman majoring in Neuroscience at [PERSON_NAME][GEOGRAPHIC_DATA][PERS…" at bounding box center [330, 310] width 372 height 53
click at [336, 320] on p "I am a freshman majoring in Neuroscience at [PERSON_NAME][GEOGRAPHIC_DATA][PERS…" at bounding box center [330, 310] width 372 height 53
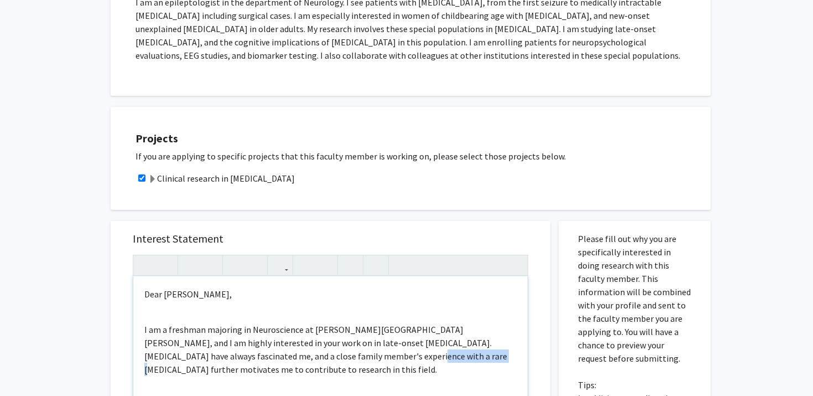
scroll to position [245, 0]
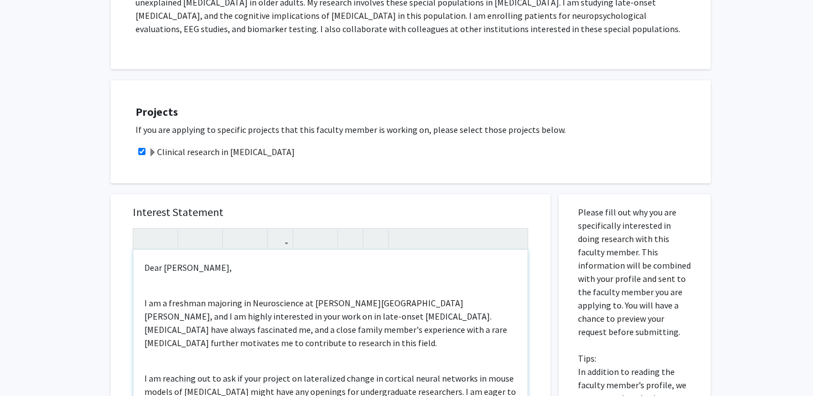
click at [307, 306] on p "I am a freshman majoring in Neuroscience at [PERSON_NAME][GEOGRAPHIC_DATA][PERS…" at bounding box center [330, 322] width 372 height 53
click at [307, 314] on p "I am a freshman majoring in Neuroscience at [PERSON_NAME][GEOGRAPHIC_DATA][PERS…" at bounding box center [330, 322] width 372 height 53
click at [355, 318] on p "I am a freshman majoring in Neuroscience at [PERSON_NAME][GEOGRAPHIC_DATA][PERS…" at bounding box center [330, 322] width 372 height 53
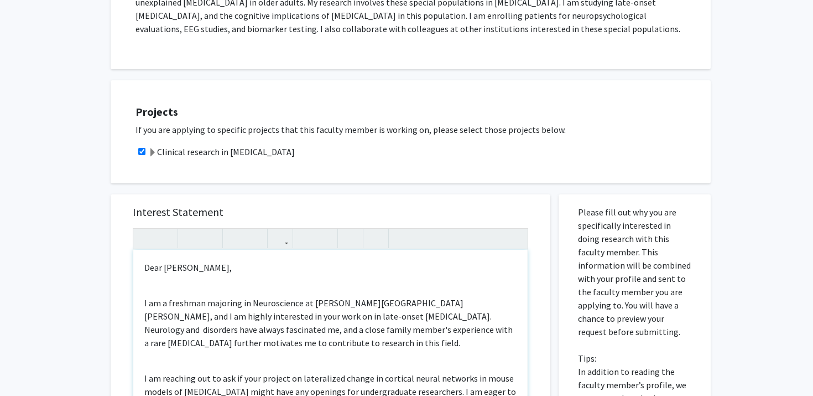
click at [334, 318] on p "I am a freshman majoring in Neuroscience at [PERSON_NAME][GEOGRAPHIC_DATA][PERS…" at bounding box center [330, 322] width 372 height 53
click at [327, 318] on p "I am a freshman majoring in Neuroscience at [PERSON_NAME][GEOGRAPHIC_DATA][PERS…" at bounding box center [330, 322] width 372 height 53
click at [330, 318] on p "I am a freshman majoring in Neuroscience at [PERSON_NAME][GEOGRAPHIC_DATA][PERS…" at bounding box center [330, 322] width 372 height 53
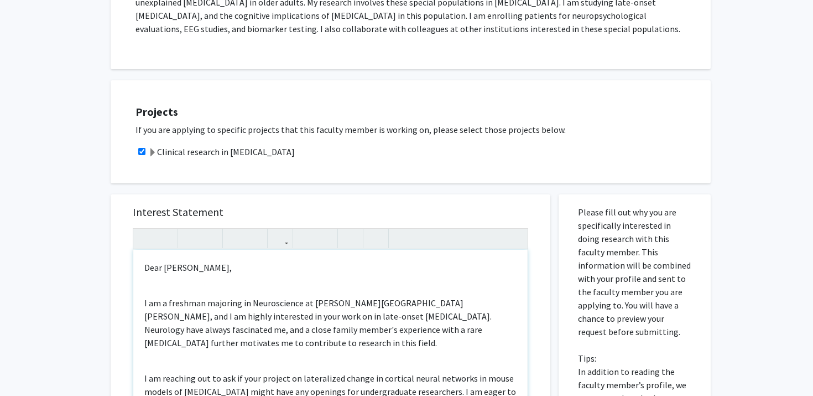
click at [336, 318] on p "I am a freshman majoring in Neuroscience at [PERSON_NAME][GEOGRAPHIC_DATA][PERS…" at bounding box center [330, 322] width 372 height 53
click at [286, 304] on p "I am a freshman majoring in Neuroscience at [PERSON_NAME][GEOGRAPHIC_DATA][PERS…" at bounding box center [330, 322] width 372 height 53
click at [258, 307] on p "I am a freshman majoring in Neuroscience at [PERSON_NAME][GEOGRAPHIC_DATA][PERS…" at bounding box center [330, 322] width 372 height 53
click at [278, 316] on p "I am a freshman majoring in Neuroscience at [PERSON_NAME][GEOGRAPHIC_DATA][PERS…" at bounding box center [330, 322] width 372 height 53
click at [314, 325] on p "I am a freshman majoring in Neuroscience at [PERSON_NAME][GEOGRAPHIC_DATA][PERS…" at bounding box center [330, 322] width 372 height 53
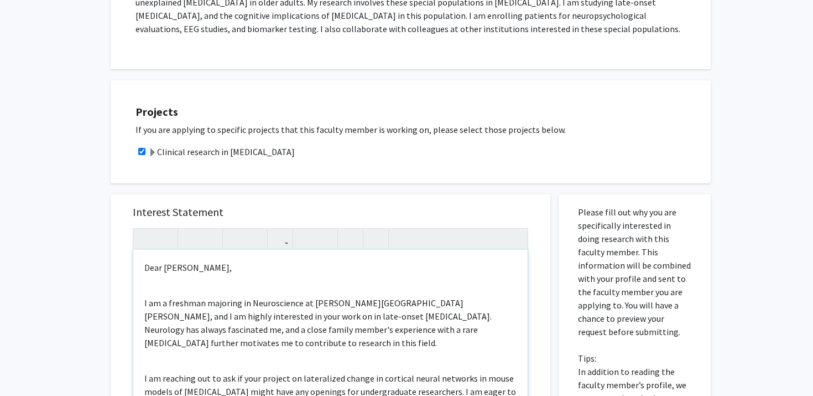
click at [283, 325] on p "I am a freshman majoring in Neuroscience at [PERSON_NAME][GEOGRAPHIC_DATA][PERS…" at bounding box center [330, 322] width 372 height 53
click at [314, 348] on p "I am a freshman majoring in Neuroscience at [PERSON_NAME][GEOGRAPHIC_DATA][PERS…" at bounding box center [330, 322] width 372 height 53
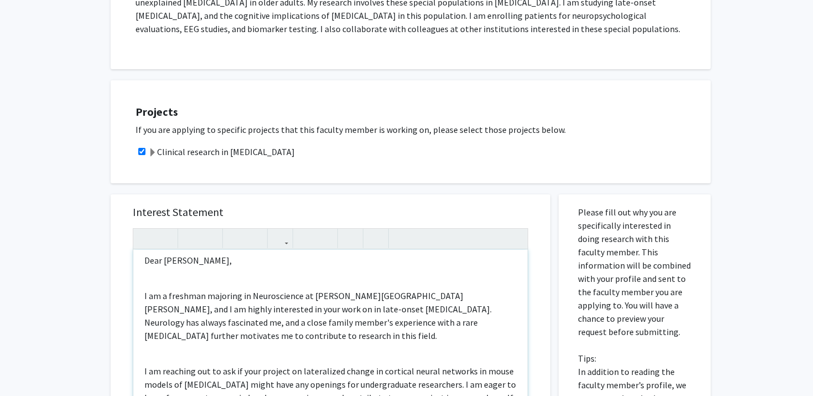
click at [329, 338] on p "I am a freshman majoring in Neuroscience at [PERSON_NAME][GEOGRAPHIC_DATA][PERS…" at bounding box center [330, 315] width 372 height 53
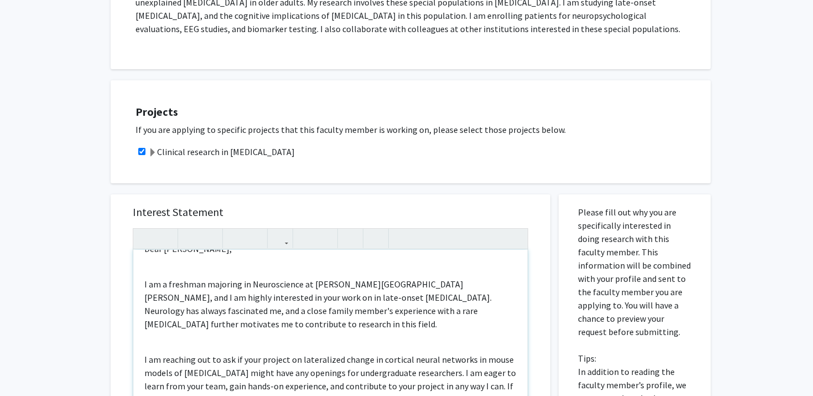
click at [328, 335] on div "Dear [PERSON_NAME], I am a freshman majoring in Neuroscience at [PERSON_NAME][G…" at bounding box center [330, 376] width 395 height 253
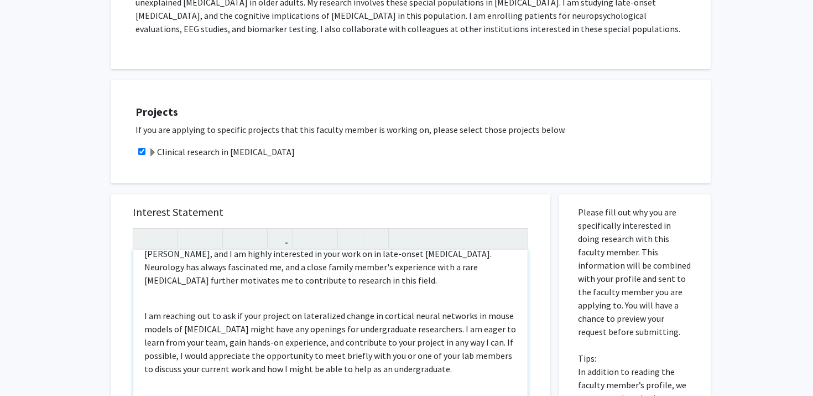
click at [322, 322] on p "I am reaching out to ask if your project on lateralized change in cortical neur…" at bounding box center [330, 342] width 372 height 66
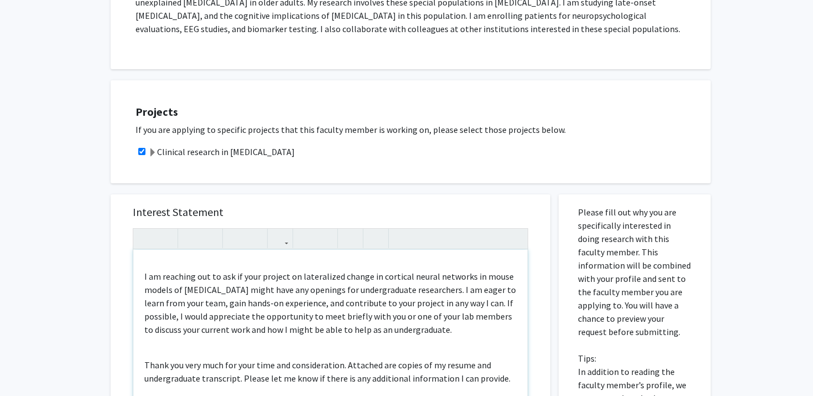
scroll to position [110, 0]
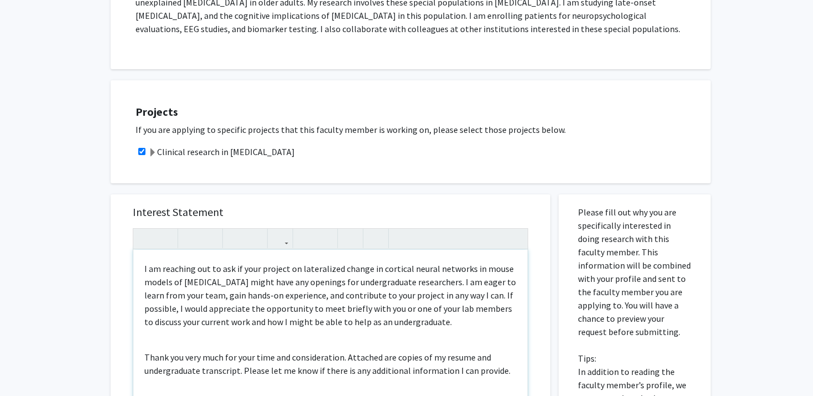
click at [143, 353] on div "Dear [PERSON_NAME], I am a freshman majoring in Neuroscience at [PERSON_NAME][G…" at bounding box center [330, 376] width 395 height 253
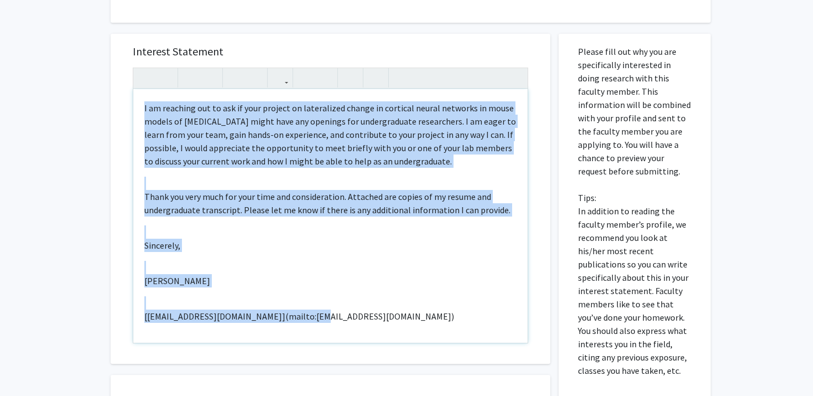
scroll to position [646, 0]
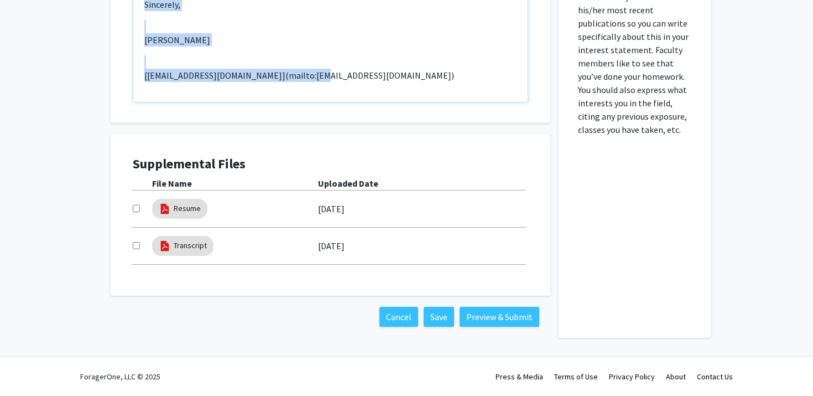
drag, startPoint x: 143, startPoint y: 269, endPoint x: 453, endPoint y: 74, distance: 365.5
type textarea "<p>Dear [PERSON_NAME],</p><br><p>I am a freshman majoring in Neuroscience at [P…"
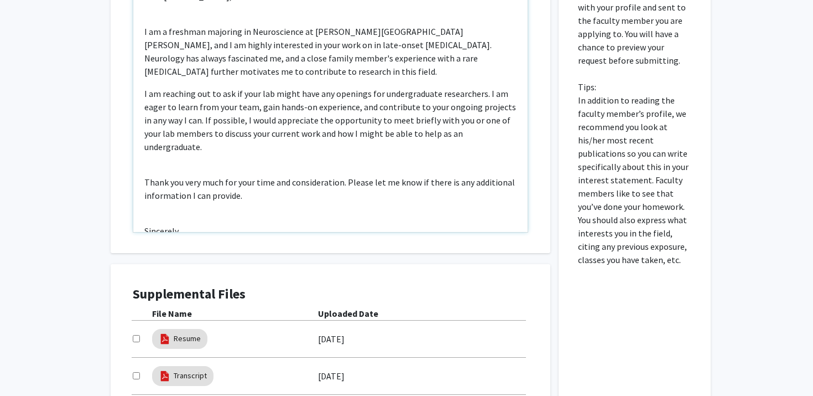
scroll to position [515, 0]
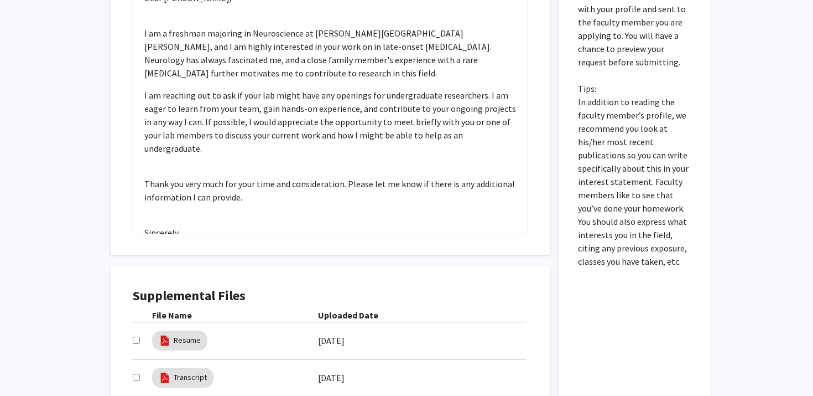
click at [133, 340] on input "checkbox" at bounding box center [136, 339] width 7 height 7
checkbox input "true"
click at [133, 376] on input "checkbox" at bounding box center [136, 377] width 7 height 7
checkbox input "true"
click at [346, 177] on p "Thank you very much for your time and consideration. Please let me know if ther…" at bounding box center [330, 190] width 372 height 27
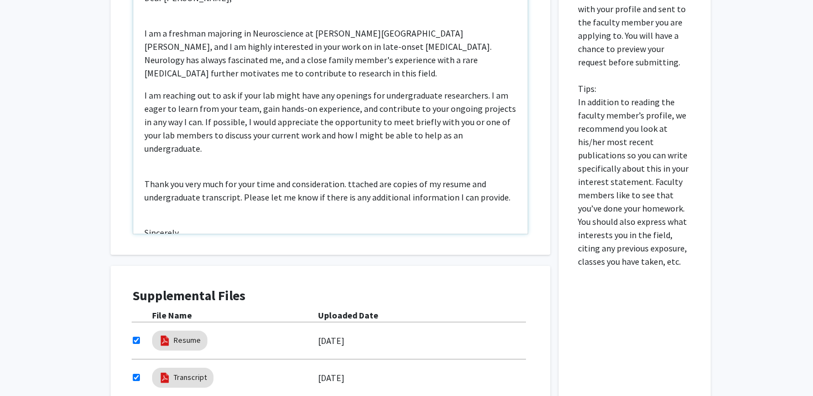
click at [345, 177] on p "Thank you very much for your time and consideration. ttached are copies of my r…" at bounding box center [330, 190] width 372 height 27
click at [312, 209] on div "Dear [PERSON_NAME], I am a freshman majoring in Neuroscience at [PERSON_NAME][G…" at bounding box center [330, 106] width 395 height 253
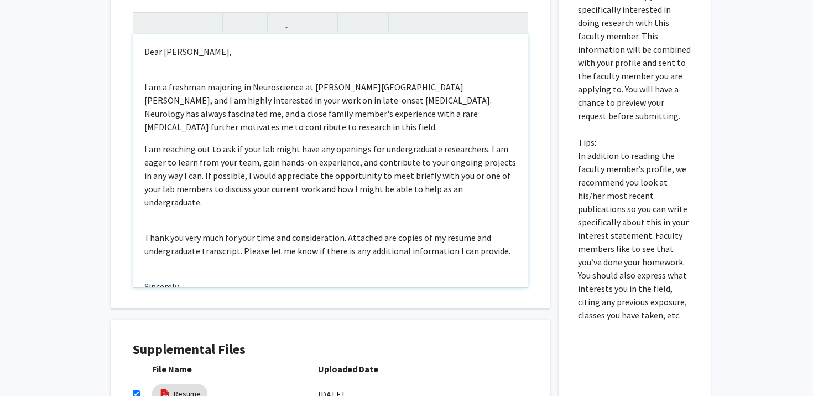
scroll to position [424, 0]
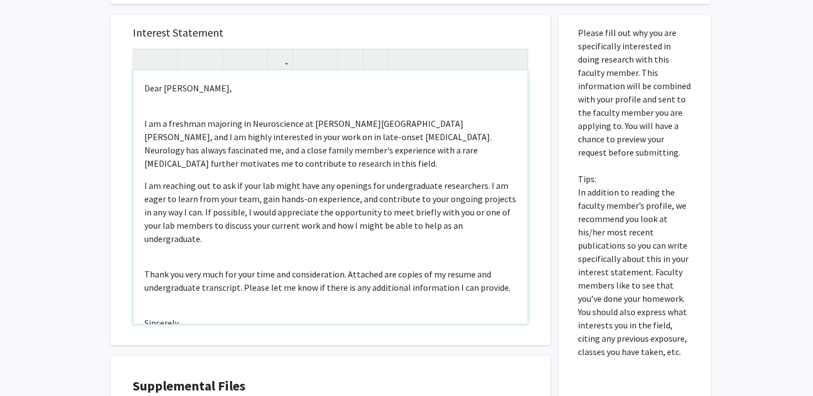
click at [178, 235] on div "Dear [PERSON_NAME], I am a freshman majoring in Neuroscience at [PERSON_NAME][G…" at bounding box center [330, 196] width 395 height 253
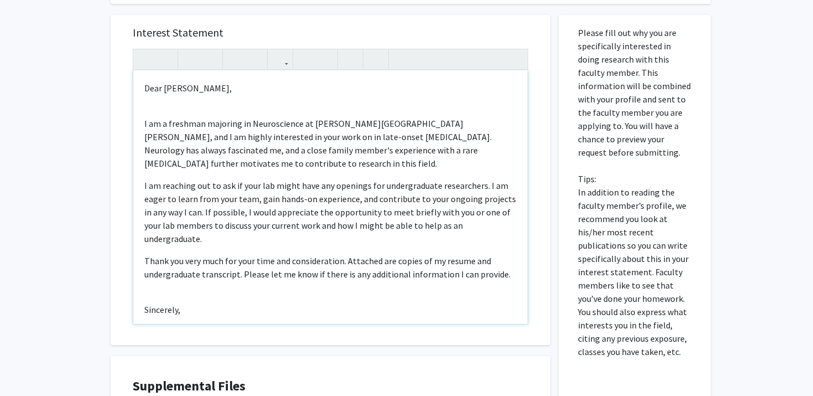
click at [180, 183] on p "I am reaching out to ask if your lab might have any openings for undergraduate …" at bounding box center [330, 212] width 372 height 66
click at [185, 110] on div "Dear [PERSON_NAME], I am a freshman majoring in Neuroscience at [PERSON_NAME][G…" at bounding box center [330, 196] width 395 height 253
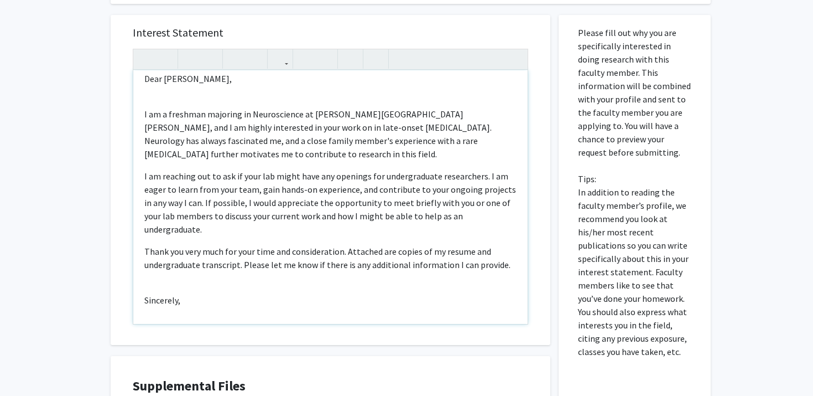
scroll to position [10, 0]
click at [219, 148] on p "I am a freshman majoring in Neuroscience at [PERSON_NAME][GEOGRAPHIC_DATA][PERS…" at bounding box center [330, 133] width 372 height 53
click at [238, 156] on p "I am a freshman majoring in Neuroscience at [PERSON_NAME][GEOGRAPHIC_DATA][PERS…" at bounding box center [330, 133] width 372 height 53
click at [276, 156] on p "I am a freshman majoring in Neuroscience at [PERSON_NAME][GEOGRAPHIC_DATA][PERS…" at bounding box center [330, 133] width 372 height 53
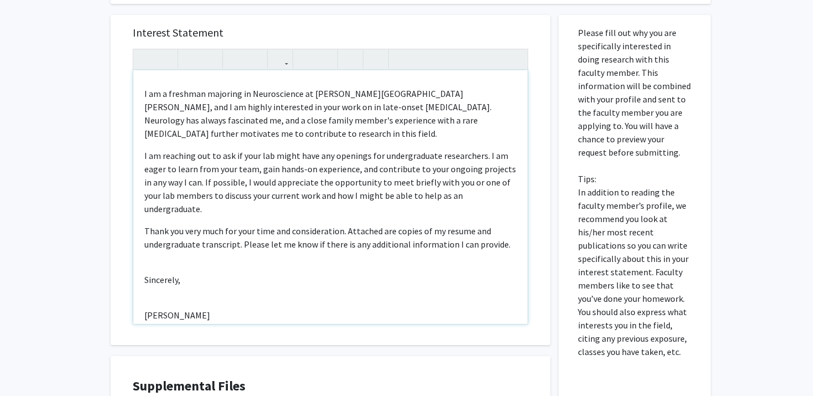
scroll to position [40, 0]
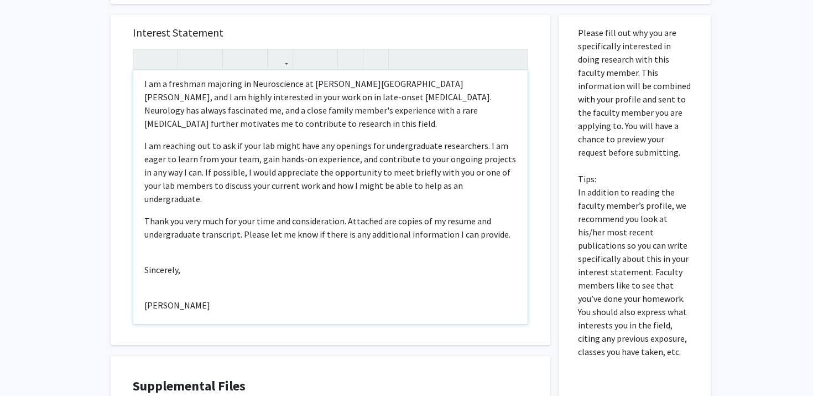
click at [298, 214] on p "Thank you very much for your time and consideration. Attached are copies of my …" at bounding box center [330, 227] width 372 height 27
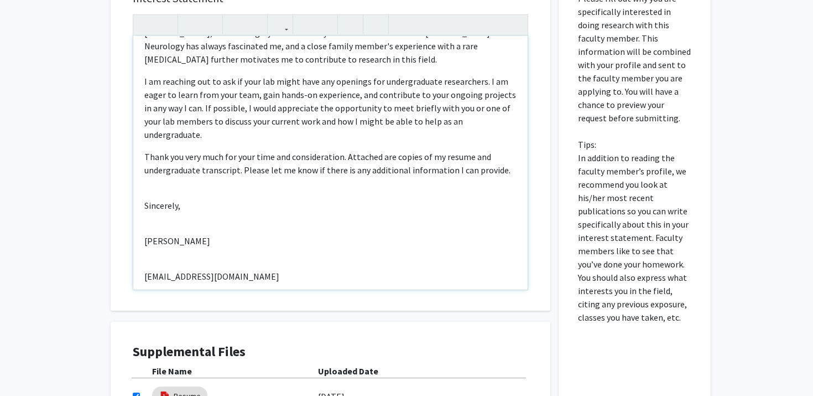
scroll to position [467, 0]
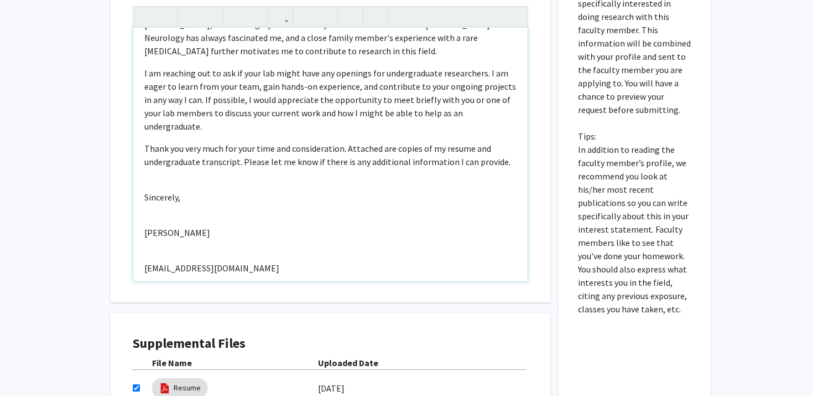
click at [172, 169] on div "Dear [PERSON_NAME], I am a freshman majoring in Neuroscience at [PERSON_NAME][G…" at bounding box center [330, 154] width 395 height 253
click at [163, 194] on div "Dear [PERSON_NAME], I am a freshman majoring in Neuroscience at [PERSON_NAME][G…" at bounding box center [330, 154] width 395 height 253
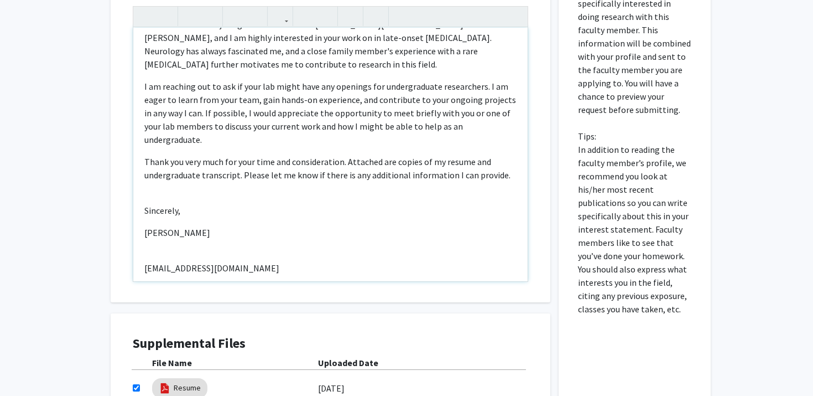
click at [161, 236] on div "Dear [PERSON_NAME], I am a freshman majoring in Neuroscience at [PERSON_NAME][G…" at bounding box center [330, 154] width 395 height 253
type textarea "<p>Dear [PERSON_NAME],</p><br><p>I am a freshman majoring in Neuroscience at [P…"
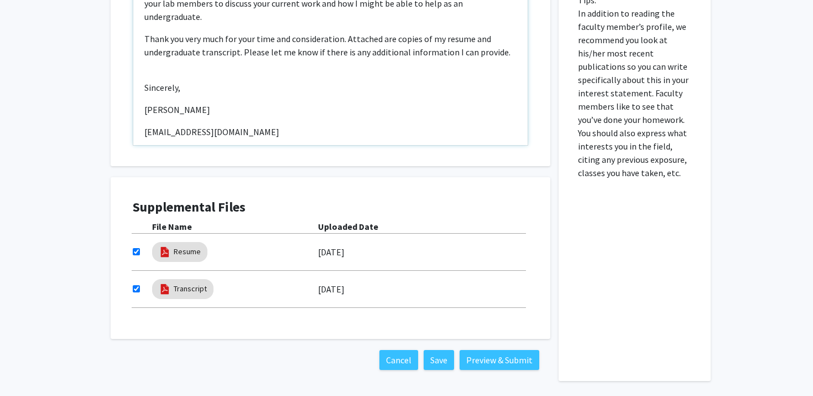
scroll to position [645, 0]
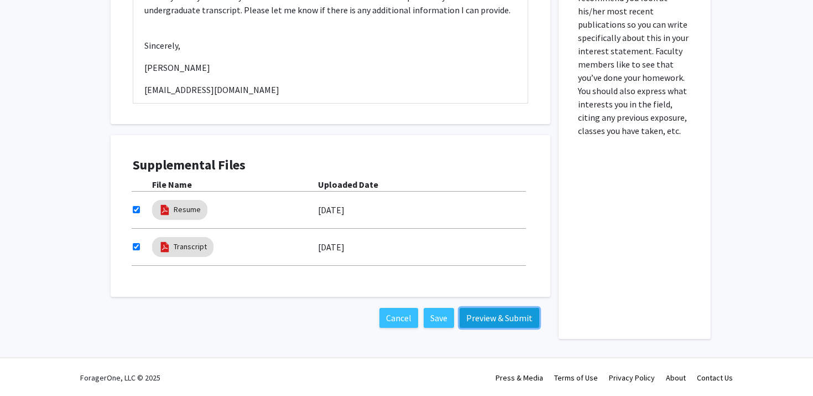
click at [482, 319] on button "Preview & Submit" at bounding box center [500, 318] width 80 height 20
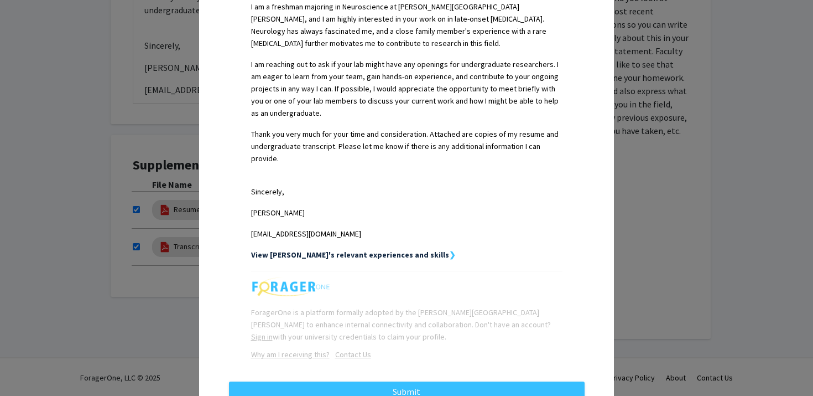
scroll to position [370, 0]
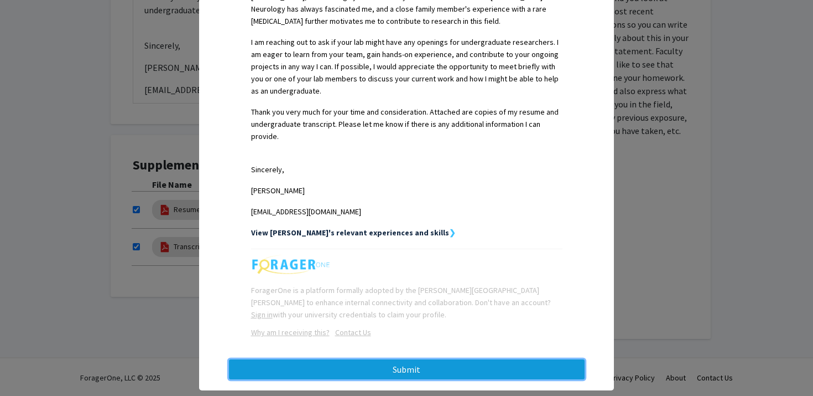
click at [362, 359] on button "Submit" at bounding box center [407, 369] width 356 height 20
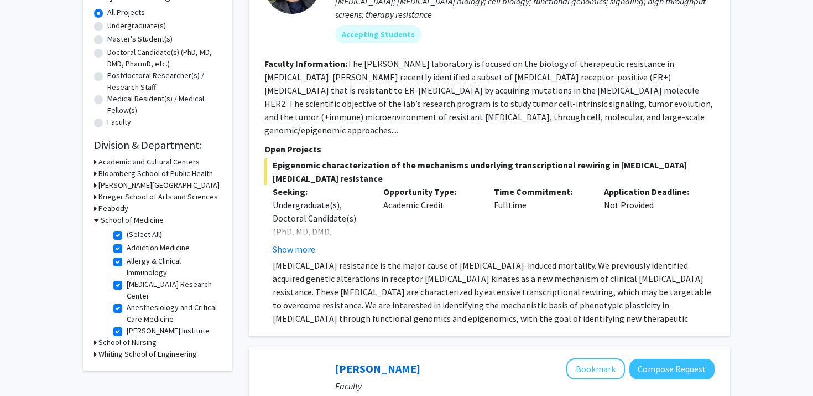
scroll to position [242, 0]
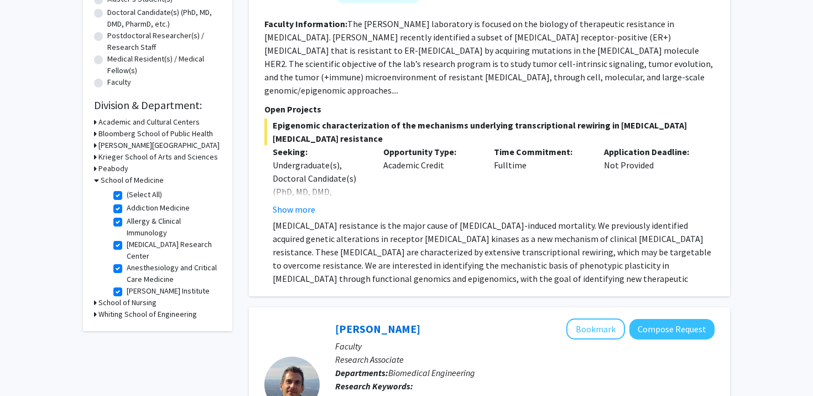
click at [127, 193] on label "(Select All)" at bounding box center [144, 195] width 35 height 12
click at [127, 193] on input "(Select All)" at bounding box center [130, 192] width 7 height 7
checkbox input "false"
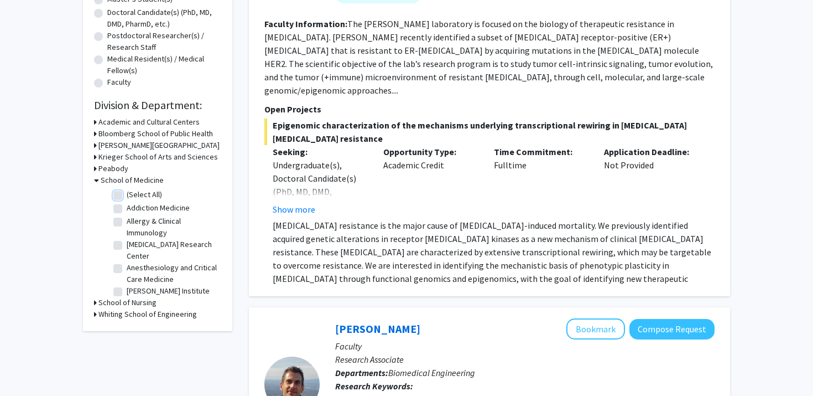
checkbox input "false"
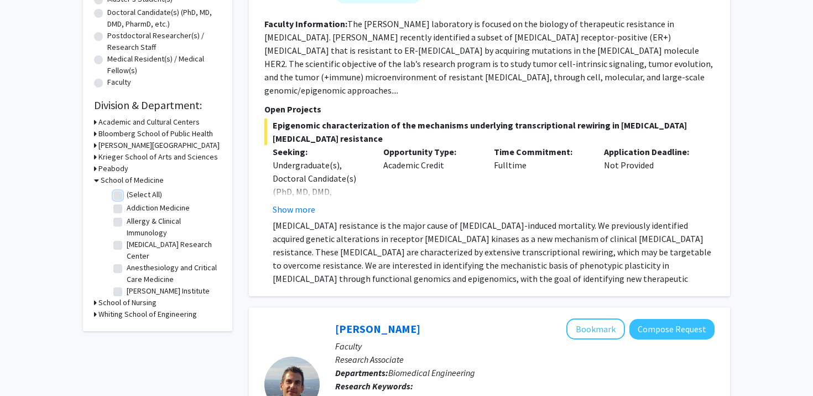
checkbox input "false"
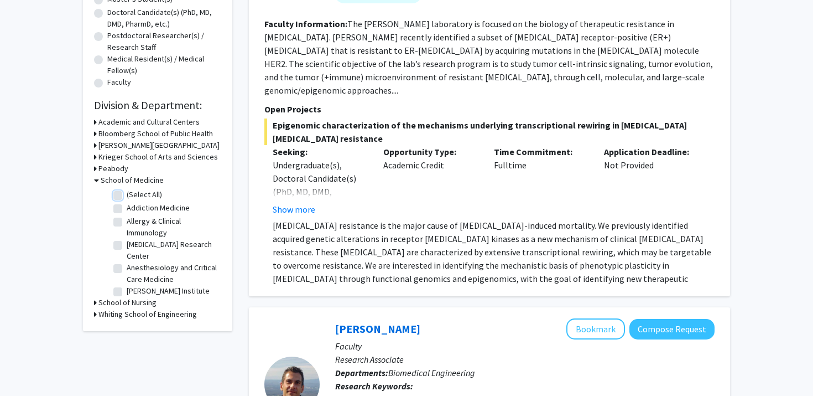
checkbox input "false"
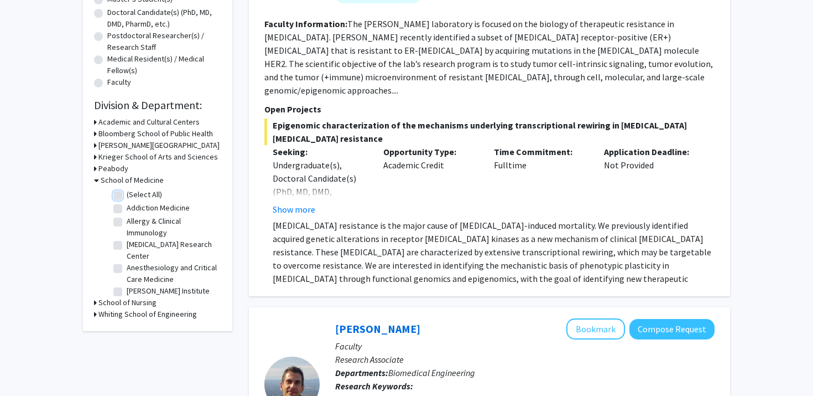
checkbox input "false"
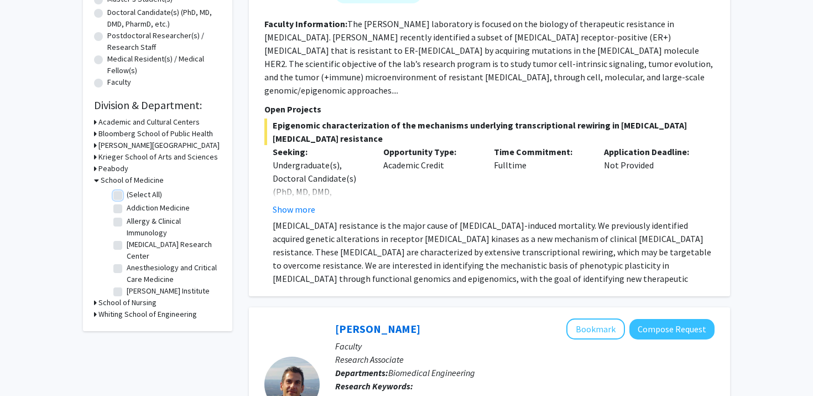
checkbox input "false"
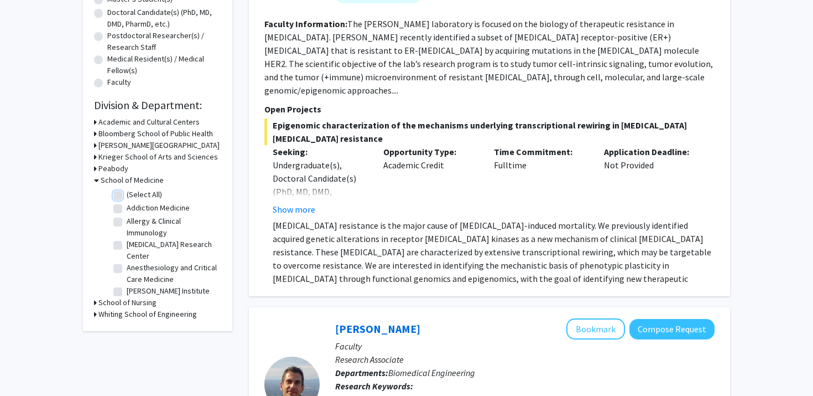
checkbox input "false"
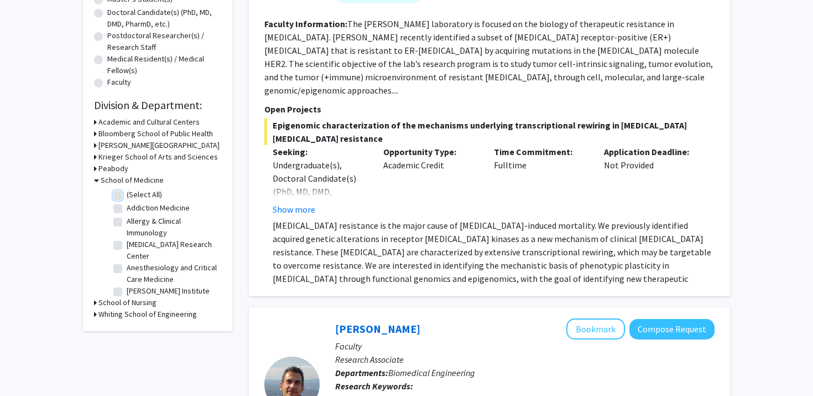
checkbox input "false"
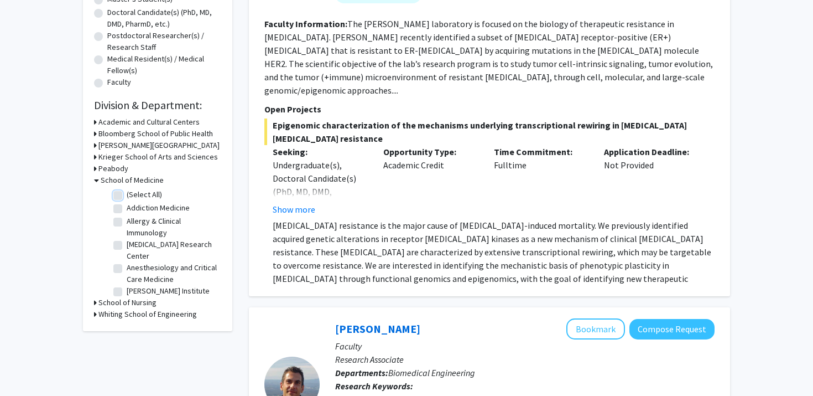
checkbox input "false"
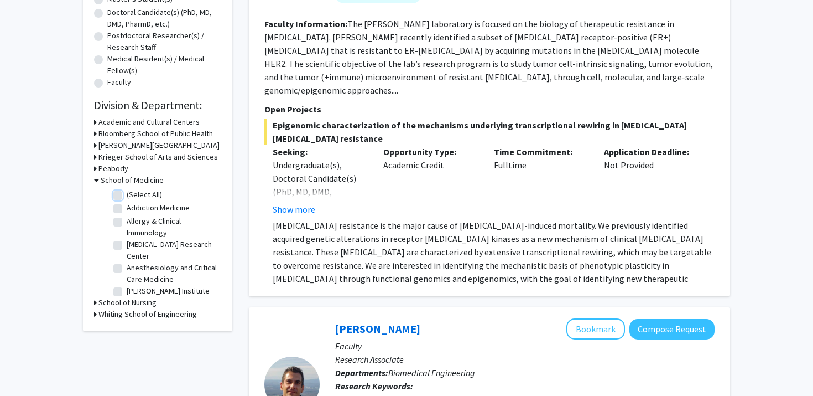
checkbox input "false"
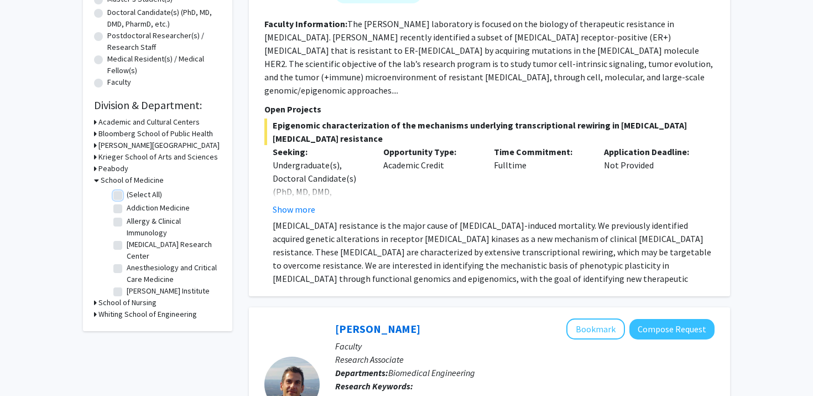
checkbox input "false"
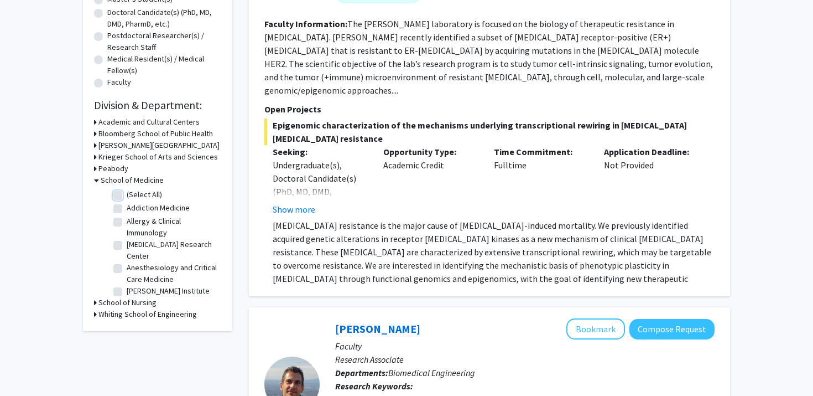
checkbox input "false"
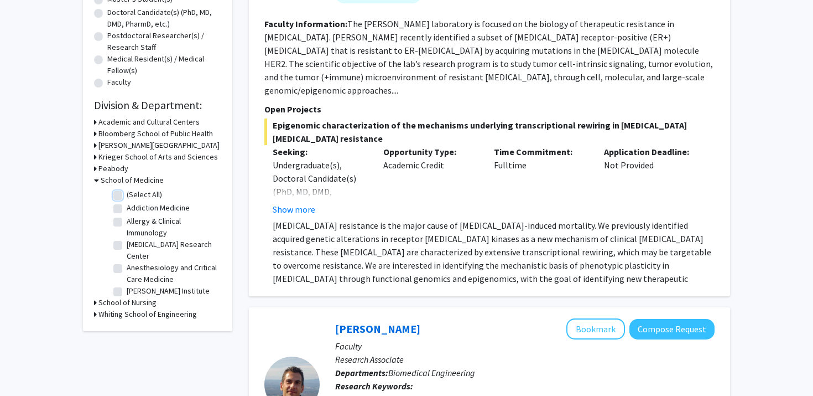
checkbox input "false"
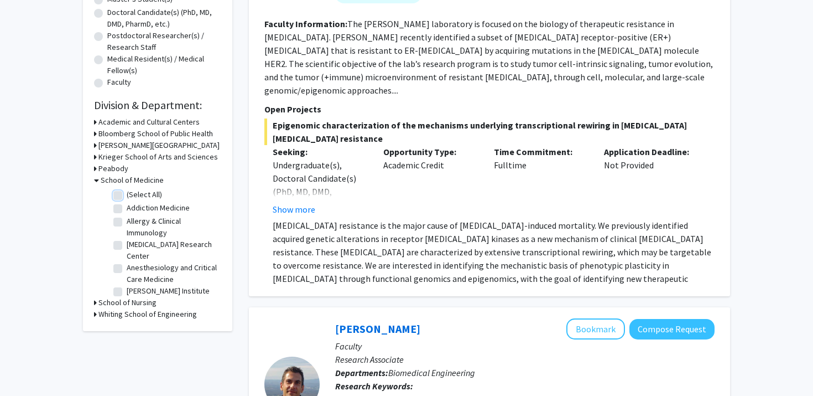
checkbox input "false"
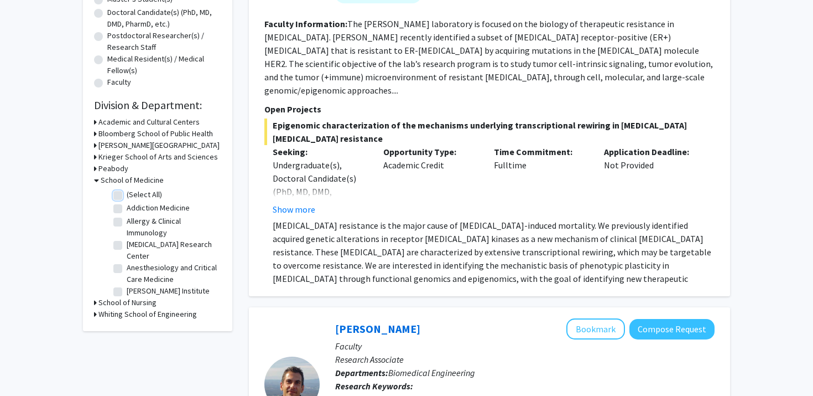
checkbox input "false"
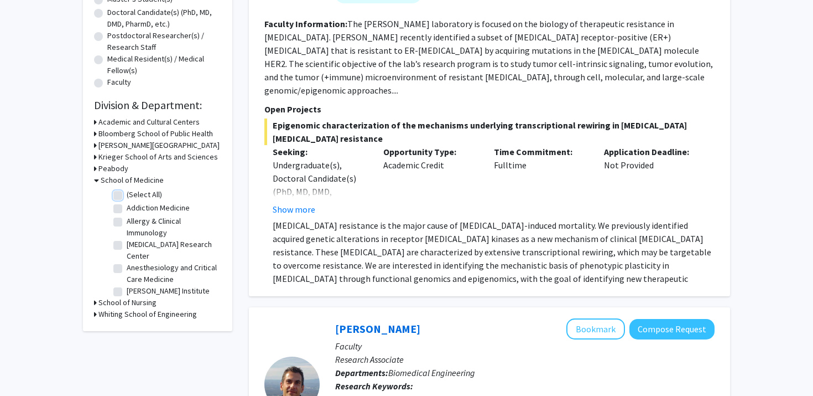
checkbox input "false"
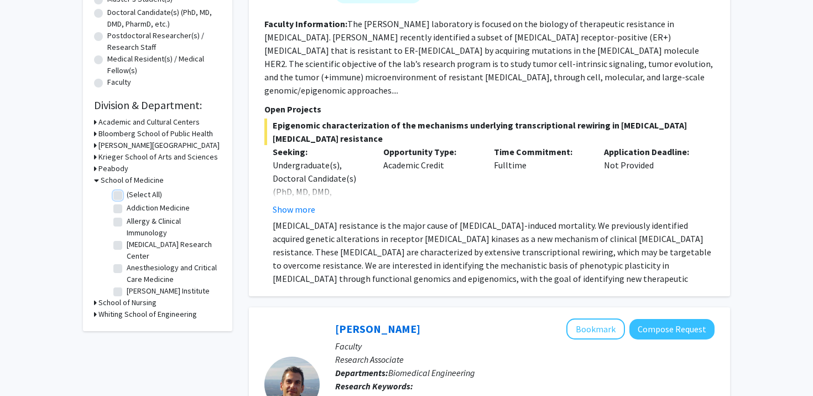
checkbox input "false"
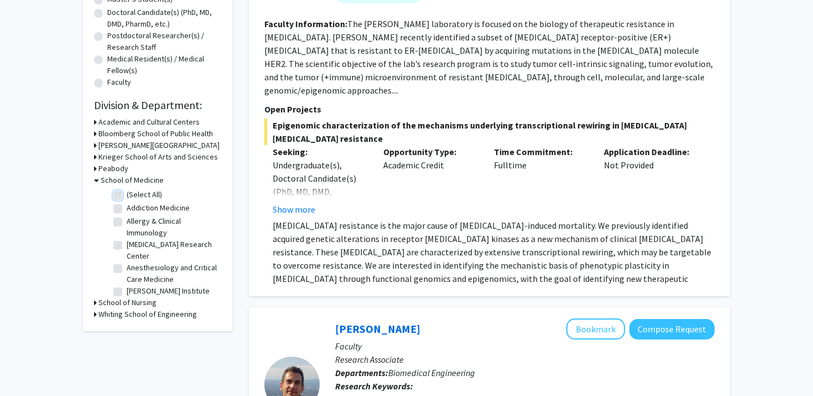
checkbox input "false"
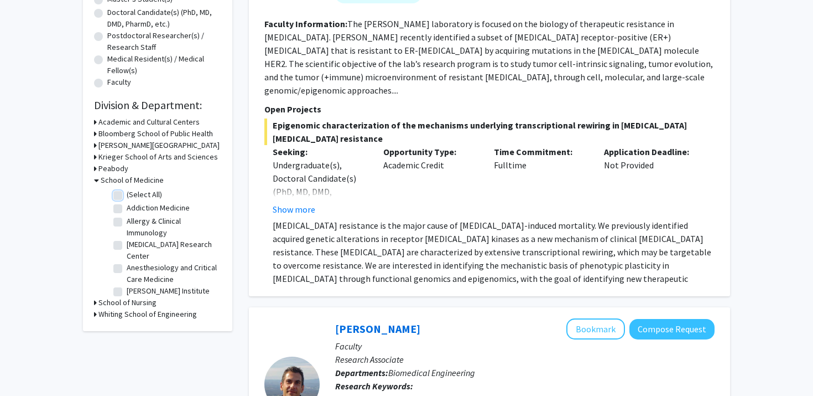
checkbox input "false"
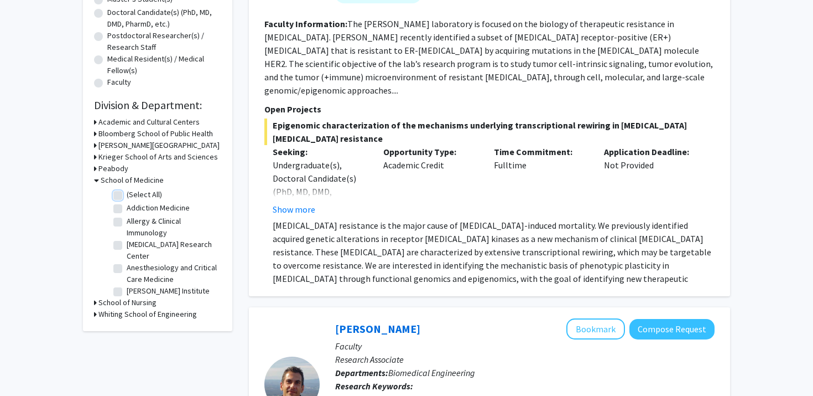
checkbox input "false"
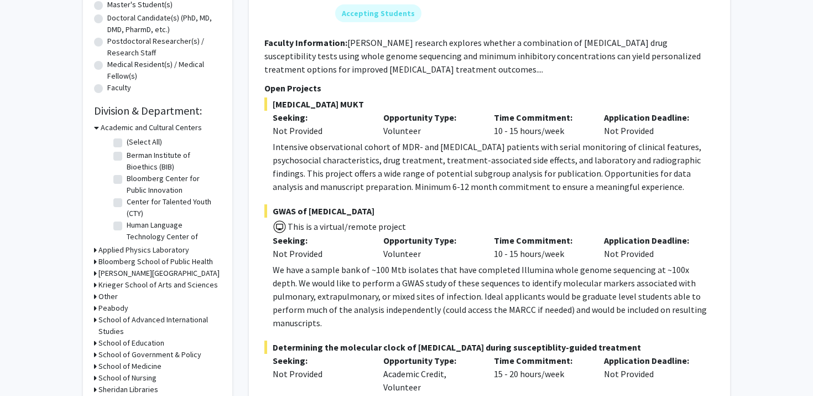
scroll to position [300, 0]
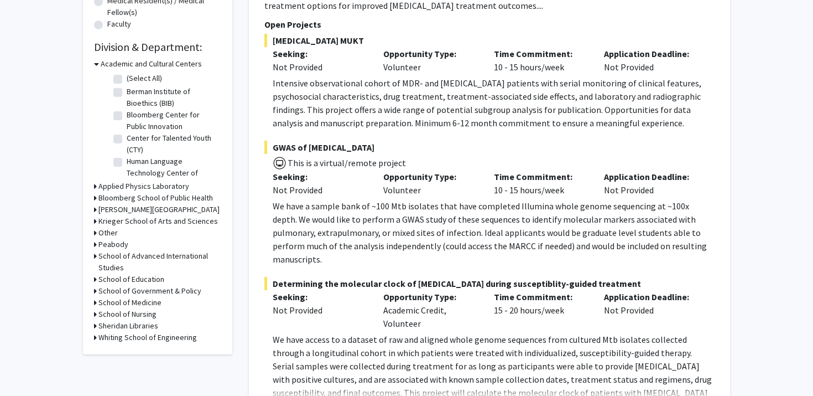
click at [94, 302] on div "Refine By Collaboration Status: Collaboration Status All Faculty/Staff Collabor…" at bounding box center [157, 56] width 149 height 595
click at [94, 303] on icon at bounding box center [95, 303] width 3 height 12
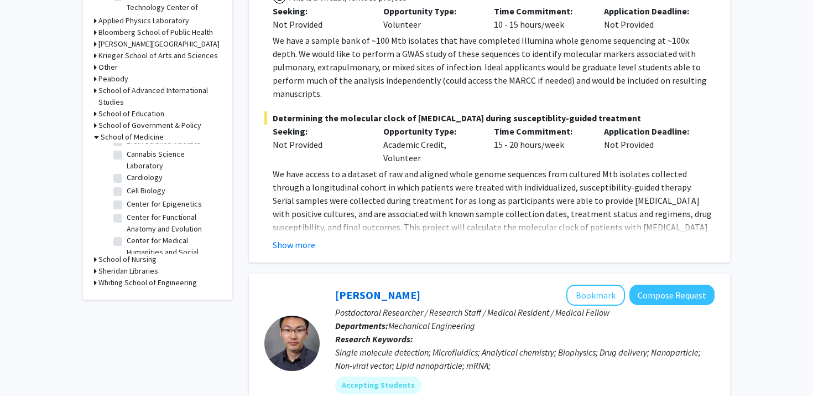
scroll to position [1082, 0]
click at [127, 257] on label "Oncology" at bounding box center [143, 263] width 32 height 12
click at [127, 257] on input "Oncology" at bounding box center [130, 260] width 7 height 7
checkbox input "true"
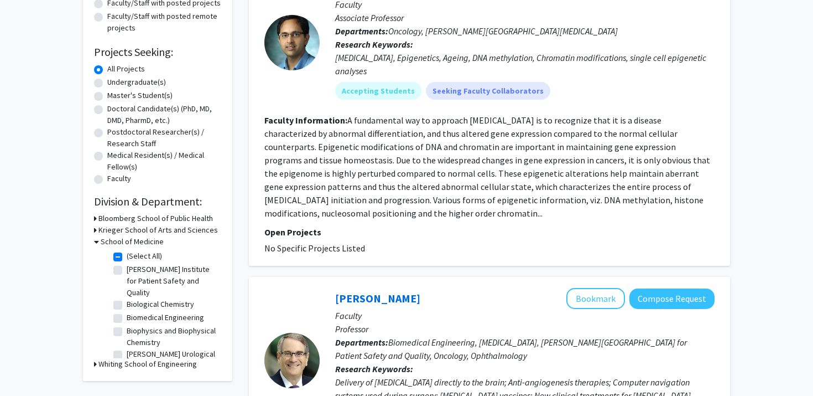
scroll to position [300, 0]
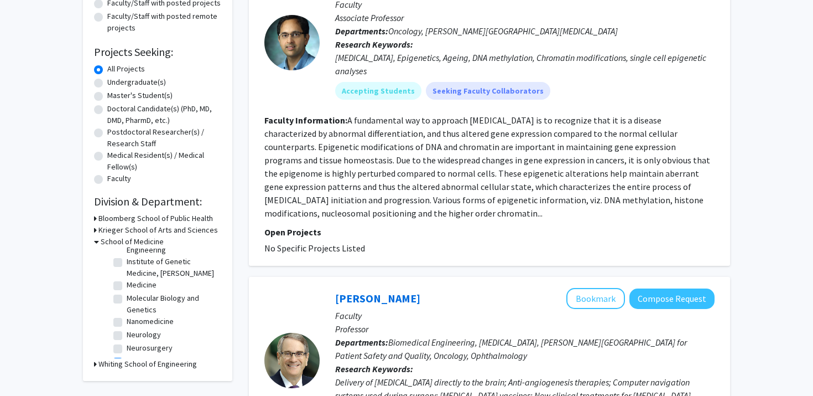
click at [127, 329] on label "Neurology" at bounding box center [144, 335] width 34 height 12
click at [127, 329] on input "Neurology" at bounding box center [130, 332] width 7 height 7
checkbox input "true"
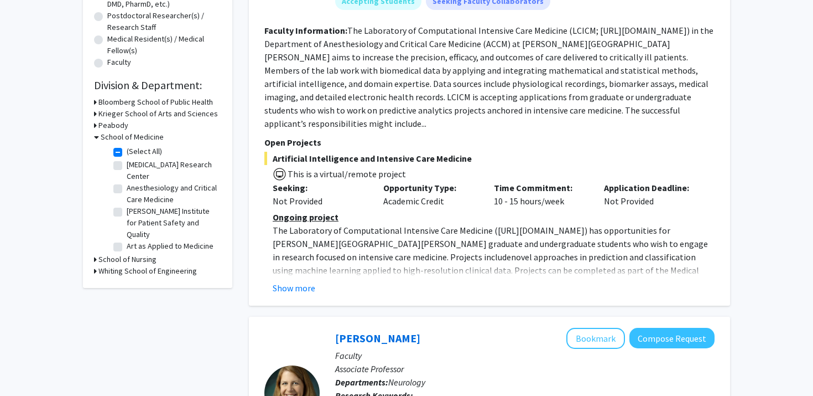
scroll to position [519, 0]
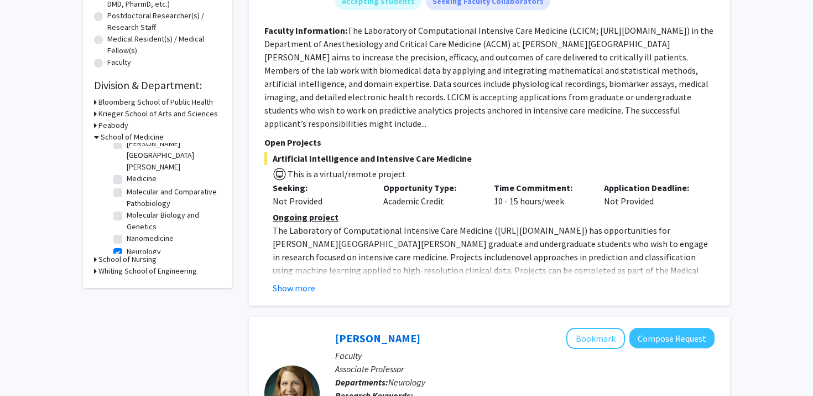
click at [127, 259] on label "Neuroscience" at bounding box center [150, 265] width 46 height 12
click at [127, 259] on input "Neuroscience" at bounding box center [130, 262] width 7 height 7
checkbox input "true"
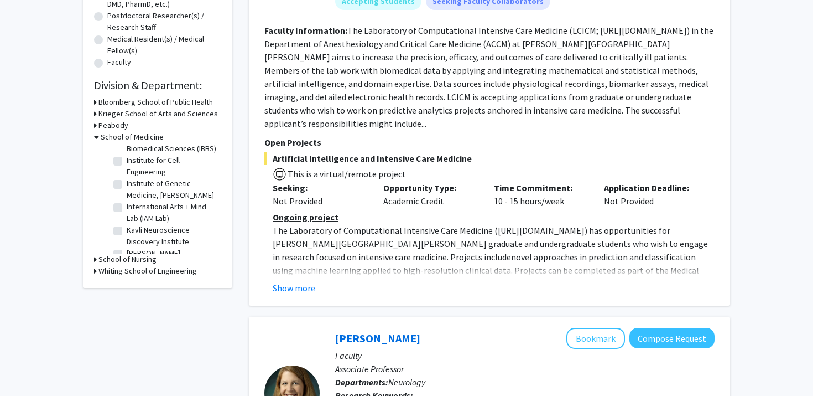
scroll to position [592, 0]
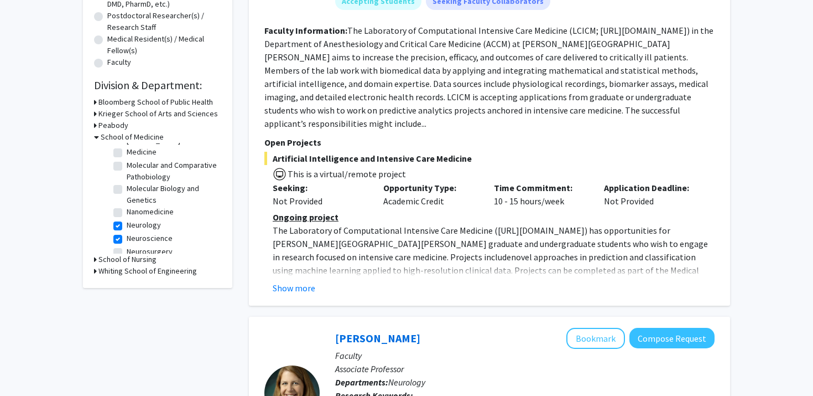
click at [127, 246] on label "Neurosurgery" at bounding box center [150, 252] width 46 height 12
click at [127, 246] on input "Neurosurgery" at bounding box center [130, 249] width 7 height 7
checkbox input "true"
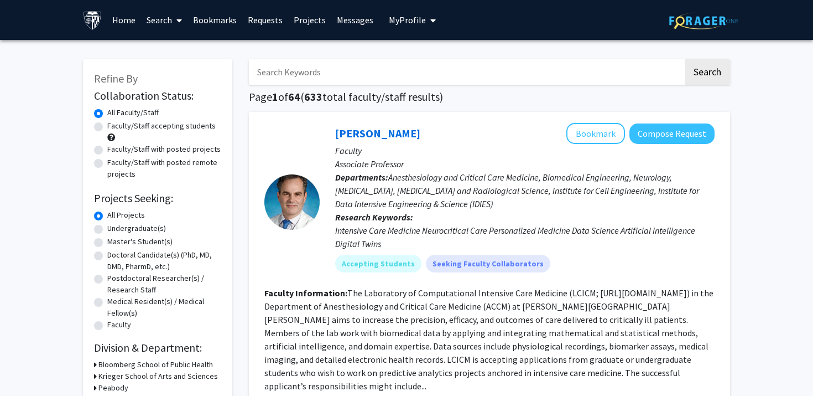
click at [354, 193] on span "Anesthesiology and Critical Care Medicine, Biomedical Engineering, Neurology, […" at bounding box center [517, 191] width 364 height 38
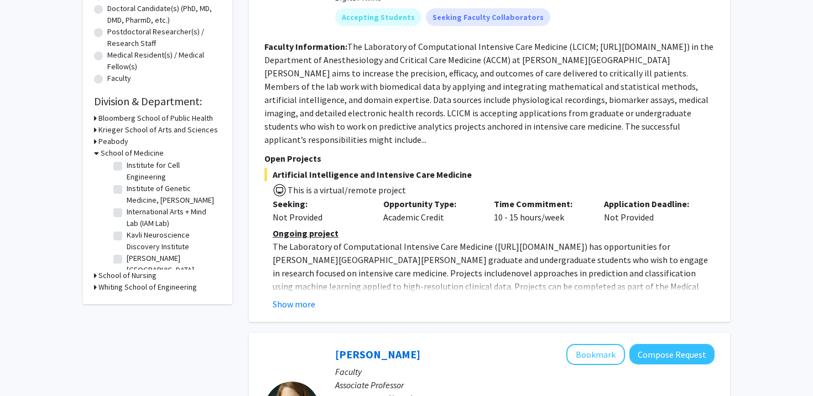
scroll to position [484, 0]
click at [127, 249] on label "[PERSON_NAME][GEOGRAPHIC_DATA][PERSON_NAME]" at bounding box center [173, 266] width 92 height 35
click at [127, 249] on input "[PERSON_NAME][GEOGRAPHIC_DATA][PERSON_NAME]" at bounding box center [130, 252] width 7 height 7
checkbox input "true"
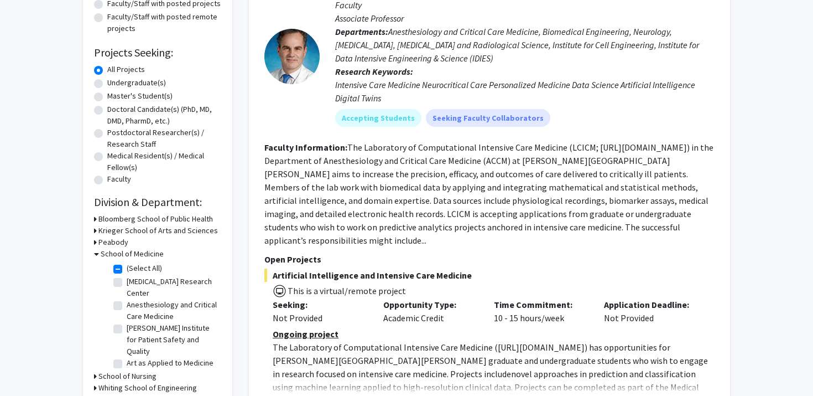
scroll to position [129, 0]
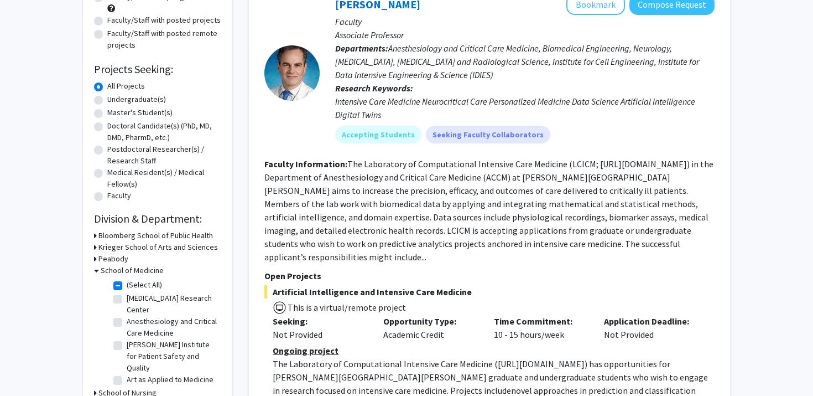
click at [127, 284] on label "(Select All)" at bounding box center [144, 285] width 35 height 12
click at [127, 284] on input "(Select All)" at bounding box center [130, 282] width 7 height 7
checkbox input "false"
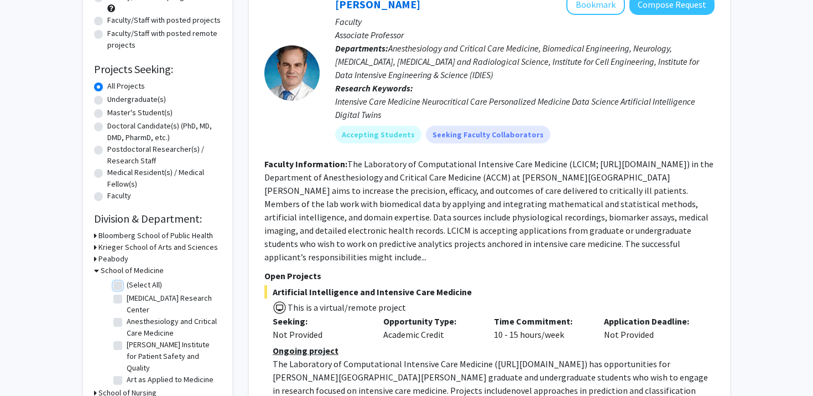
checkbox input "false"
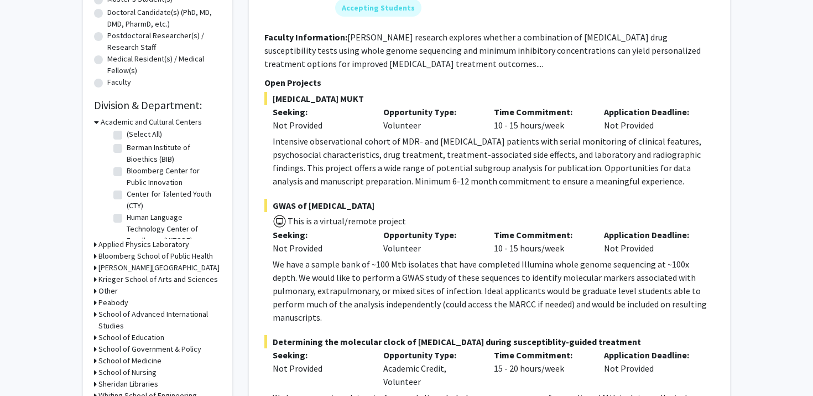
scroll to position [294, 0]
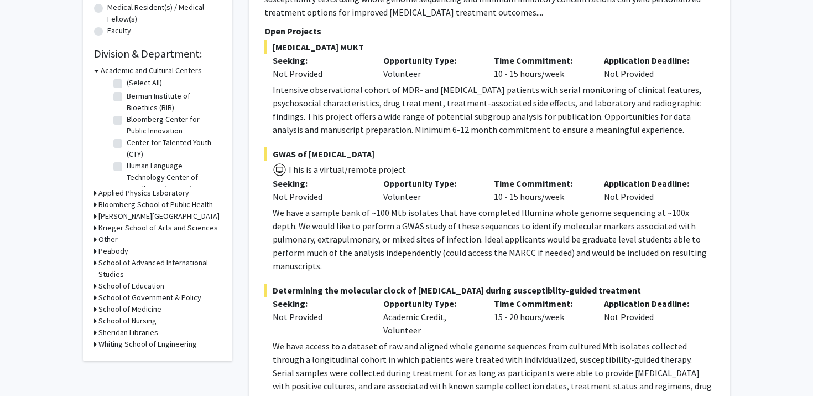
click at [94, 308] on icon at bounding box center [95, 309] width 3 height 12
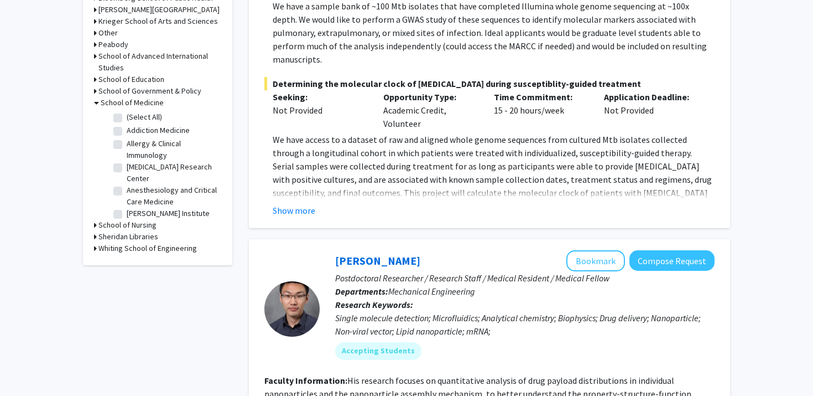
scroll to position [883, 0]
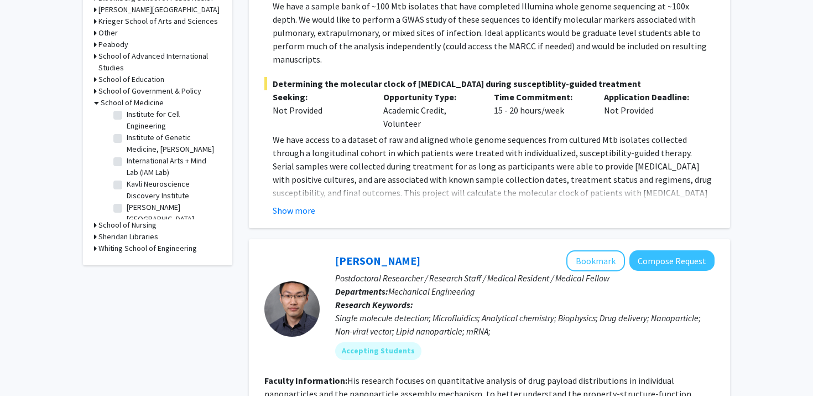
click at [127, 201] on label "[PERSON_NAME][GEOGRAPHIC_DATA][PERSON_NAME]" at bounding box center [173, 218] width 92 height 35
click at [127, 201] on input "[PERSON_NAME][GEOGRAPHIC_DATA][PERSON_NAME]" at bounding box center [130, 204] width 7 height 7
checkbox input "true"
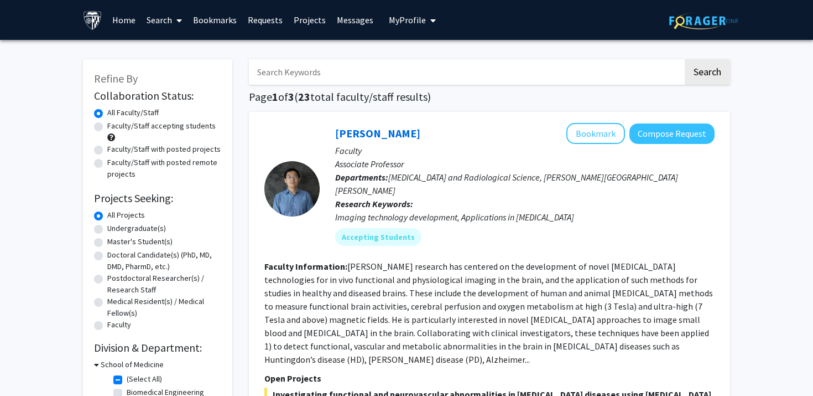
click at [393, 161] on p "Associate Professor" at bounding box center [525, 163] width 380 height 13
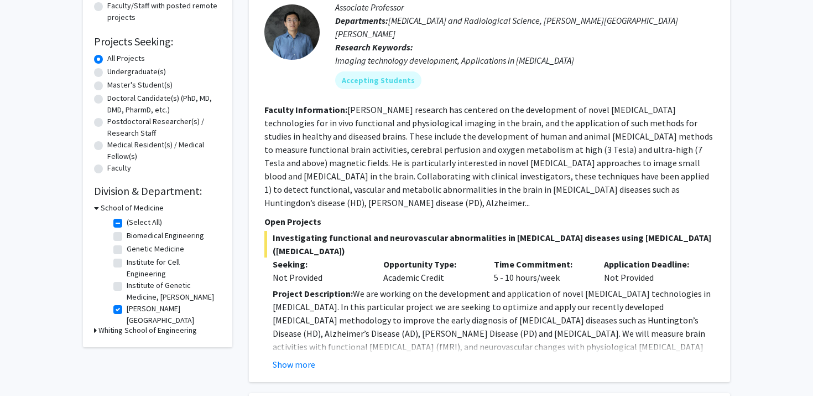
scroll to position [157, 0]
click at [293, 357] on button "Show more" at bounding box center [294, 363] width 43 height 13
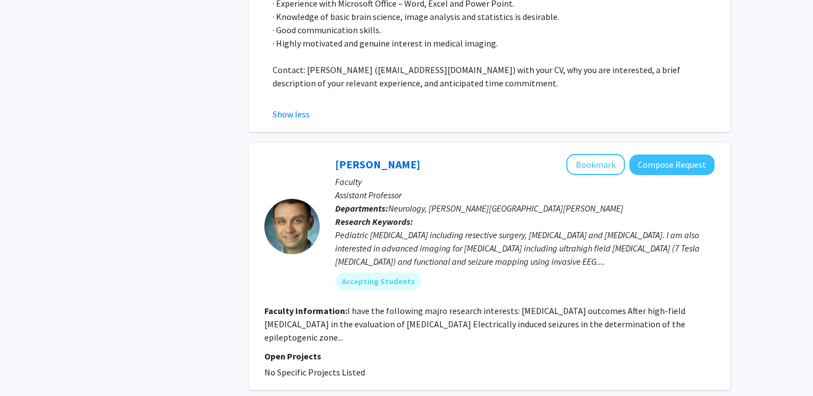
scroll to position [740, 0]
click at [403, 304] on fg-read-more "I have the following majro research interests: [MEDICAL_DATA] outcomes After hi…" at bounding box center [475, 323] width 421 height 38
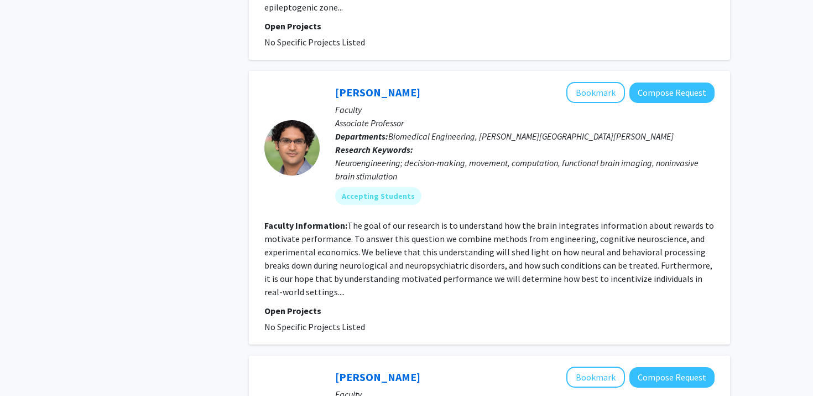
scroll to position [1076, 0]
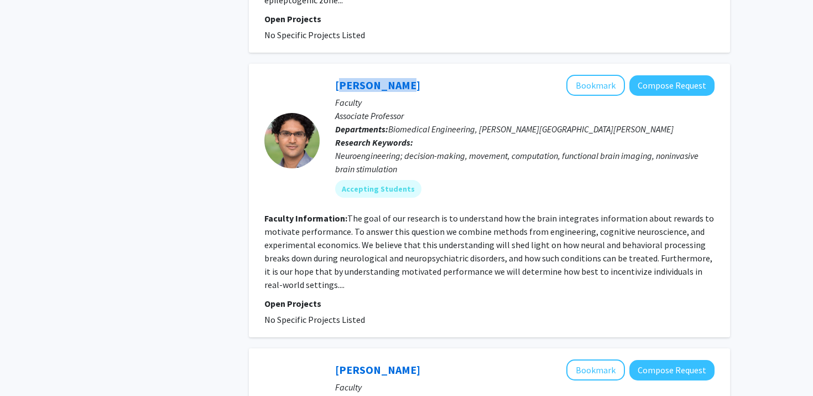
drag, startPoint x: 326, startPoint y: 22, endPoint x: 396, endPoint y: 22, distance: 69.7
click at [396, 75] on div "[PERSON_NAME] Bookmark Compose Request Faculty Associate Professor Departments:…" at bounding box center [517, 140] width 395 height 131
copy link "[PERSON_NAME]"
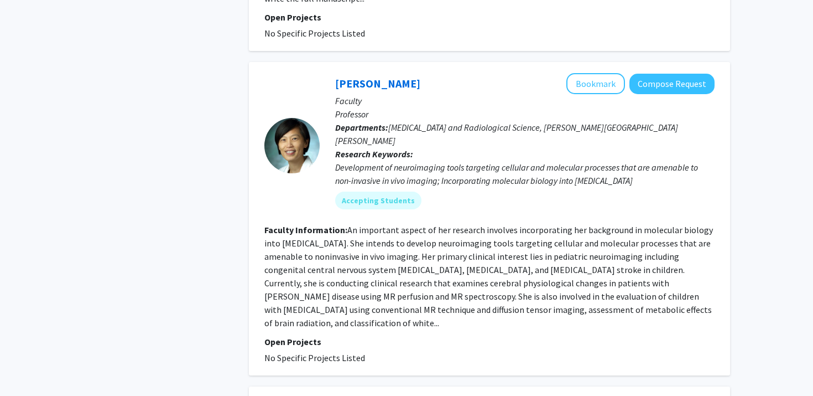
scroll to position [1667, 0]
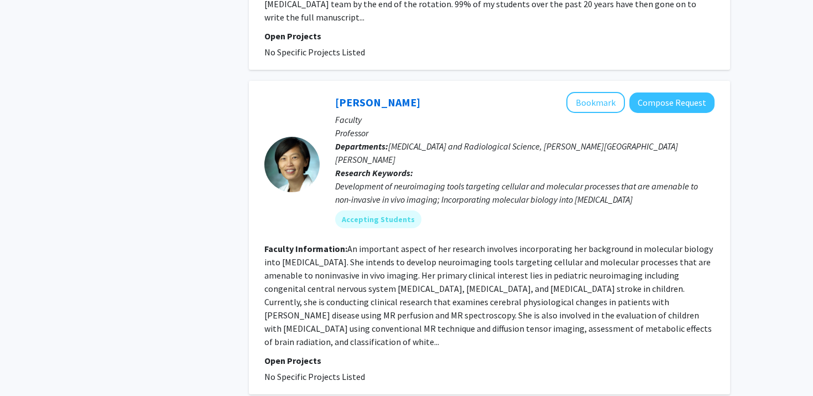
click at [526, 243] on fg-read-more "An important aspect of her research involves incorporating her background in mo…" at bounding box center [489, 295] width 449 height 104
click at [527, 243] on fg-read-more "An important aspect of her research involves incorporating her background in mo…" at bounding box center [489, 295] width 449 height 104
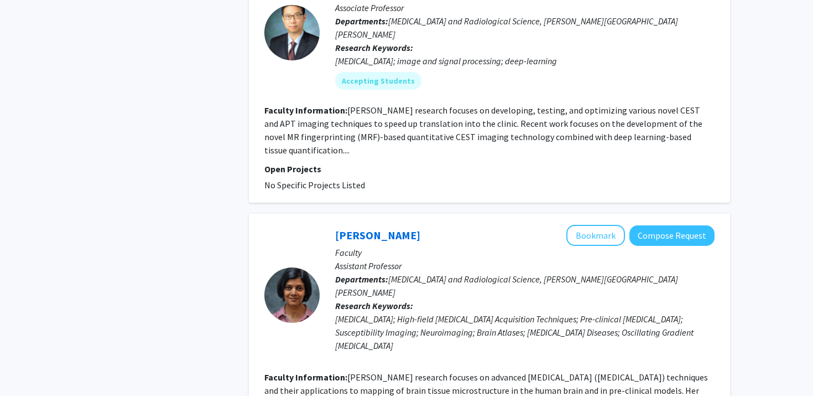
scroll to position [3027, 0]
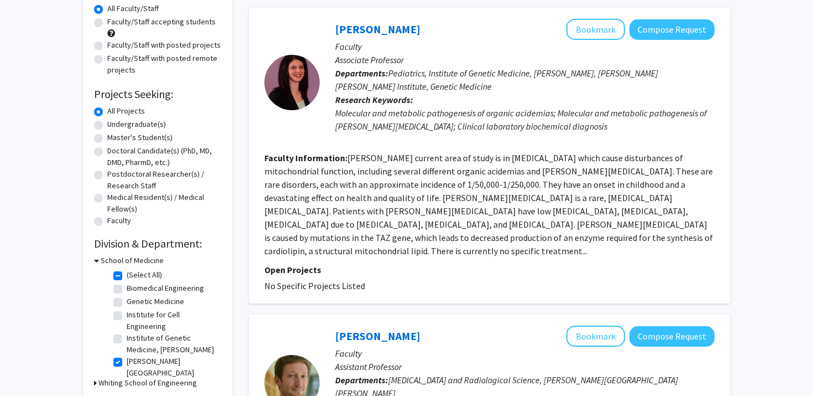
scroll to position [120, 0]
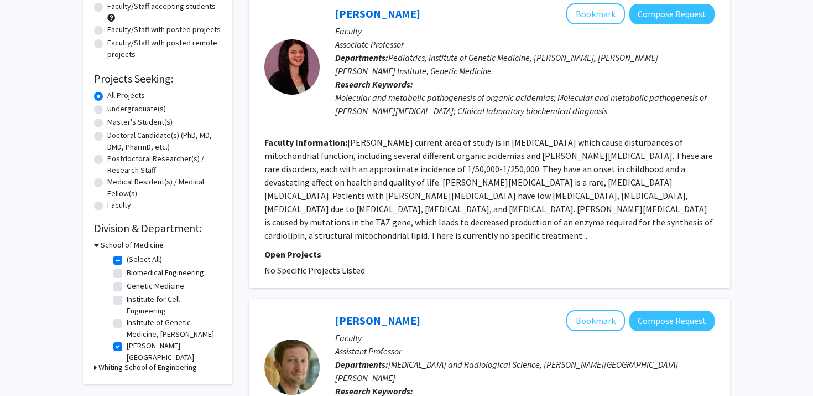
click at [434, 197] on fg-read-more "[PERSON_NAME] current area of study is in [MEDICAL_DATA] which cause disturbanc…" at bounding box center [489, 189] width 449 height 104
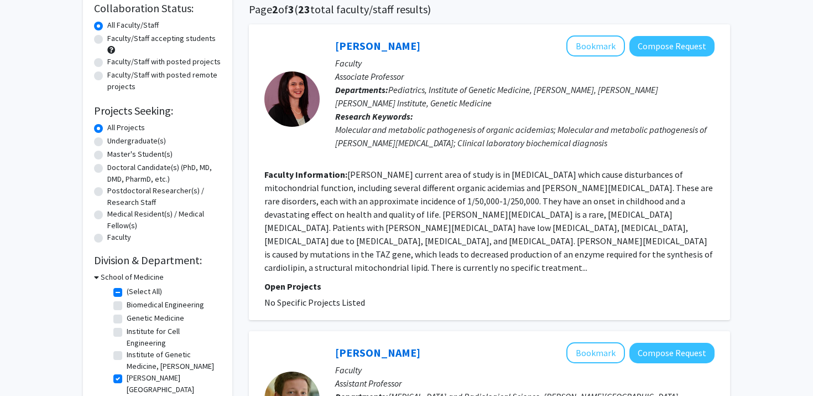
scroll to position [34, 0]
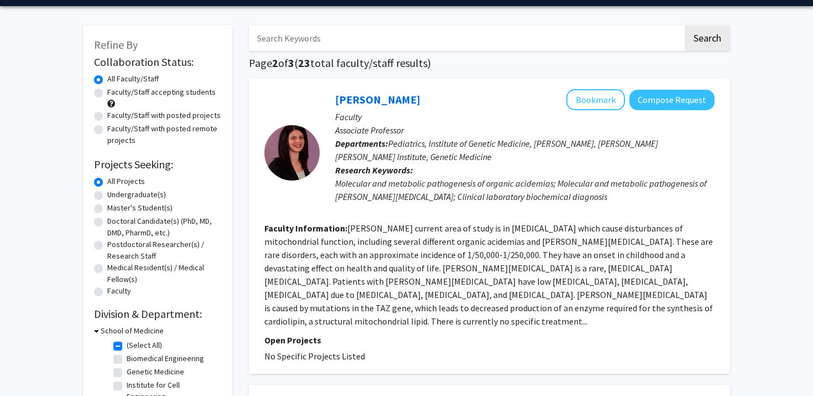
drag, startPoint x: 320, startPoint y: 97, endPoint x: 403, endPoint y: 102, distance: 83.1
click at [403, 102] on div "[PERSON_NAME] Bookmark Compose Request Faculty Associate Professor Departments:…" at bounding box center [517, 152] width 395 height 127
copy link "[PERSON_NAME]"
click at [462, 127] on p "Associate Professor" at bounding box center [525, 129] width 380 height 13
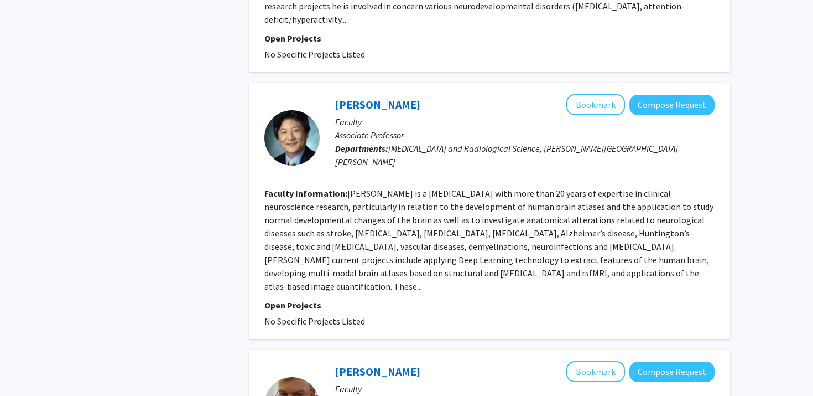
scroll to position [639, 0]
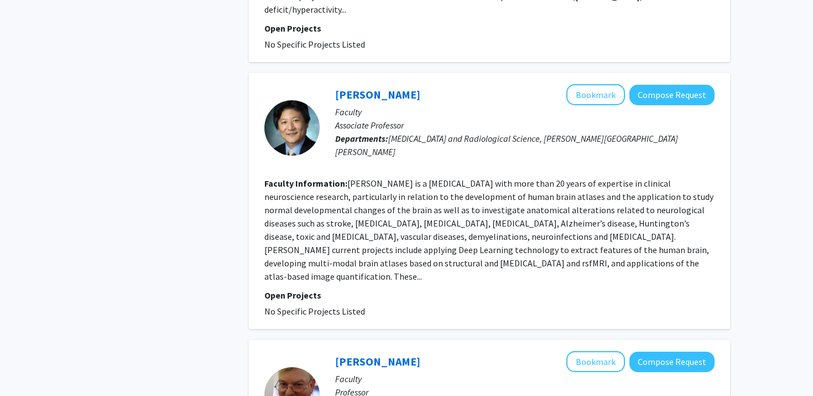
click at [461, 178] on fg-read-more "[PERSON_NAME] is a [MEDICAL_DATA] with more than 20 years of expertise in clini…" at bounding box center [489, 230] width 449 height 104
click at [570, 113] on div "[PERSON_NAME] Bookmark Compose Request Faculty Associate Professor Departments:…" at bounding box center [517, 127] width 395 height 87
click at [386, 87] on link "[PERSON_NAME]" at bounding box center [377, 94] width 85 height 14
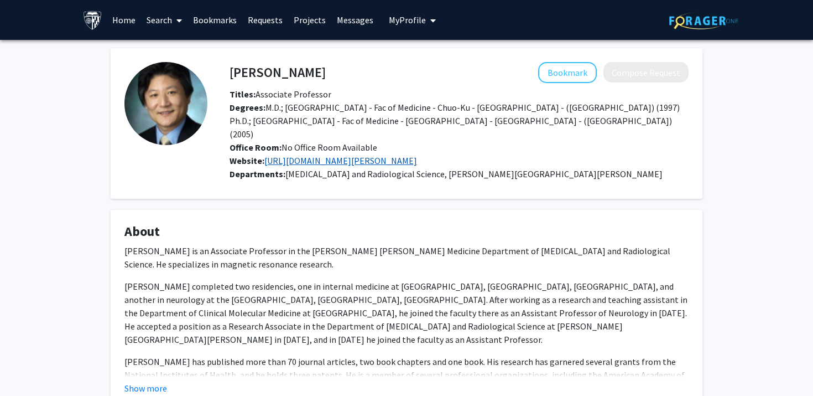
scroll to position [74, 0]
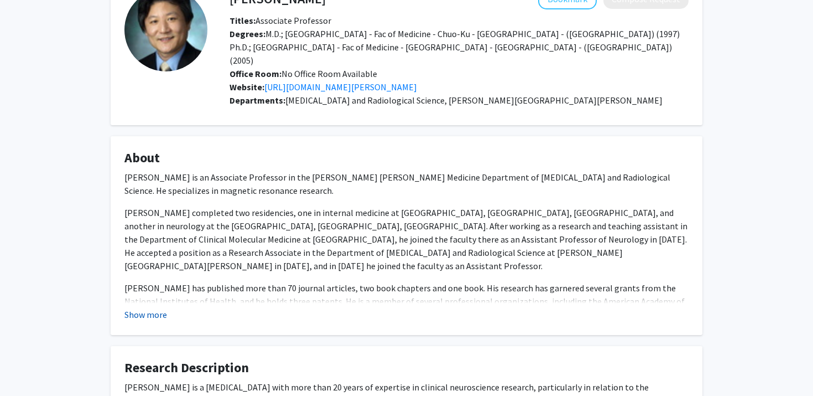
click at [145, 308] on button "Show more" at bounding box center [146, 314] width 43 height 13
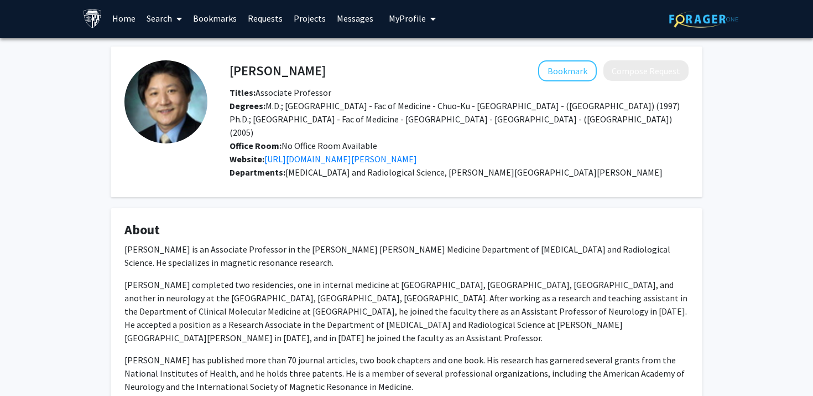
scroll to position [0, 0]
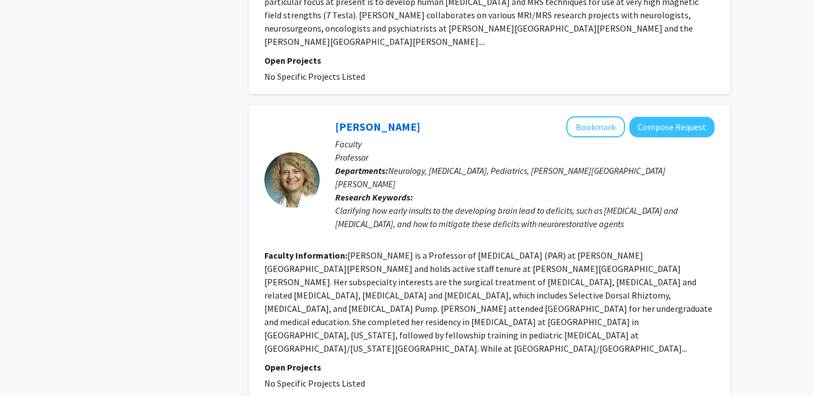
scroll to position [1135, 0]
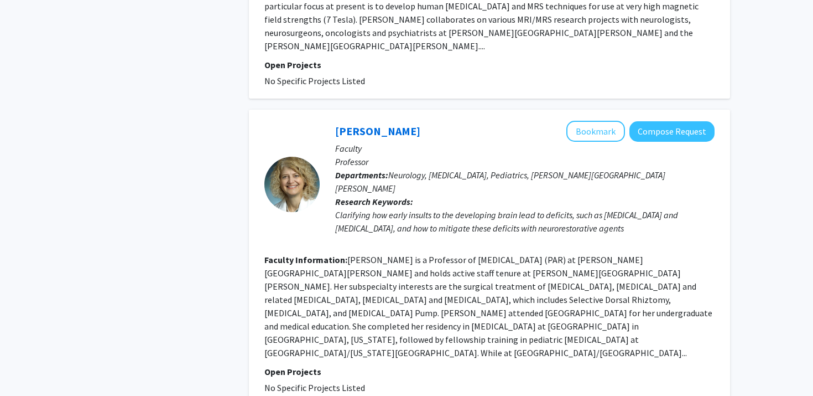
drag, startPoint x: 330, startPoint y: 56, endPoint x: 395, endPoint y: 59, distance: 64.8
click at [395, 121] on div "[PERSON_NAME] Bookmark Compose Request Faculty Professor Departments: Neurology…" at bounding box center [517, 184] width 395 height 127
copy link "[PERSON_NAME]"
click at [535, 155] on p "Professor" at bounding box center [525, 161] width 380 height 13
click at [644, 121] on button "Compose Request" at bounding box center [672, 131] width 85 height 20
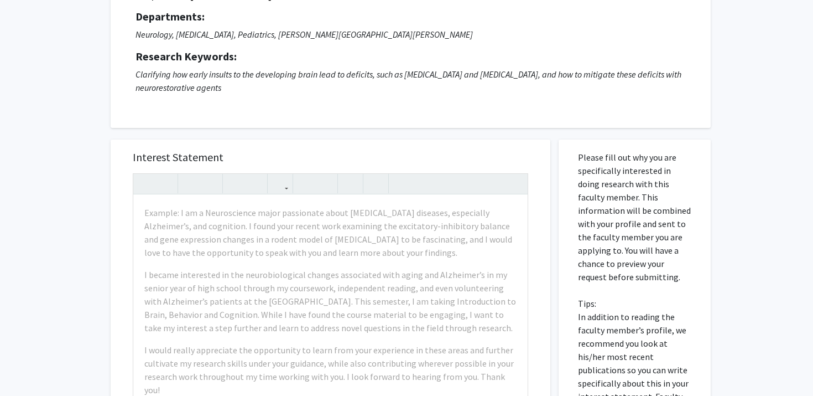
scroll to position [177, 0]
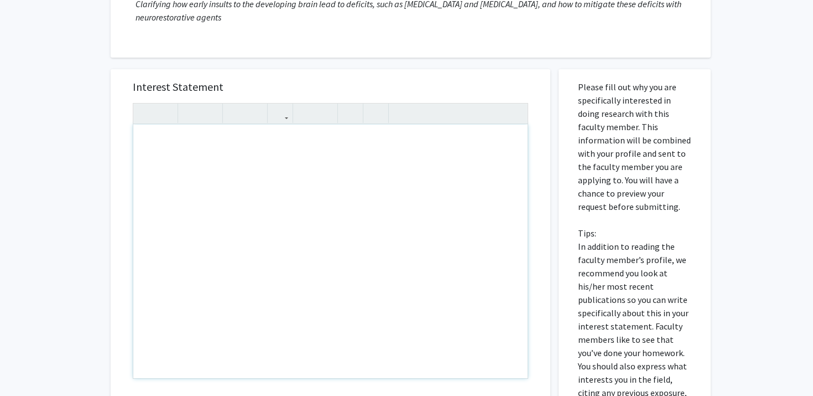
paste div "Note to users with screen readers: Please press Alt+0 or Option+0 to deactivate…"
type textarea "<p>Dear [PERSON_NAME],</p><br><p>I am a freshman majoring in Neuroscience at [P…"
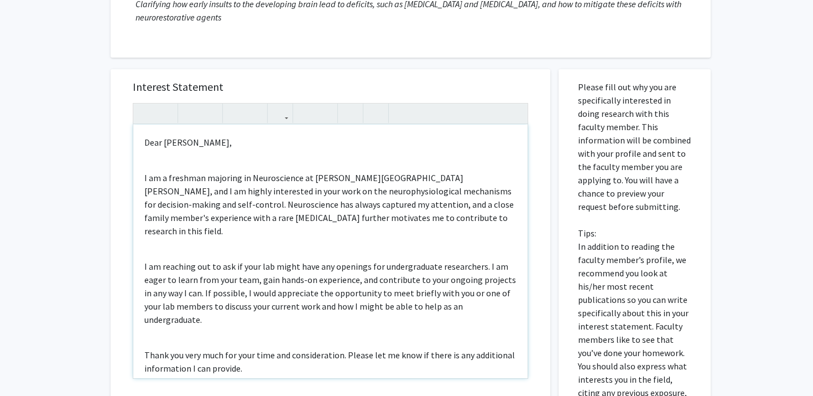
click at [188, 149] on div "Dear [PERSON_NAME], I am a freshman majoring in Neuroscience at [PERSON_NAME][G…" at bounding box center [330, 251] width 395 height 253
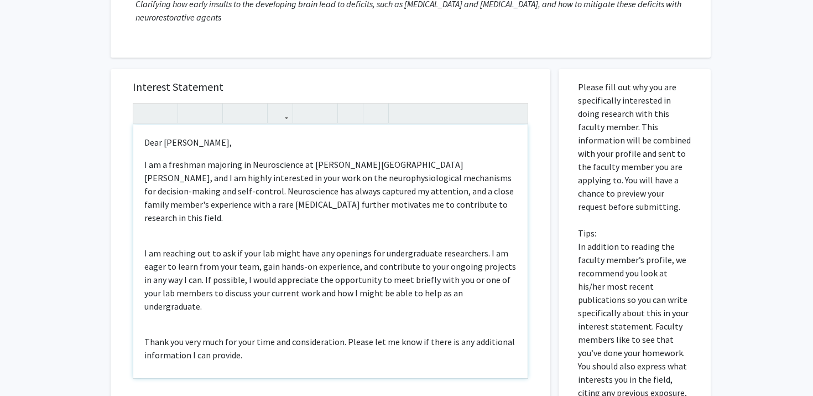
click at [194, 144] on p "Dear [PERSON_NAME]," at bounding box center [330, 142] width 372 height 13
click at [194, 143] on p "Dear [PERSON_NAME]," at bounding box center [330, 142] width 372 height 13
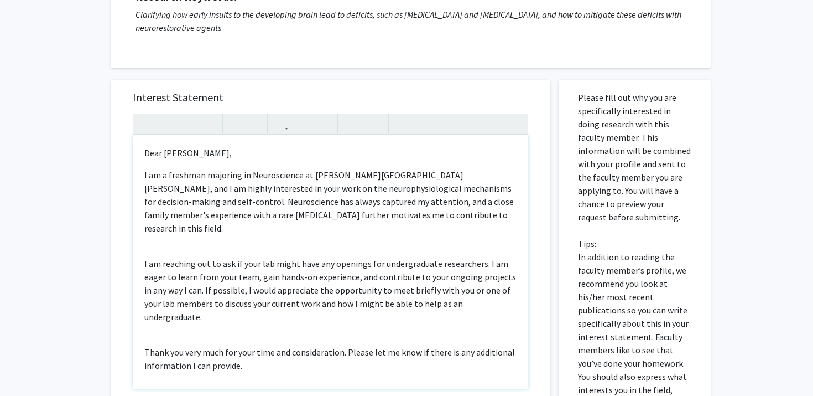
scroll to position [207, 0]
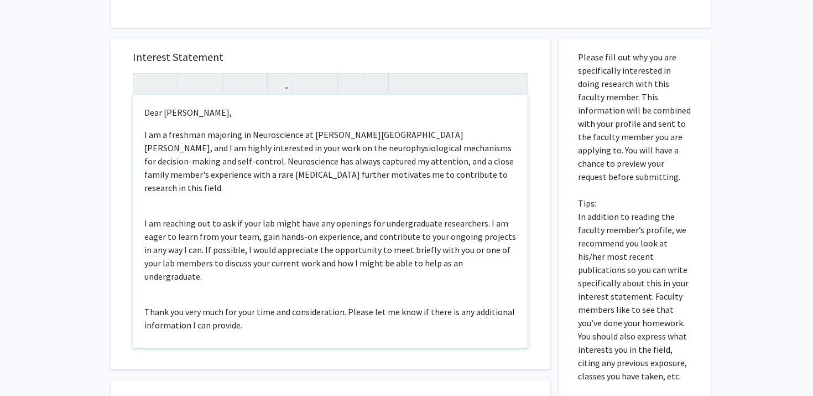
click at [215, 220] on p "I am reaching out to ask if your lab might have any openings for undergraduate …" at bounding box center [330, 249] width 372 height 66
click at [220, 171] on p "I am a freshman majoring in Neuroscience at [PERSON_NAME][GEOGRAPHIC_DATA][PERS…" at bounding box center [330, 161] width 372 height 66
click at [234, 179] on p "I am a freshman majoring in Neuroscience at [PERSON_NAME][GEOGRAPHIC_DATA][PERS…" at bounding box center [330, 161] width 372 height 66
click at [234, 193] on div "Dear [PERSON_NAME], I am a freshman majoring in Neuroscience at [PERSON_NAME][G…" at bounding box center [330, 221] width 395 height 253
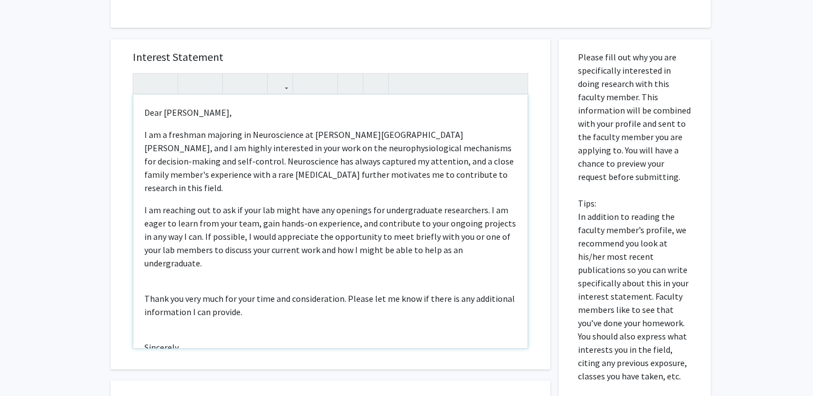
click at [218, 238] on p "I am reaching out to ask if your lab might have any openings for undergraduate …" at bounding box center [330, 236] width 372 height 66
click at [212, 249] on div "Dear [PERSON_NAME], I am a freshman majoring in Neuroscience at [PERSON_NAME][G…" at bounding box center [330, 221] width 395 height 253
click at [206, 257] on div "Dear [PERSON_NAME], I am a freshman majoring in Neuroscience at [PERSON_NAME][G…" at bounding box center [330, 221] width 395 height 253
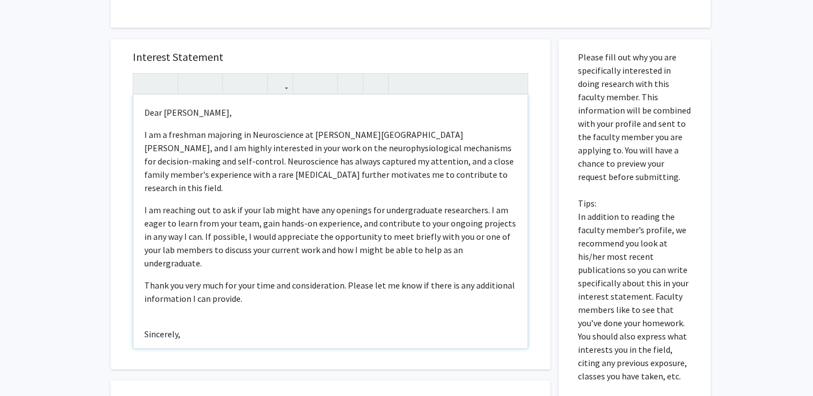
click at [190, 278] on div "Dear [PERSON_NAME], I am a freshman majoring in Neuroscience at [PERSON_NAME][G…" at bounding box center [330, 221] width 395 height 253
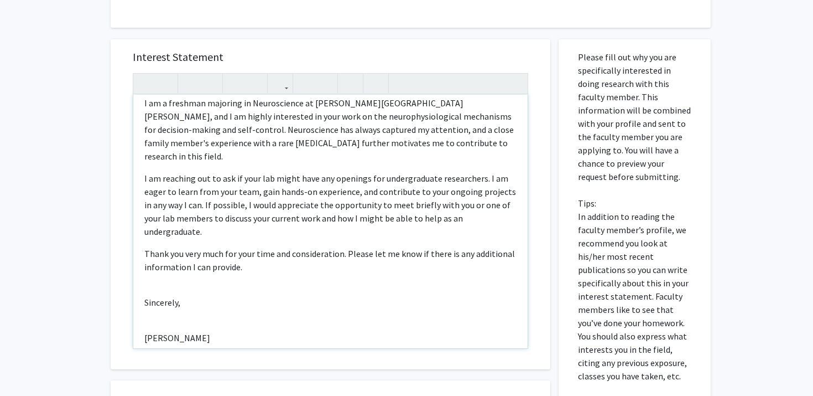
click at [168, 295] on div "Dear [PERSON_NAME], I am a freshman majoring in Neuroscience at [PERSON_NAME][G…" at bounding box center [330, 221] width 395 height 253
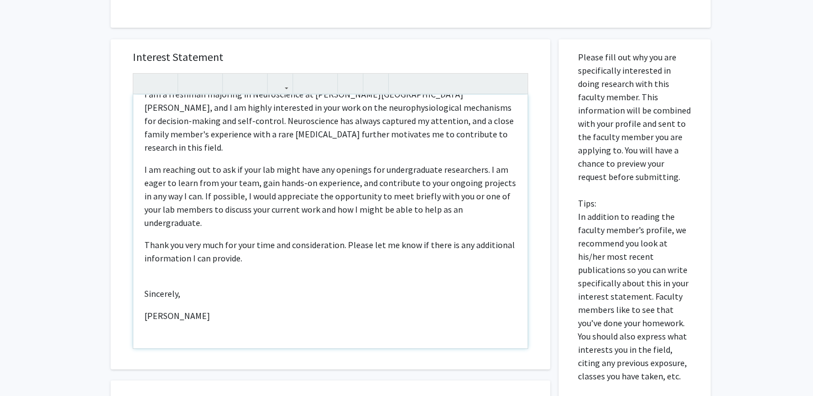
click at [168, 302] on div "Dear [PERSON_NAME], I am a freshman majoring in Neuroscience at [PERSON_NAME][G…" at bounding box center [330, 221] width 395 height 253
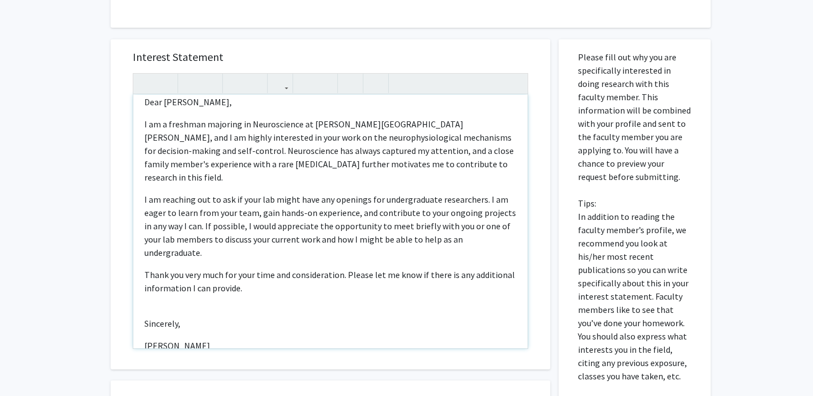
scroll to position [0, 0]
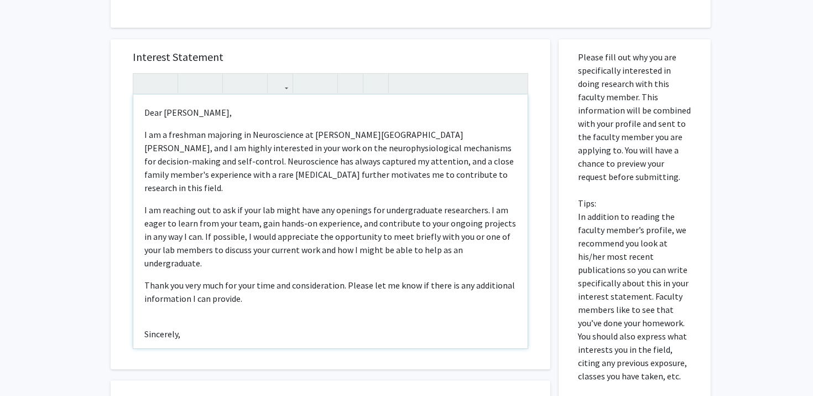
click at [176, 293] on div "Dear [PERSON_NAME], I am a freshman majoring in Neuroscience at [PERSON_NAME][G…" at bounding box center [330, 221] width 395 height 253
click at [431, 146] on p "I am a freshman majoring in Neuroscience at [PERSON_NAME][GEOGRAPHIC_DATA][PERS…" at bounding box center [330, 161] width 372 height 66
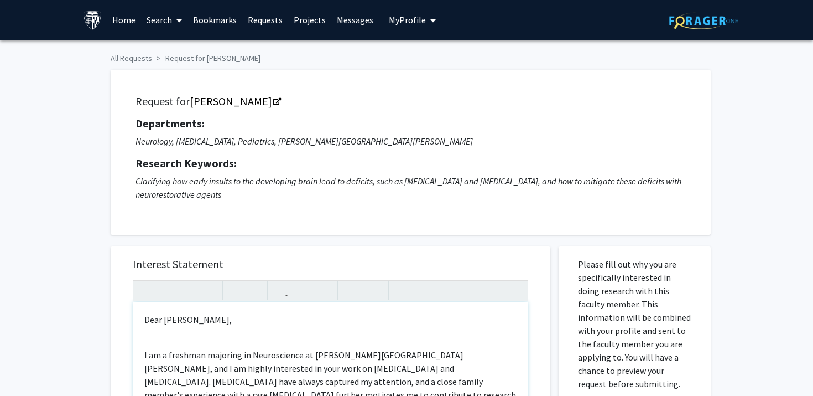
click at [204, 317] on p "Dear [PERSON_NAME]," at bounding box center [330, 319] width 372 height 13
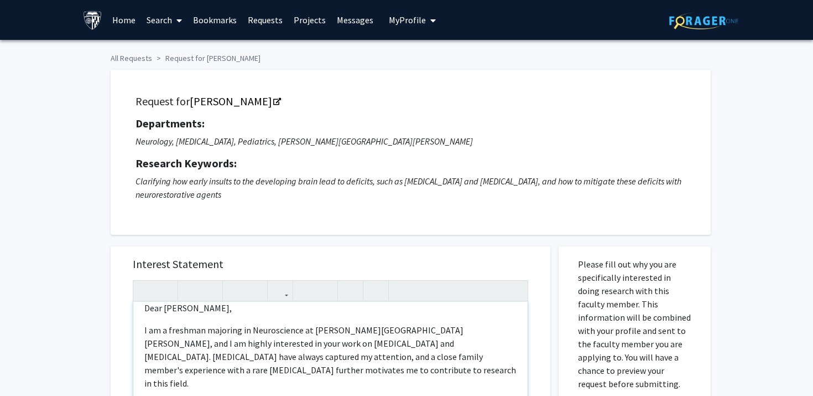
scroll to position [20, 0]
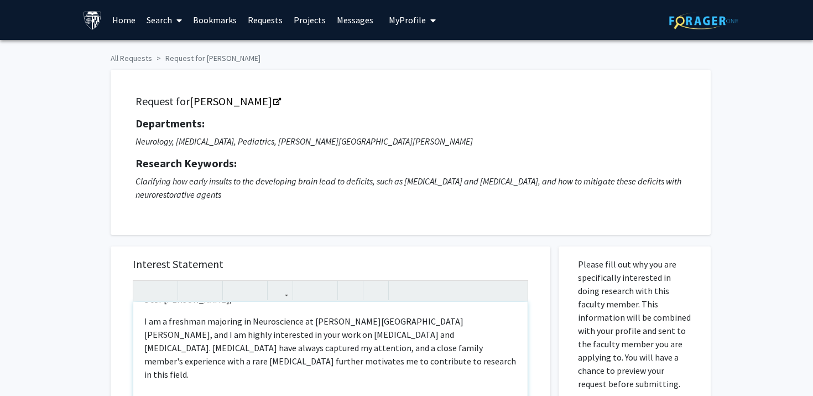
click at [305, 358] on p "I am a freshman majoring in Neuroscience at [PERSON_NAME][GEOGRAPHIC_DATA][PERS…" at bounding box center [330, 347] width 372 height 66
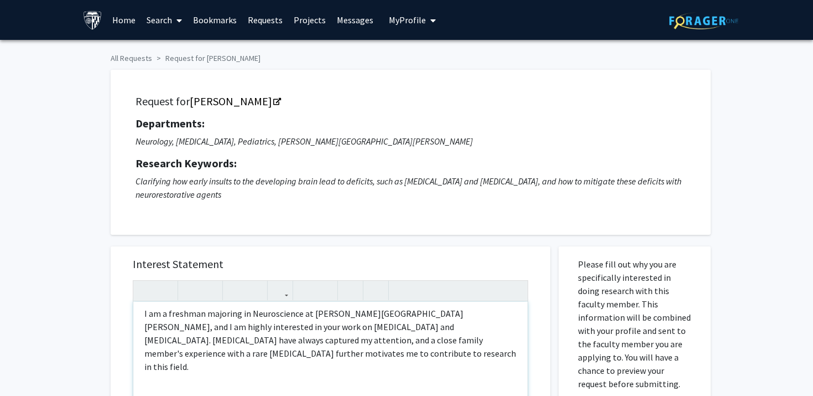
scroll to position [30, 0]
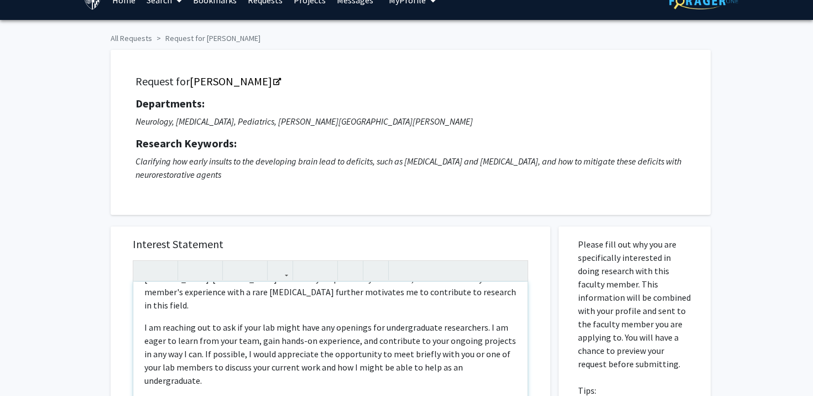
scroll to position [20, 0]
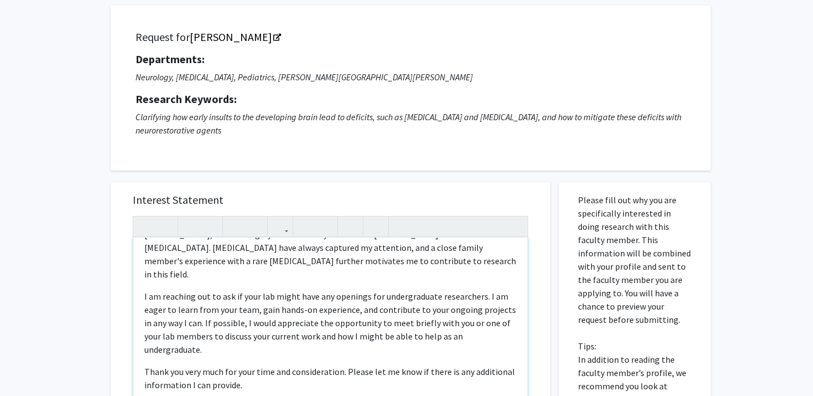
scroll to position [70, 0]
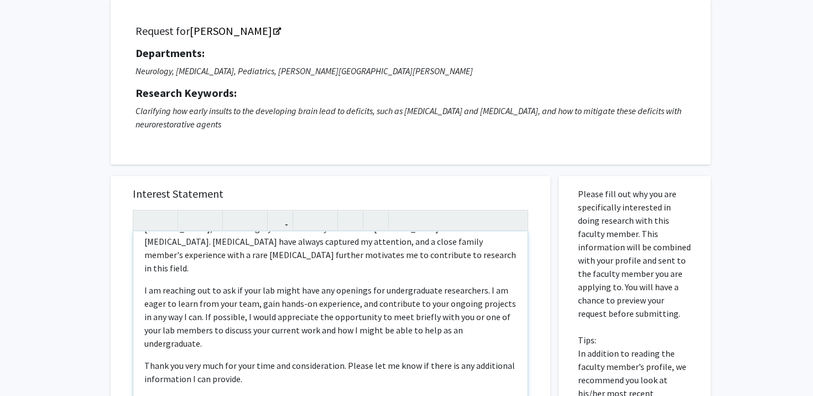
click at [215, 370] on div "Dear [PERSON_NAME], I am a freshman majoring in Neuroscience at [PERSON_NAME][G…" at bounding box center [330, 357] width 395 height 253
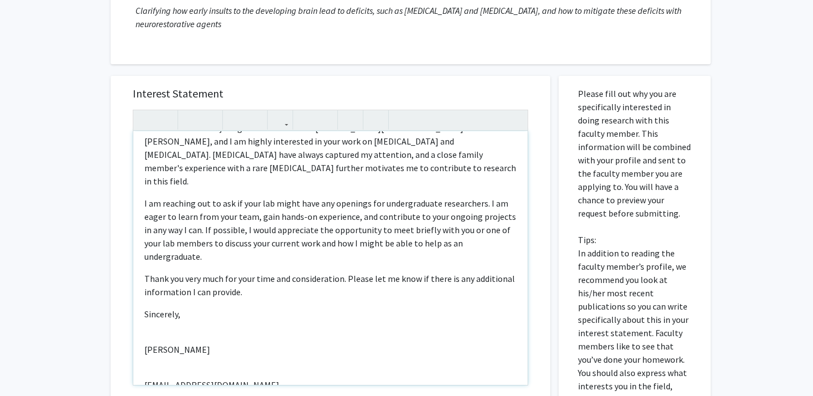
scroll to position [186, 0]
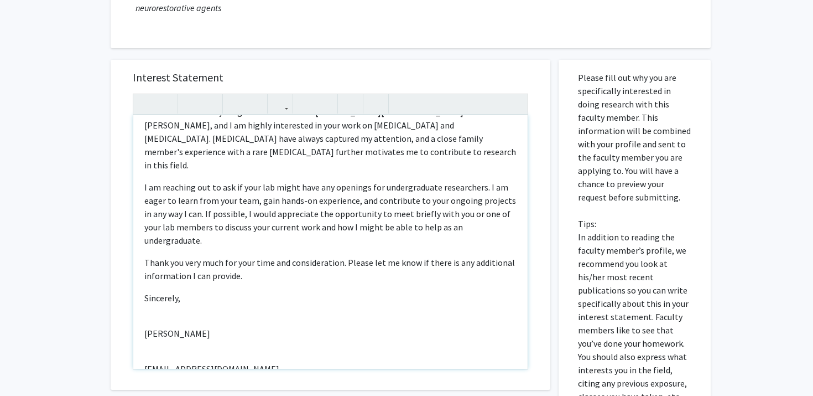
click at [174, 293] on div "Dear [PERSON_NAME], I am a freshman majoring in Neuroscience at [PERSON_NAME][G…" at bounding box center [330, 241] width 395 height 253
click at [170, 326] on p "[PERSON_NAME]" at bounding box center [330, 332] width 372 height 13
click at [170, 322] on div "Dear [PERSON_NAME], I am a freshman majoring in Neuroscience at [PERSON_NAME][G…" at bounding box center [330, 241] width 395 height 253
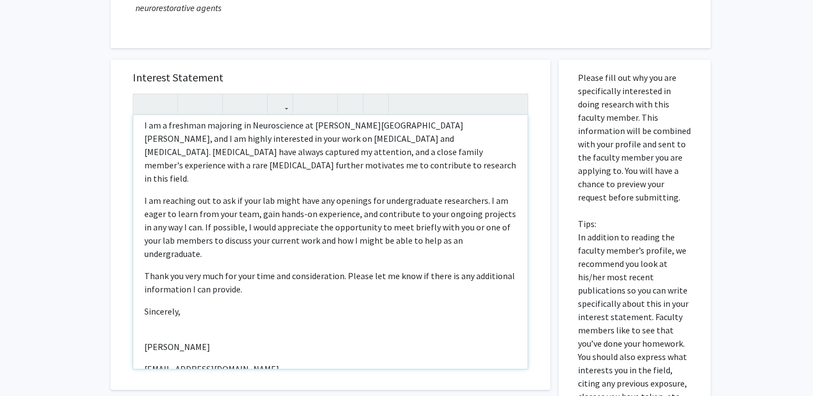
click at [170, 303] on div "Dear [PERSON_NAME], I am a freshman majoring in Neuroscience at [PERSON_NAME][G…" at bounding box center [330, 241] width 395 height 253
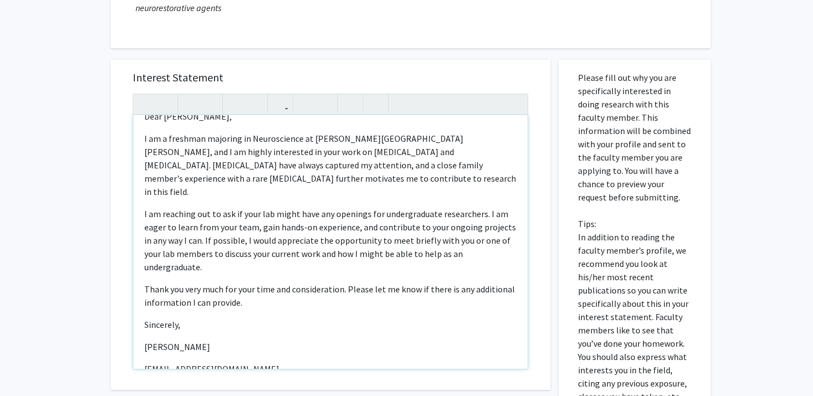
type textarea "<p>Dear [PERSON_NAME],</p><p>I am a freshman majoring in Neuroscience at [PERSO…"
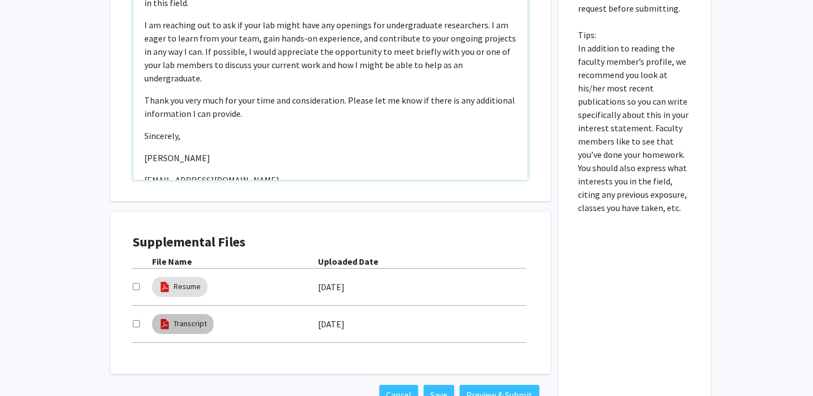
scroll to position [382, 0]
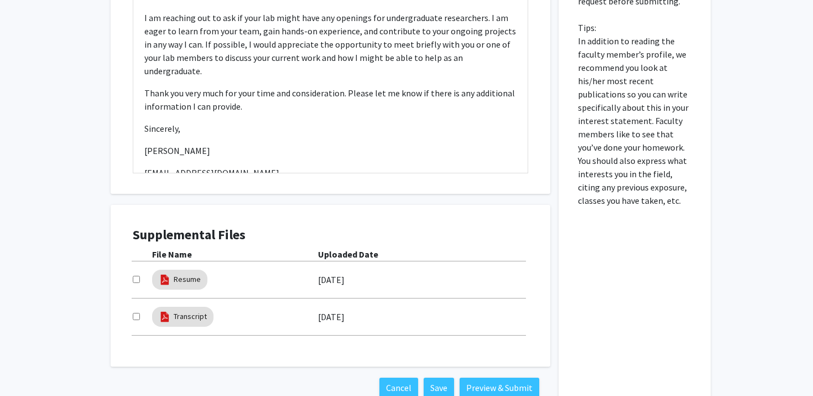
click at [136, 283] on div at bounding box center [142, 279] width 19 height 13
click at [136, 276] on input "checkbox" at bounding box center [136, 279] width 7 height 7
checkbox input "true"
click at [136, 314] on input "checkbox" at bounding box center [136, 316] width 7 height 7
checkbox input "true"
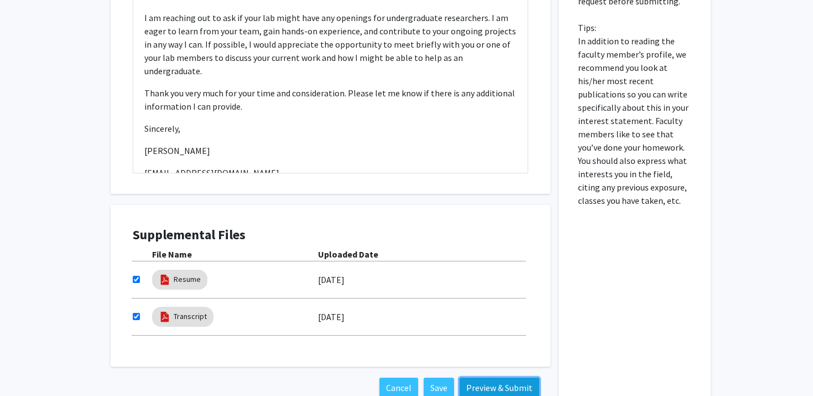
click at [485, 393] on button "Preview & Submit" at bounding box center [500, 387] width 80 height 20
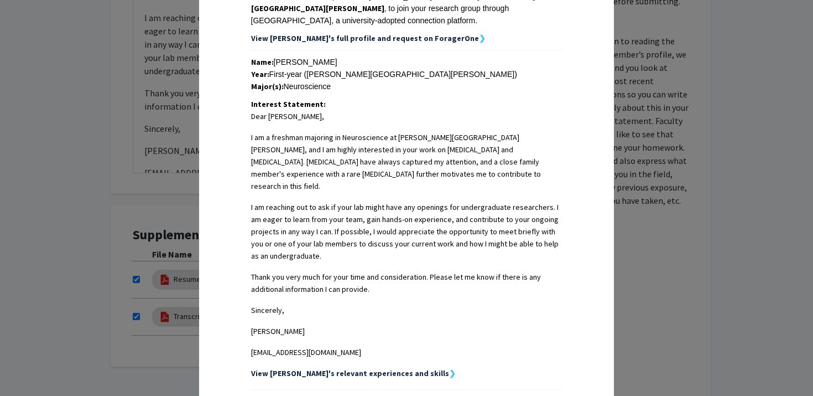
scroll to position [345, 0]
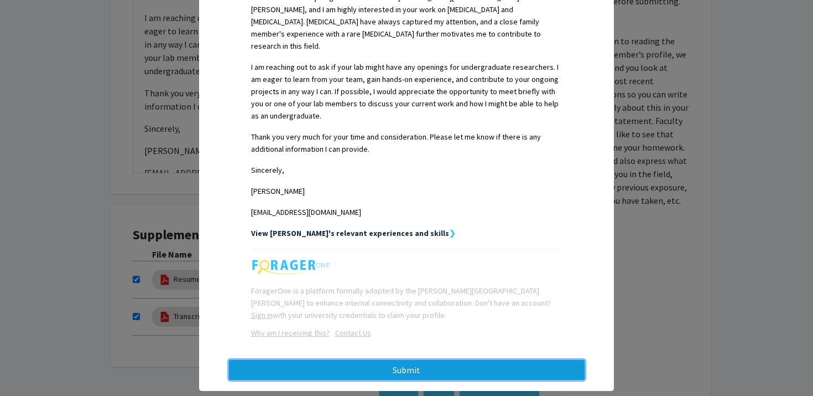
click at [453, 360] on button "Submit" at bounding box center [407, 370] width 356 height 20
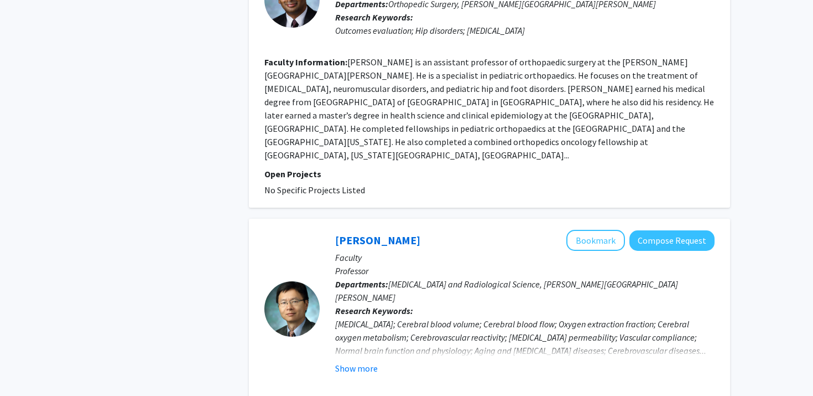
scroll to position [1936, 0]
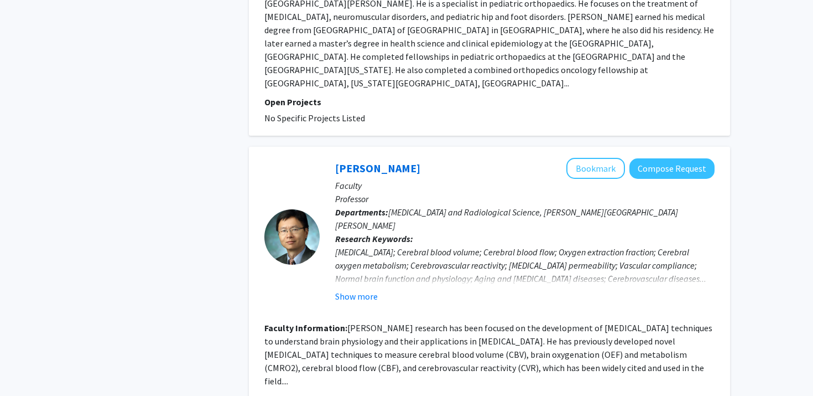
scroll to position [1985, 0]
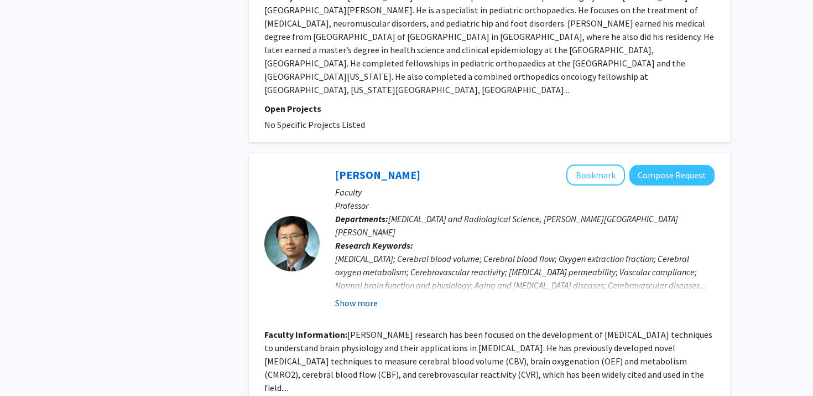
click at [345, 296] on button "Show more" at bounding box center [356, 302] width 43 height 13
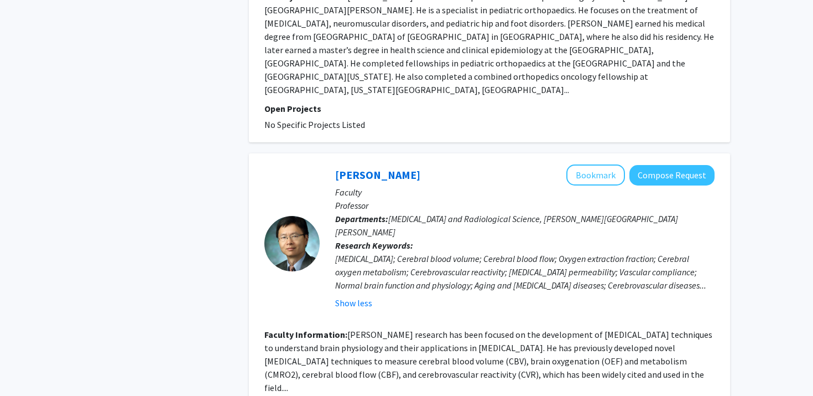
click at [682, 185] on p "Faculty" at bounding box center [525, 191] width 380 height 13
click at [640, 165] on button "Compose Request" at bounding box center [672, 175] width 85 height 20
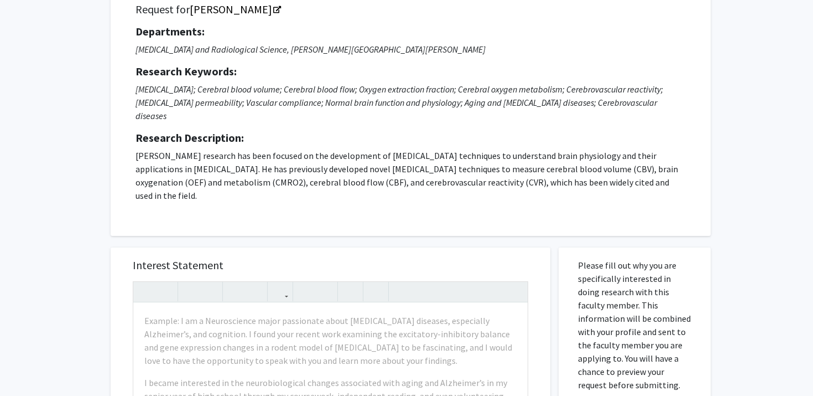
scroll to position [148, 0]
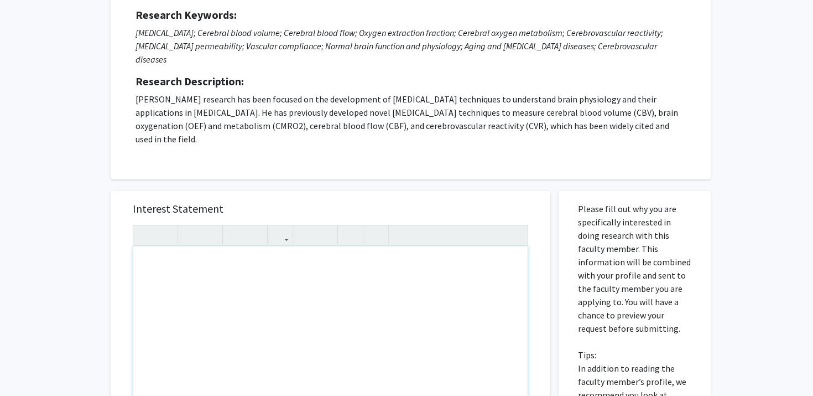
click at [277, 276] on div "Note to users with screen readers: Please press Alt+0 or Option+0 to deactivate…" at bounding box center [330, 372] width 395 height 253
paste div "Note to users with screen readers: Please press Alt+0 or Option+0 to deactivate…"
type textarea "<p>Dear [PERSON_NAME],</p><br><p>I am a freshman majoring in Neuroscience at [P…"
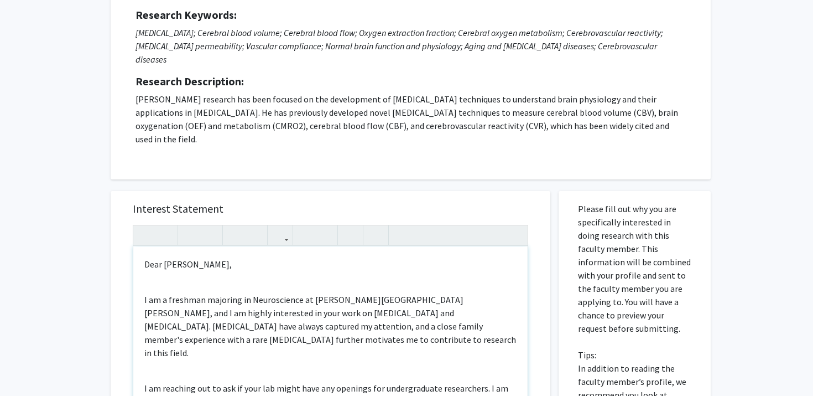
click at [215, 272] on div "Dear [PERSON_NAME], I am a freshman majoring in Neuroscience at [PERSON_NAME][G…" at bounding box center [330, 372] width 395 height 253
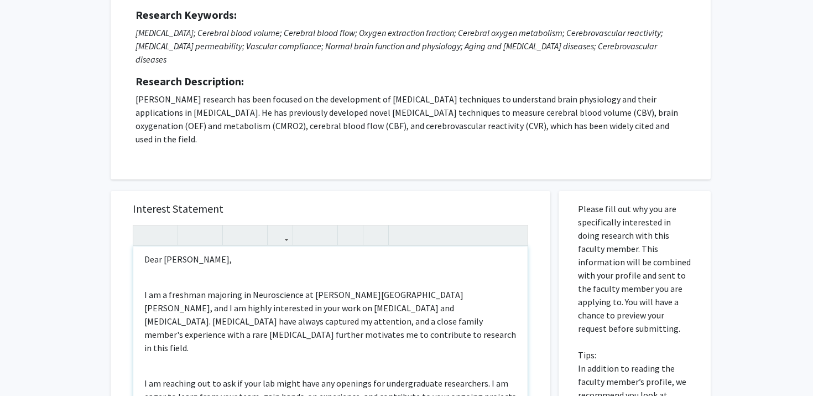
scroll to position [6, 0]
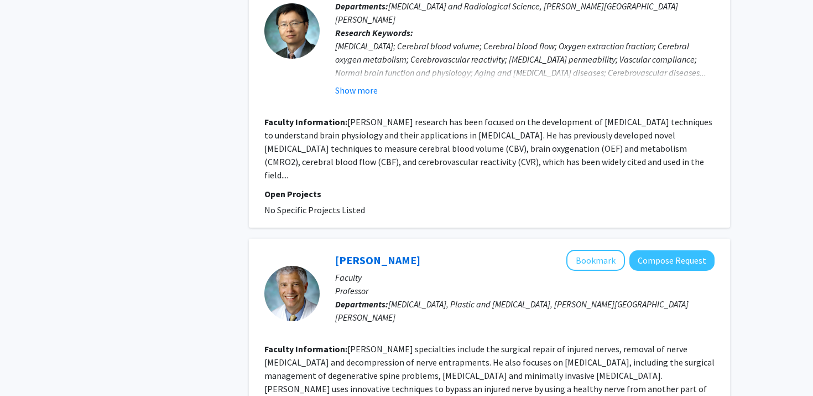
scroll to position [2204, 0]
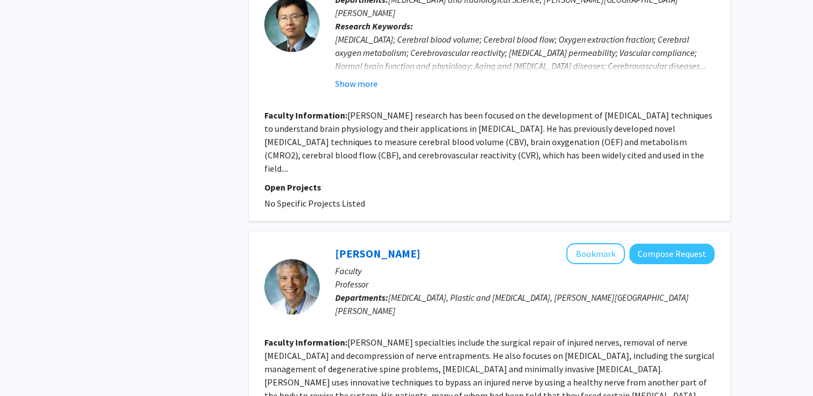
click at [556, 243] on fg-search-faculty "[PERSON_NAME] Bookmark Compose Request Faculty Professor Departments: [MEDICAL_…" at bounding box center [490, 360] width 450 height 234
click at [652, 243] on button "Compose Request" at bounding box center [672, 253] width 85 height 20
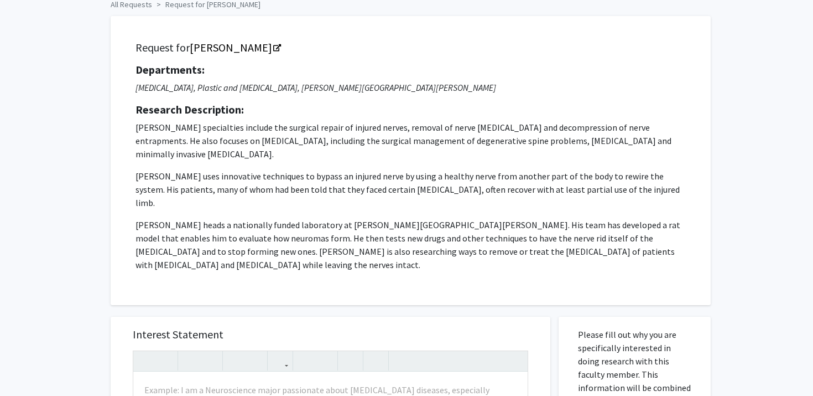
scroll to position [55, 0]
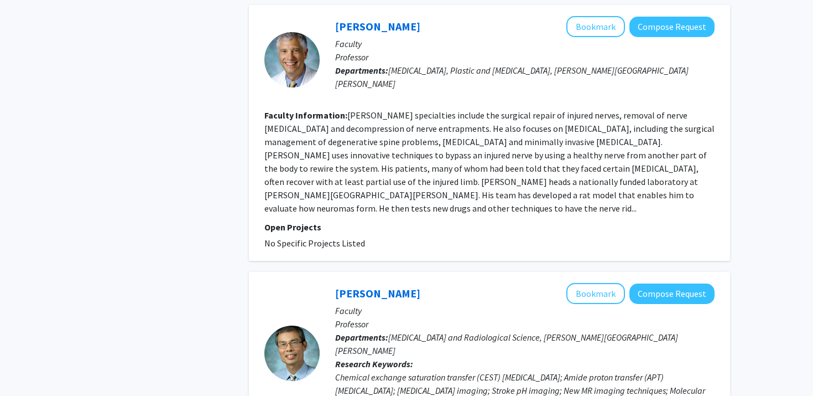
scroll to position [2448, 0]
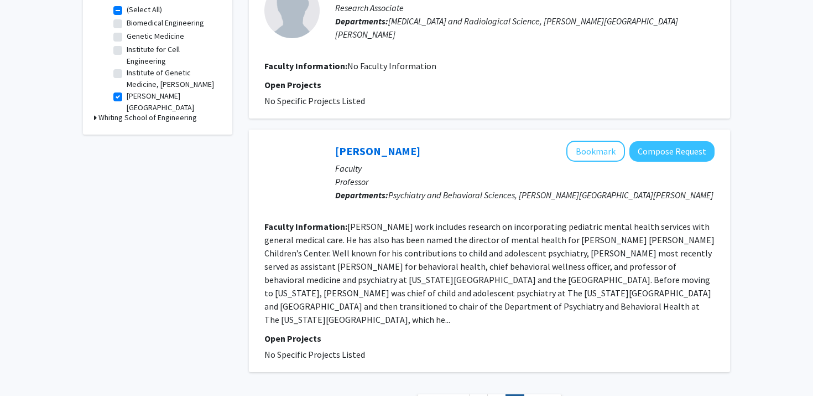
scroll to position [386, 0]
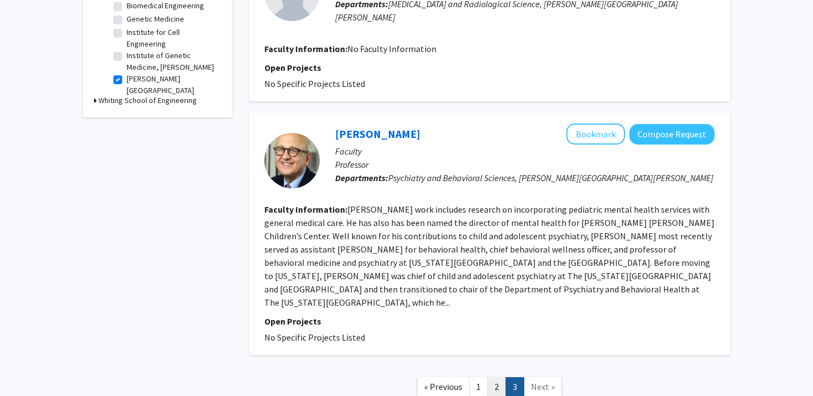
click at [492, 377] on link "2" at bounding box center [497, 386] width 19 height 19
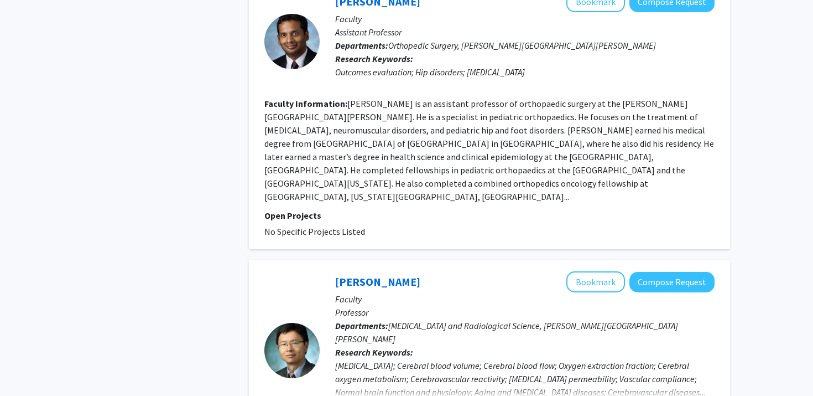
scroll to position [2000, 0]
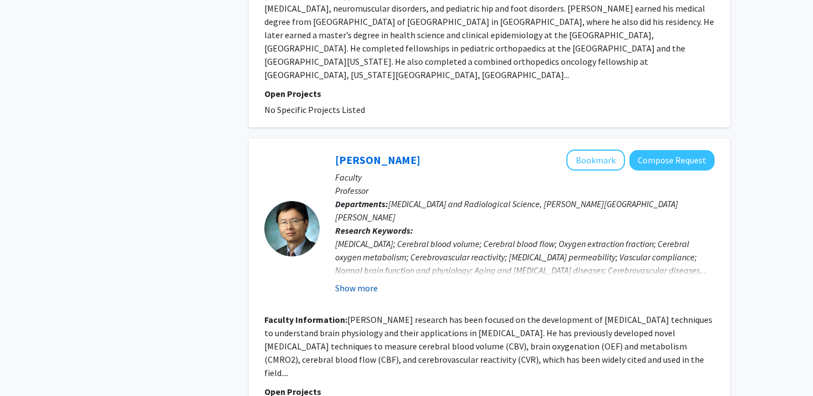
click at [354, 281] on button "Show more" at bounding box center [356, 287] width 43 height 13
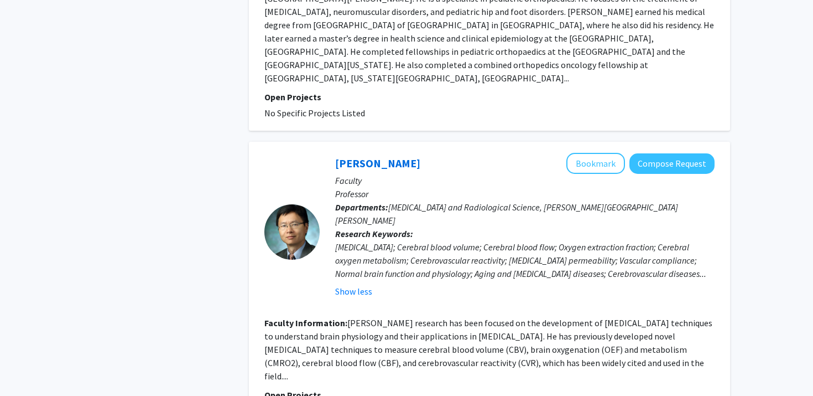
scroll to position [1990, 0]
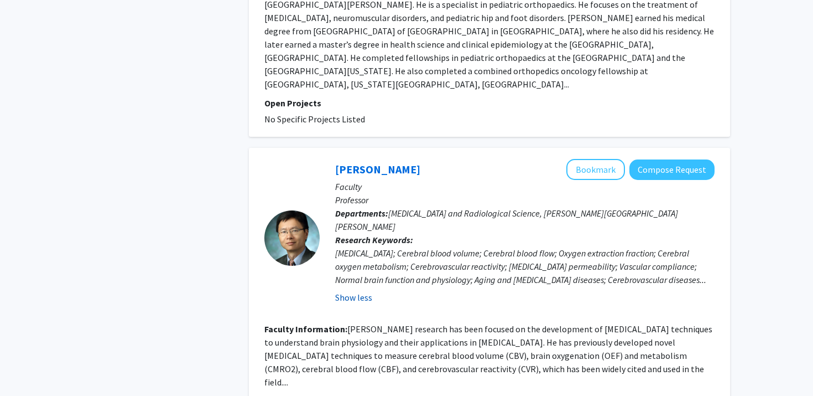
click at [351, 291] on button "Show less" at bounding box center [353, 297] width 37 height 13
click at [673, 180] on p "Faculty" at bounding box center [525, 186] width 380 height 13
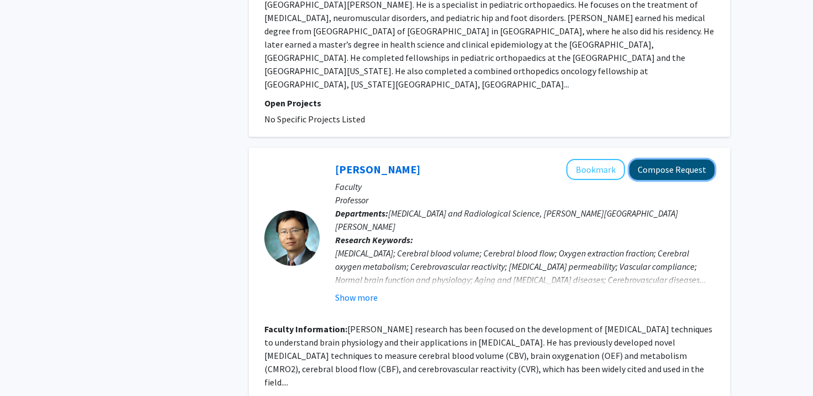
click at [675, 159] on button "Compose Request" at bounding box center [672, 169] width 85 height 20
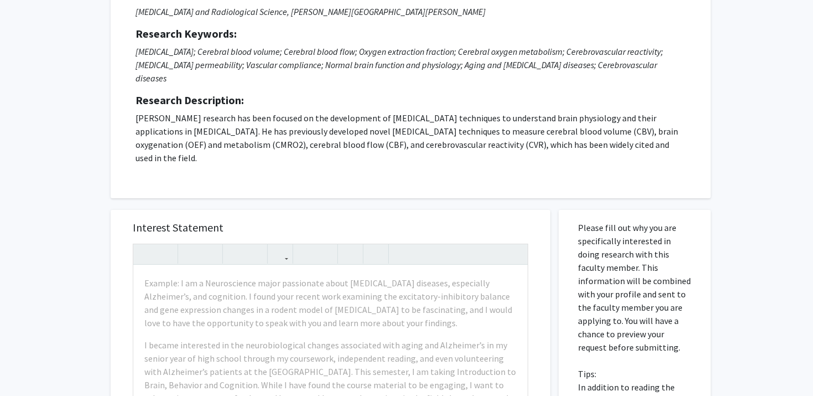
scroll to position [166, 0]
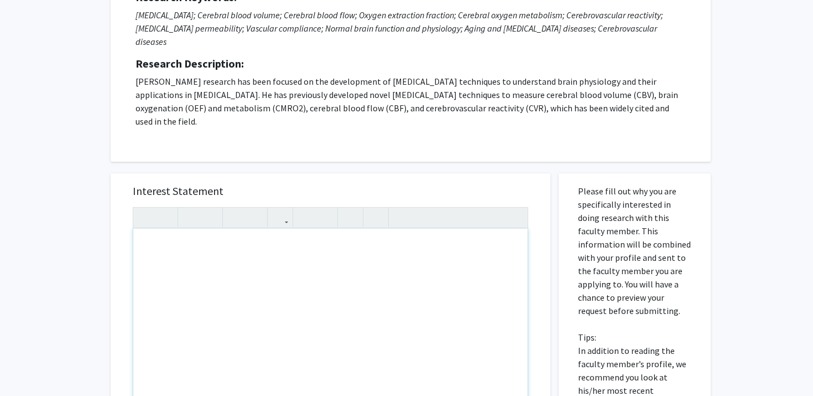
paste div "Note to users with screen readers: Please press Alt+0 or Option+0 to deactivate…"
type textarea "<p>Dear [PERSON_NAME],</p><br><p>I am a freshman majoring in Neuroscience at [P…"
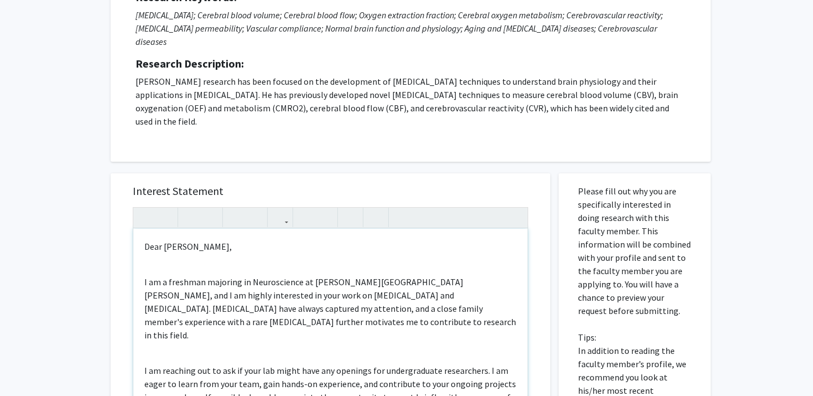
click at [189, 229] on div "Dear [PERSON_NAME], I am a freshman majoring in Neuroscience at [PERSON_NAME][G…" at bounding box center [330, 355] width 395 height 253
click at [189, 240] on p "Dear [PERSON_NAME]," at bounding box center [330, 246] width 372 height 13
click at [202, 261] on div "Dear [PERSON_NAME], I am a freshman majoring in Neuroscience at [PERSON_NAME][G…" at bounding box center [330, 355] width 395 height 253
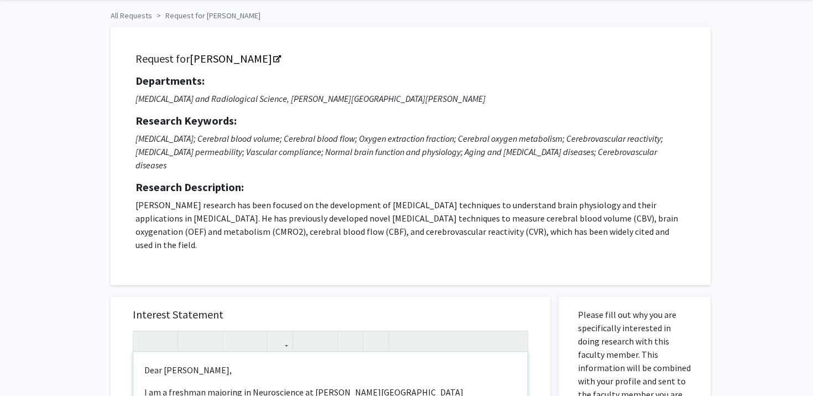
scroll to position [47, 0]
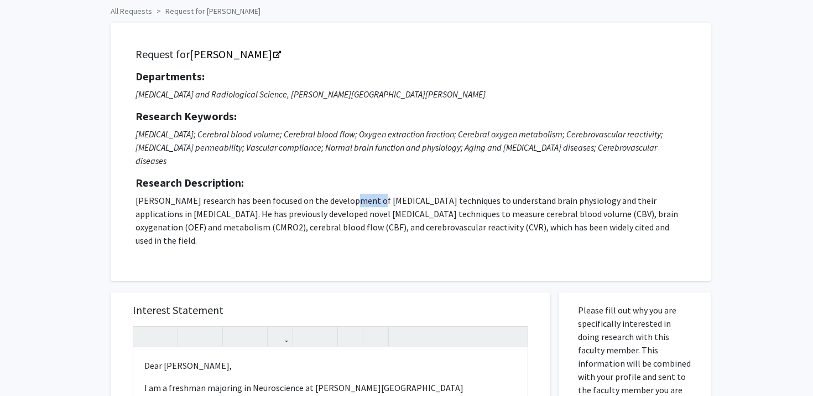
drag, startPoint x: 341, startPoint y: 200, endPoint x: 362, endPoint y: 200, distance: 21.0
click at [362, 200] on p "[PERSON_NAME] research has been focused on the development of [MEDICAL_DATA] te…" at bounding box center [411, 220] width 551 height 53
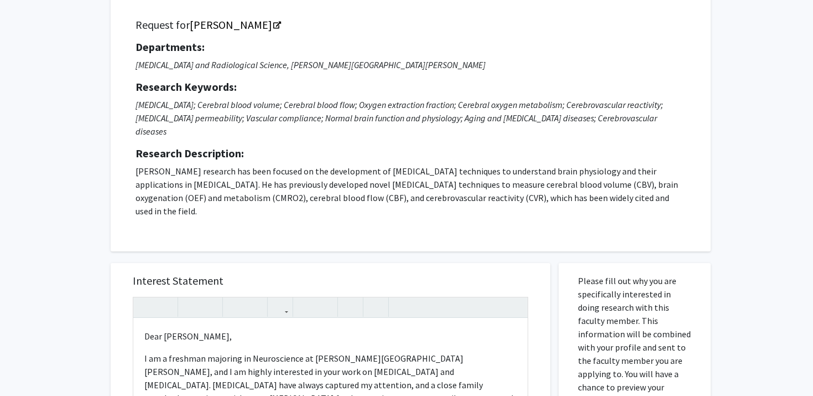
scroll to position [89, 0]
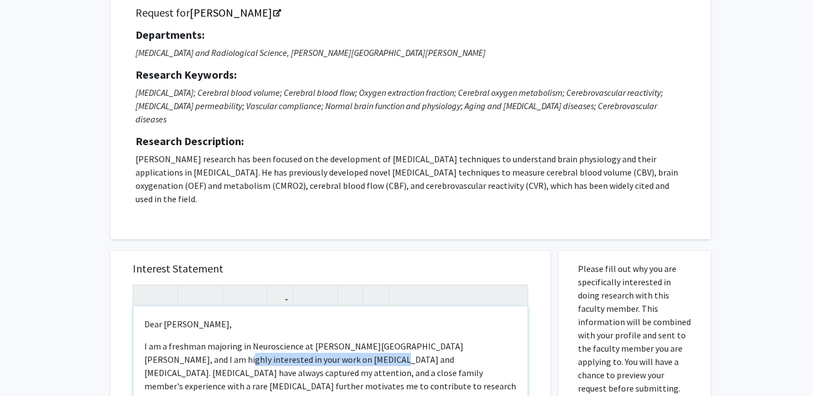
drag, startPoint x: 294, startPoint y: 346, endPoint x: 146, endPoint y: 347, distance: 148.3
click at [146, 347] on p "I am a freshman majoring in Neuroscience at [PERSON_NAME][GEOGRAPHIC_DATA][PERS…" at bounding box center [330, 372] width 372 height 66
click at [184, 350] on p "I am a freshman majoring in Neuroscience at [PERSON_NAME][GEOGRAPHIC_DATA][PERS…" at bounding box center [330, 372] width 372 height 66
drag, startPoint x: 195, startPoint y: 346, endPoint x: 293, endPoint y: 350, distance: 98.0
click at [293, 350] on p "I am a freshman majoring in Neuroscience at [PERSON_NAME][GEOGRAPHIC_DATA][PERS…" at bounding box center [330, 372] width 372 height 66
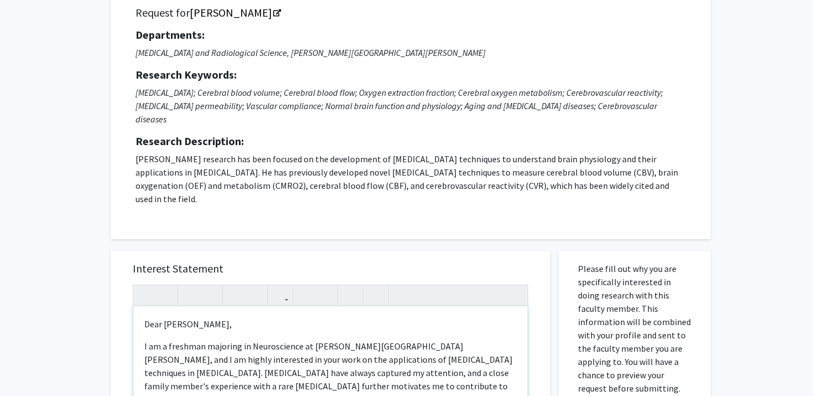
click at [368, 344] on p "I am a freshman majoring in Neuroscience at [PERSON_NAME][GEOGRAPHIC_DATA][PERS…" at bounding box center [330, 372] width 372 height 66
click at [367, 357] on p "I am a freshman majoring in Neuroscience at [PERSON_NAME][GEOGRAPHIC_DATA][PERS…" at bounding box center [330, 372] width 372 height 66
click at [362, 360] on p "I am a freshman majoring in Neuroscience at [PERSON_NAME][GEOGRAPHIC_DATA][PERS…" at bounding box center [330, 372] width 372 height 66
click at [361, 360] on p "I am a freshman majoring in Neuroscience at [PERSON_NAME][GEOGRAPHIC_DATA][PERS…" at bounding box center [330, 372] width 372 height 66
click at [398, 363] on p "I am a freshman majoring in Neuroscience at [PERSON_NAME][GEOGRAPHIC_DATA][PERS…" at bounding box center [330, 372] width 372 height 66
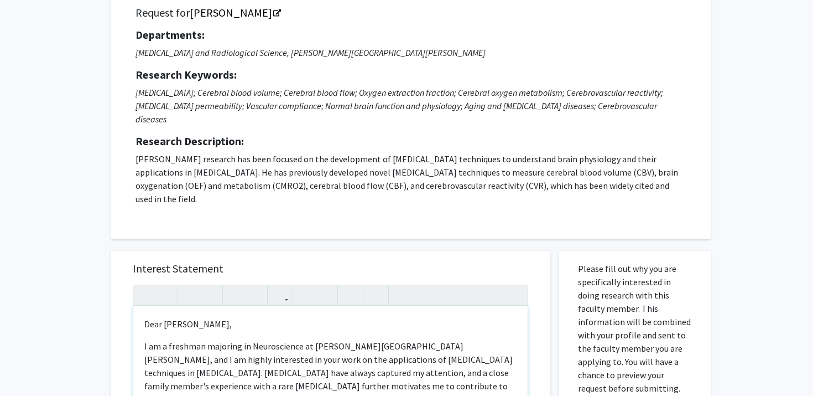
click at [392, 361] on p "I am a freshman majoring in Neuroscience at [PERSON_NAME][GEOGRAPHIC_DATA][PERS…" at bounding box center [330, 372] width 372 height 66
click at [363, 353] on p "I am a freshman majoring in Neuroscience at [PERSON_NAME][GEOGRAPHIC_DATA][PERS…" at bounding box center [330, 372] width 372 height 66
click at [357, 355] on p "I am a freshman majoring in Neuroscience at [PERSON_NAME][GEOGRAPHIC_DATA][PERS…" at bounding box center [330, 372] width 372 height 66
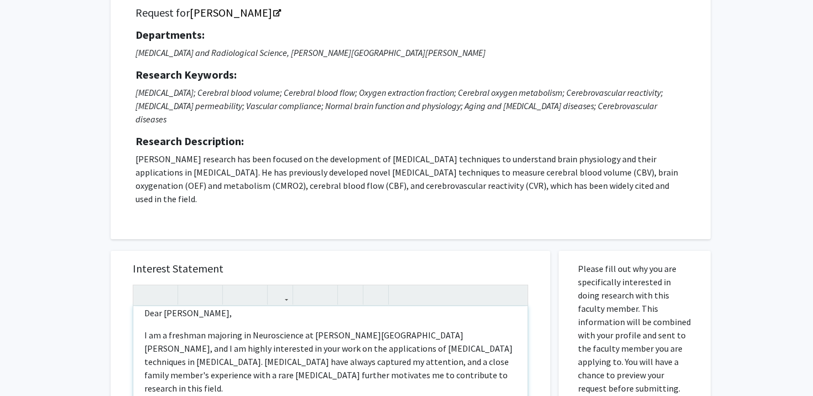
scroll to position [18, 0]
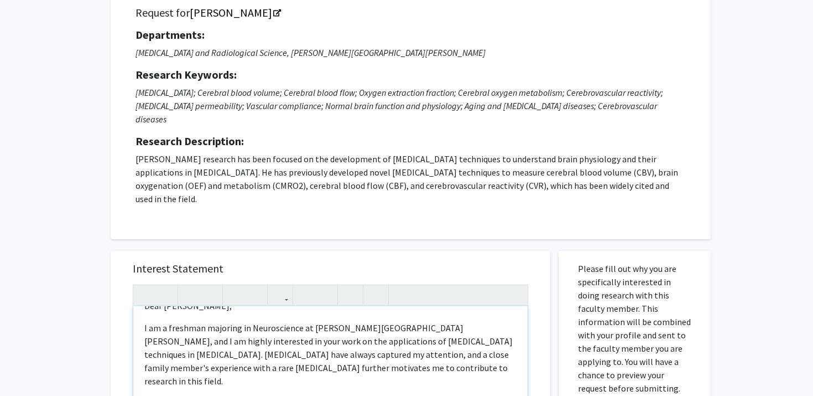
click at [372, 351] on p "I am a freshman majoring in Neuroscience at [PERSON_NAME][GEOGRAPHIC_DATA][PERS…" at bounding box center [330, 354] width 372 height 66
click at [358, 344] on p "I am a freshman majoring in Neuroscience at [PERSON_NAME][GEOGRAPHIC_DATA][PERS…" at bounding box center [330, 354] width 372 height 66
click at [421, 340] on p "I am a freshman majoring in Neuroscience at [PERSON_NAME][GEOGRAPHIC_DATA][PERS…" at bounding box center [330, 354] width 372 height 66
click at [416, 336] on p "I am a freshman majoring in Neuroscience at [PERSON_NAME][GEOGRAPHIC_DATA][PERS…" at bounding box center [330, 354] width 372 height 66
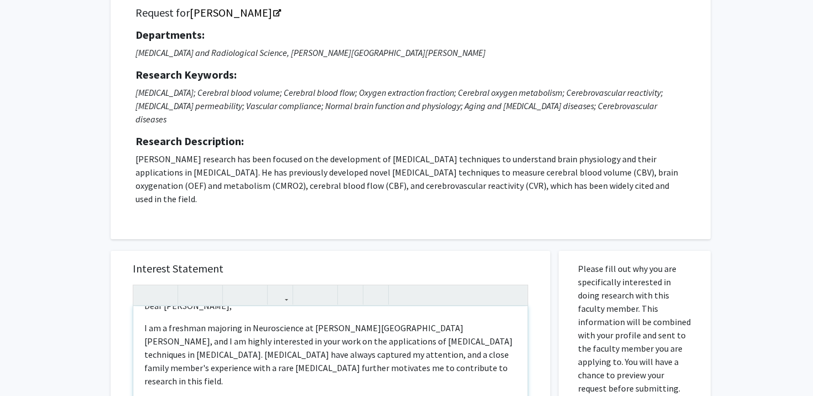
click at [409, 341] on p "I am a freshman majoring in Neuroscience at [PERSON_NAME][GEOGRAPHIC_DATA][PERS…" at bounding box center [330, 354] width 372 height 66
click at [439, 334] on p "I am a freshman majoring in Neuroscience at [PERSON_NAME][GEOGRAPHIC_DATA][PERS…" at bounding box center [330, 354] width 372 height 66
click at [423, 346] on p "I am a freshman majoring in Neuroscience at [PERSON_NAME][GEOGRAPHIC_DATA][PERS…" at bounding box center [330, 354] width 372 height 66
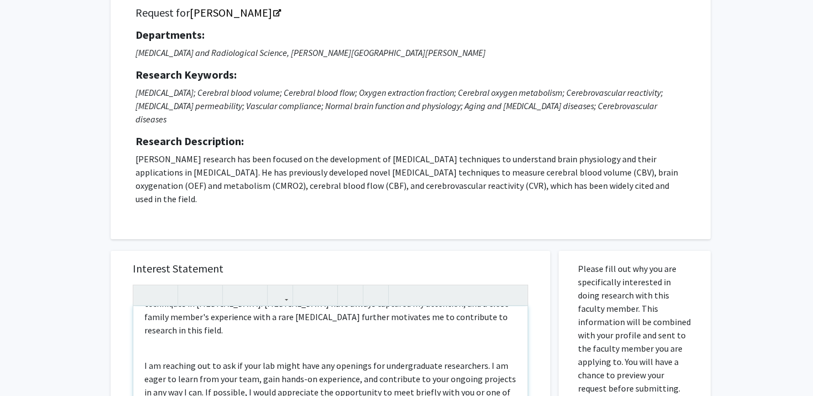
click at [408, 359] on p "I am reaching out to ask if your lab might have any openings for undergraduate …" at bounding box center [330, 392] width 372 height 66
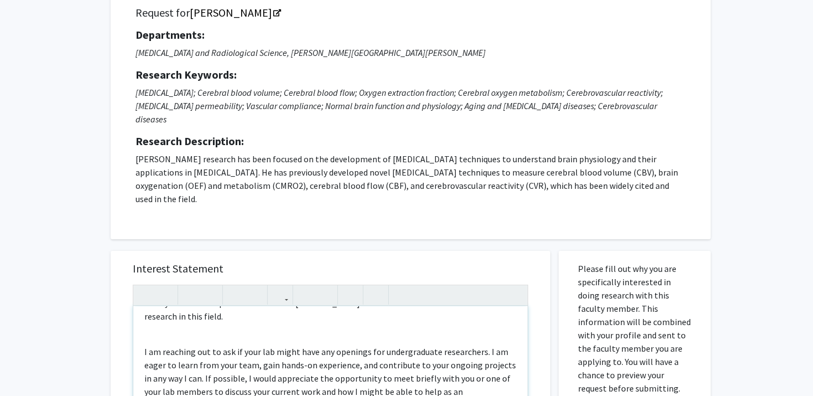
click at [406, 345] on p "I am reaching out to ask if your lab might have any openings for undergraduate …" at bounding box center [330, 378] width 372 height 66
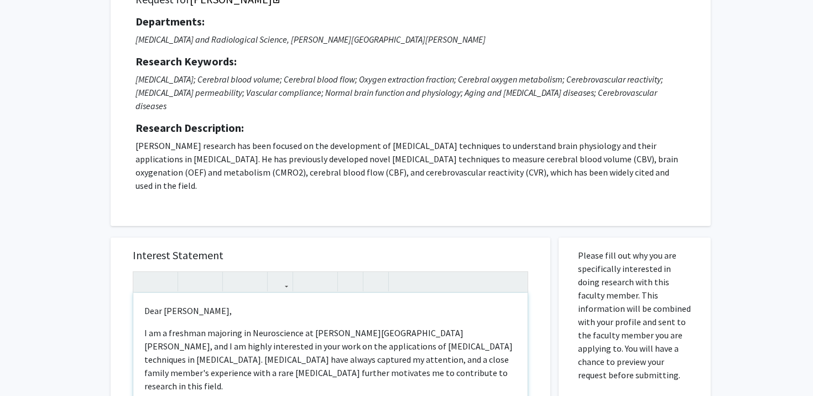
scroll to position [70, 0]
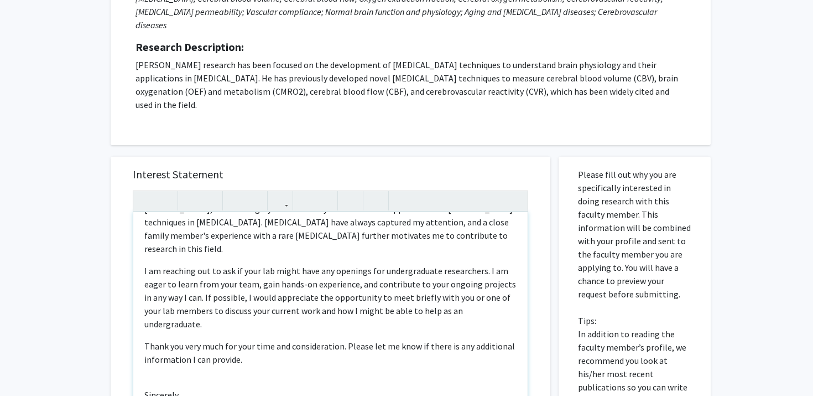
scroll to position [185, 0]
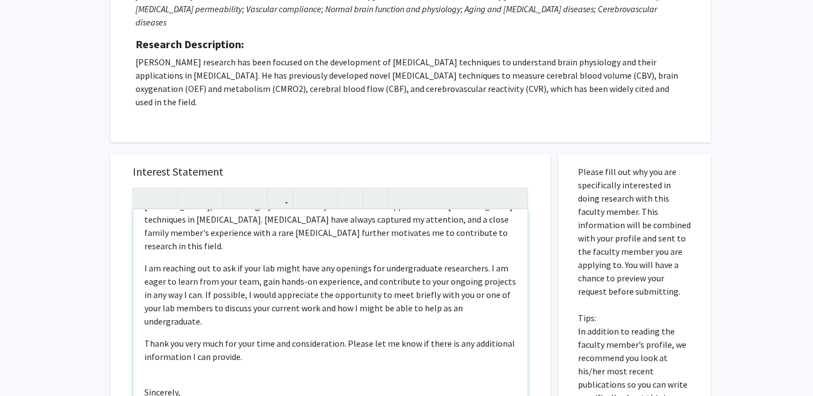
click at [349, 336] on p "Thank you very much for your time and consideration. Please let me know if ther…" at bounding box center [330, 349] width 372 height 27
click at [347, 336] on p "Thank you very much for your time and consideration. Please let me know if ther…" at bounding box center [330, 349] width 372 height 27
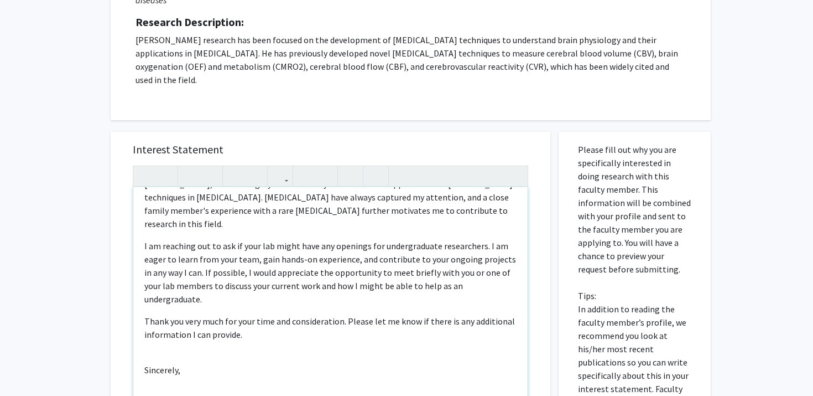
scroll to position [249, 0]
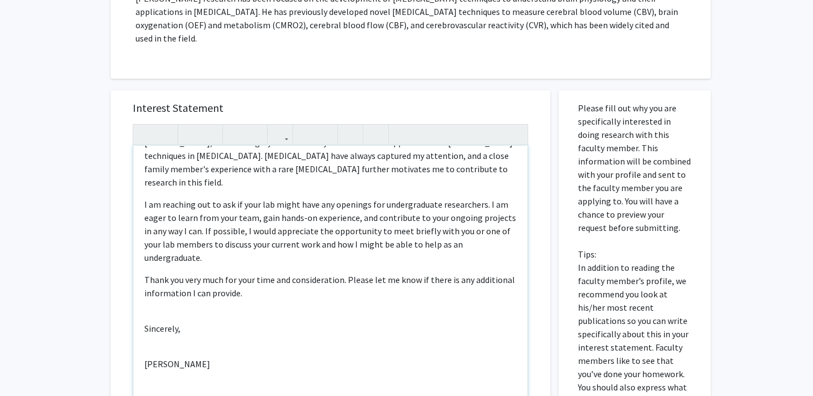
click at [310, 302] on div "Dear [PERSON_NAME], I am a freshman majoring in Neuroscience at [PERSON_NAME][G…" at bounding box center [330, 272] width 395 height 253
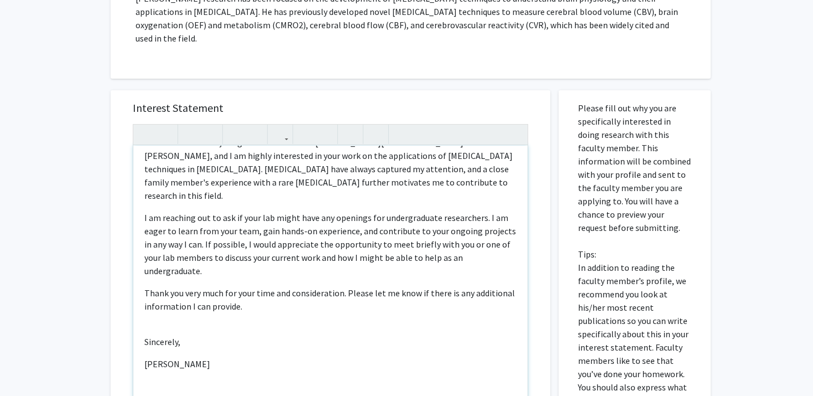
click at [281, 357] on p "[PERSON_NAME]" at bounding box center [330, 363] width 372 height 13
click at [262, 339] on div "Dear [PERSON_NAME], I am a freshman majoring in Neuroscience at [PERSON_NAME][G…" at bounding box center [330, 272] width 395 height 253
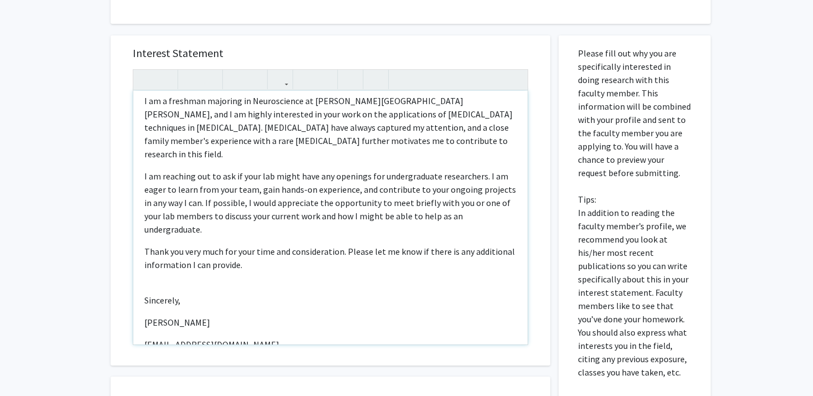
scroll to position [351, 0]
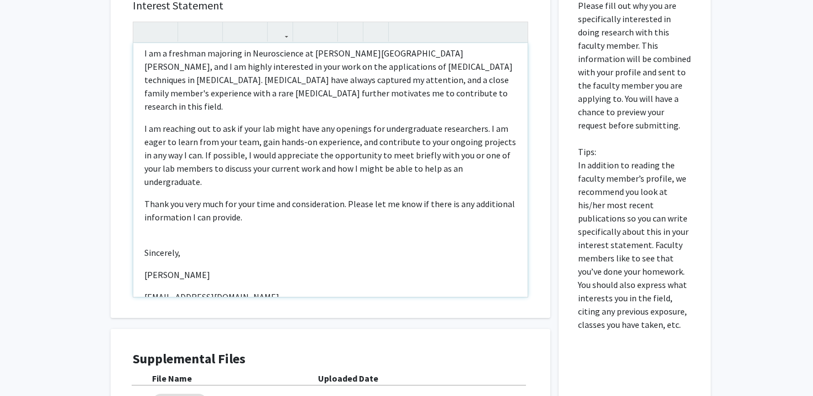
click at [231, 202] on div "Dear [PERSON_NAME], I am a freshman majoring in Neuroscience at [PERSON_NAME][G…" at bounding box center [330, 169] width 395 height 253
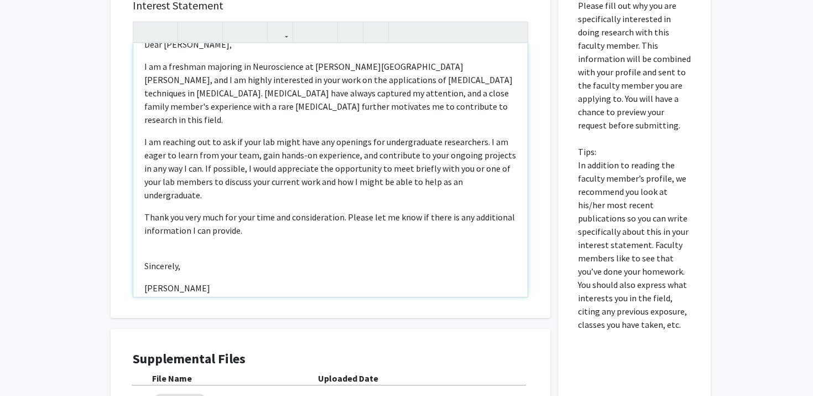
type textarea "<p>Dear [PERSON_NAME],</p><p>I am a freshman majoring in Neuroscience at [PERSO…"
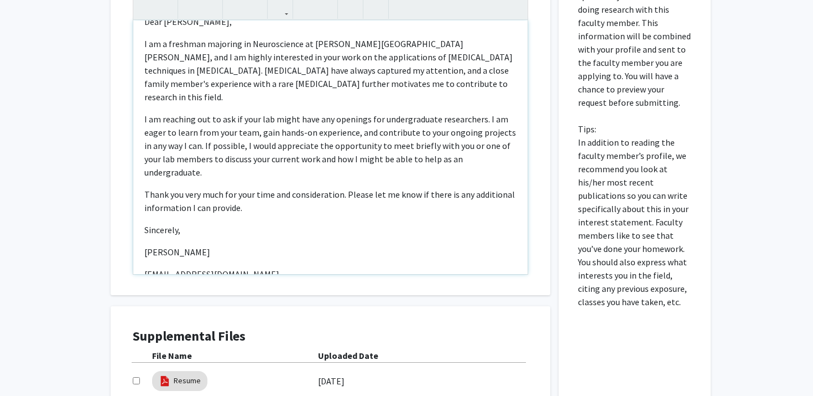
scroll to position [403, 0]
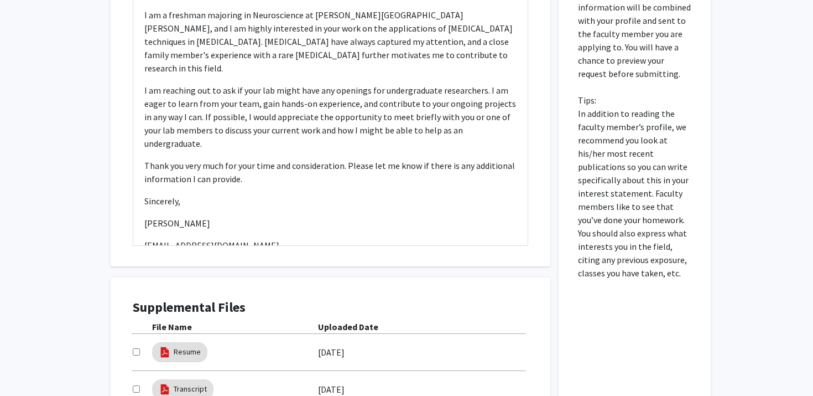
click at [136, 348] on input "checkbox" at bounding box center [136, 351] width 7 height 7
checkbox input "true"
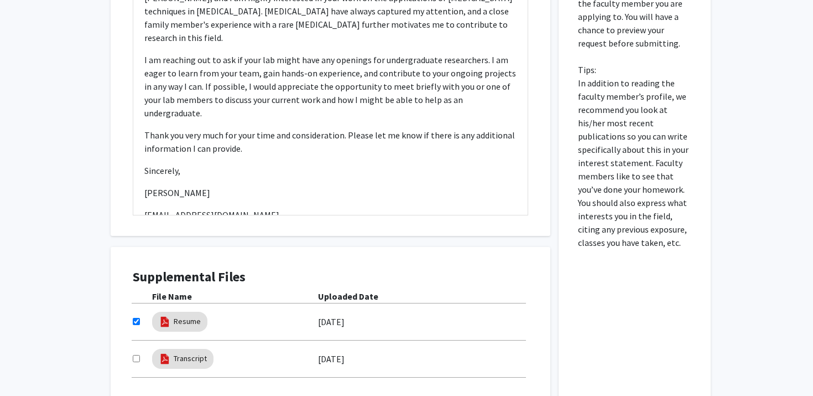
scroll to position [444, 0]
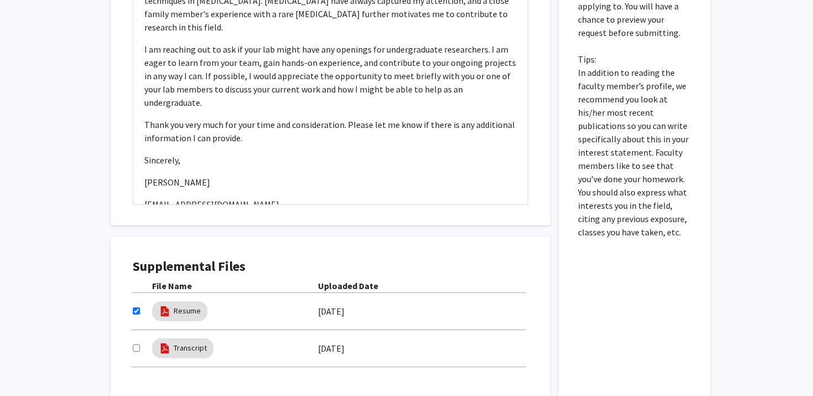
click at [136, 341] on div "Transcript [DATE]" at bounding box center [331, 347] width 396 height 25
click at [138, 344] on input "checkbox" at bounding box center [136, 347] width 7 height 7
checkbox input "true"
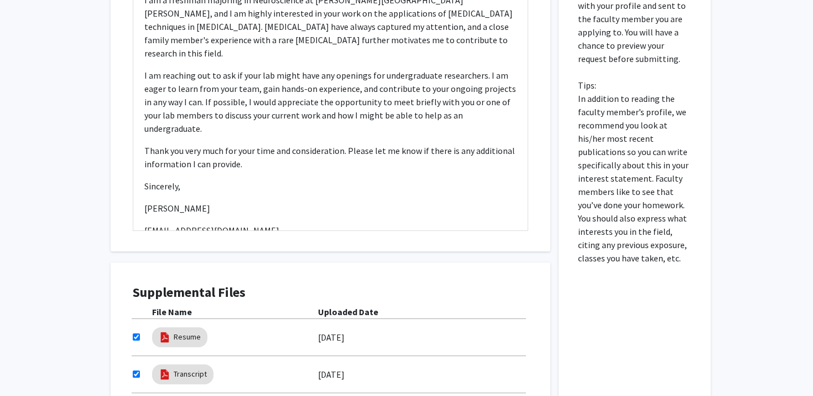
scroll to position [392, 0]
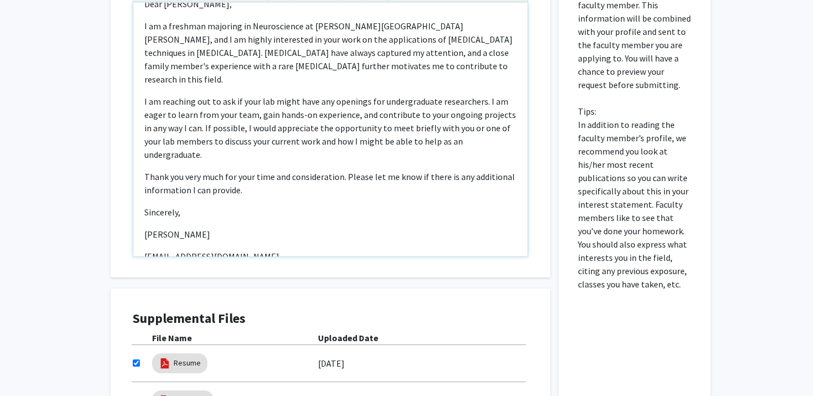
click at [347, 170] on p "Thank you very much for your time and consideration. Please let me know if ther…" at bounding box center [330, 183] width 372 height 27
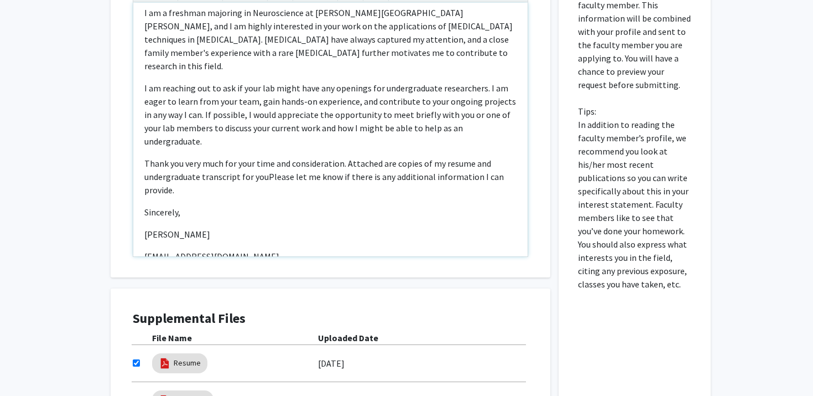
scroll to position [378, 0]
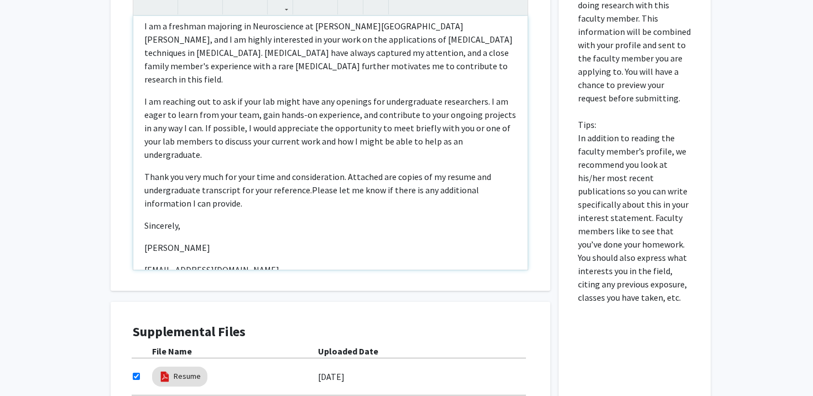
type textarea "<p>Dear [PERSON_NAME],</p><p>I am a freshman majoring in Neuroscience at [PERSO…"
click at [344, 170] on p "Thank you very much for your time and consideration. Attached are copies of my …" at bounding box center [330, 190] width 372 height 40
click at [322, 219] on p "Sincerely," at bounding box center [330, 225] width 372 height 13
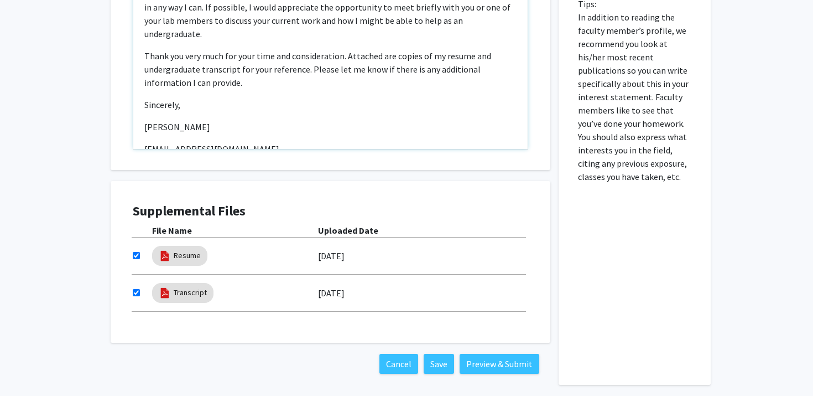
scroll to position [533, 0]
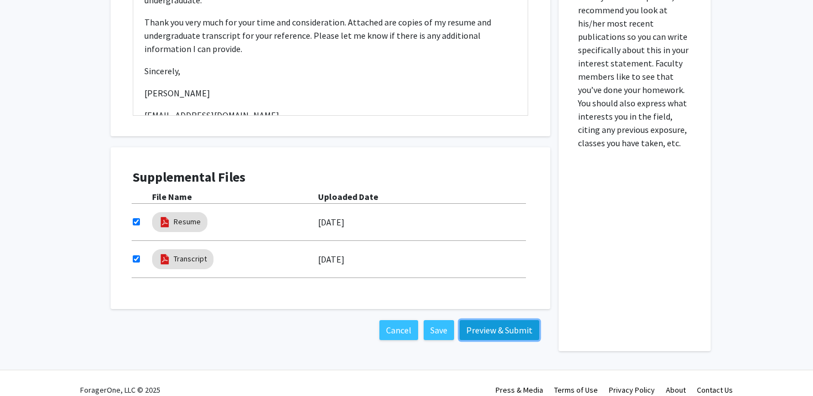
click at [482, 320] on button "Preview & Submit" at bounding box center [500, 330] width 80 height 20
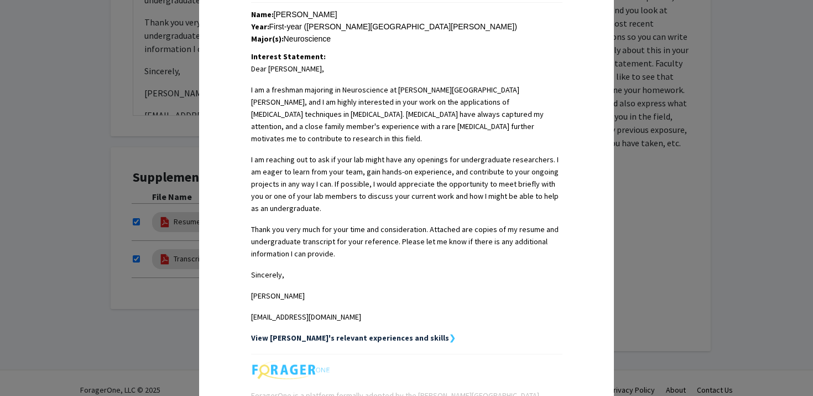
scroll to position [357, 0]
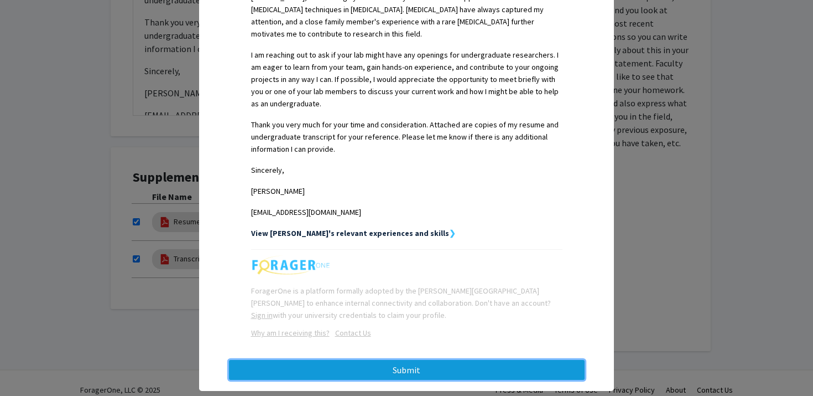
click at [520, 360] on button "Submit" at bounding box center [407, 370] width 356 height 20
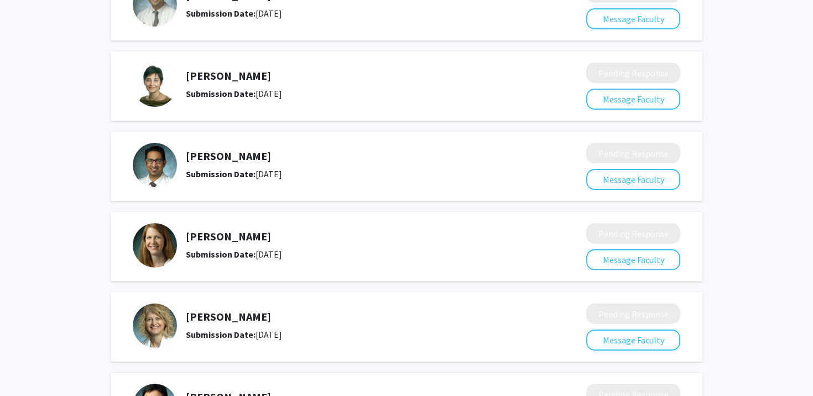
scroll to position [397, 0]
